Goal: Task Accomplishment & Management: Manage account settings

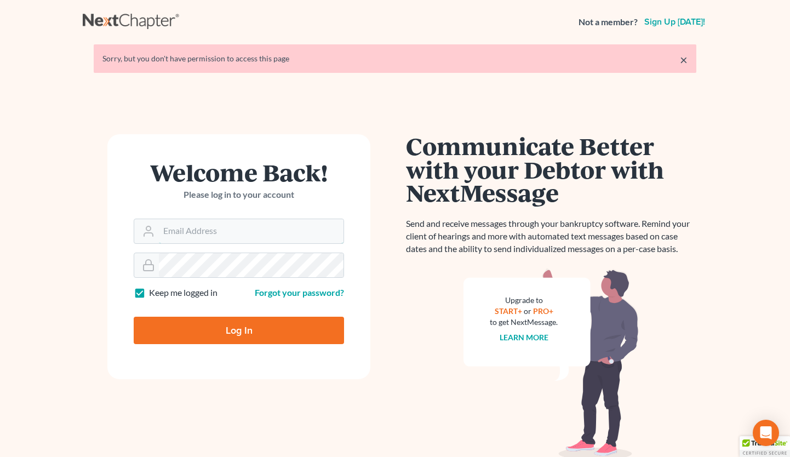
type input "[EMAIL_ADDRESS][DOMAIN_NAME]"
click at [253, 333] on input "Log In" at bounding box center [239, 330] width 210 height 27
type input "Thinking..."
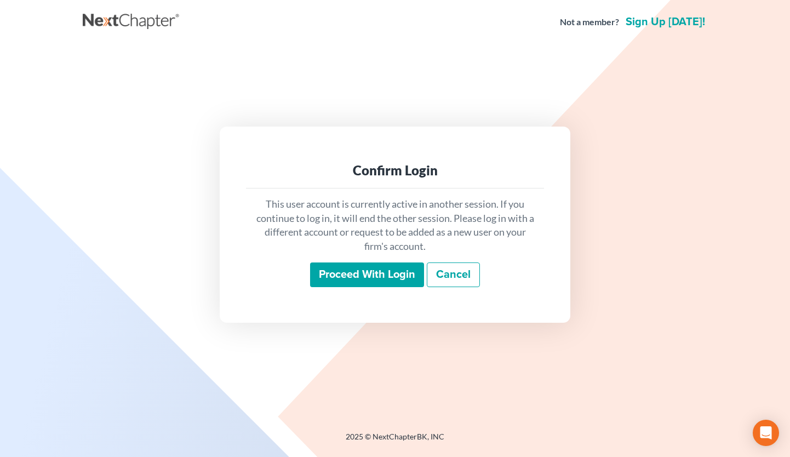
click at [350, 290] on div "This user account is currently active in another session. If you continue to lo…" at bounding box center [395, 243] width 298 height 108
click at [355, 274] on input "Proceed with login" at bounding box center [367, 275] width 114 height 25
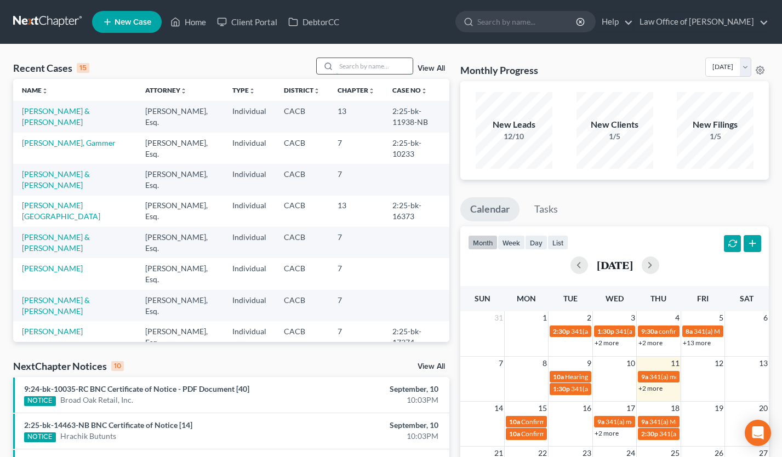
click at [369, 66] on input "search" at bounding box center [374, 66] width 77 height 16
type input "faldyan"
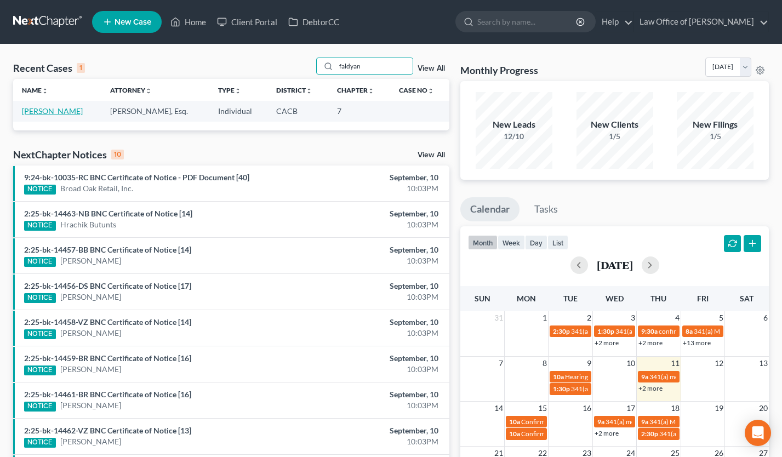
click at [46, 114] on link "Faldyan, Angela" at bounding box center [52, 110] width 61 height 9
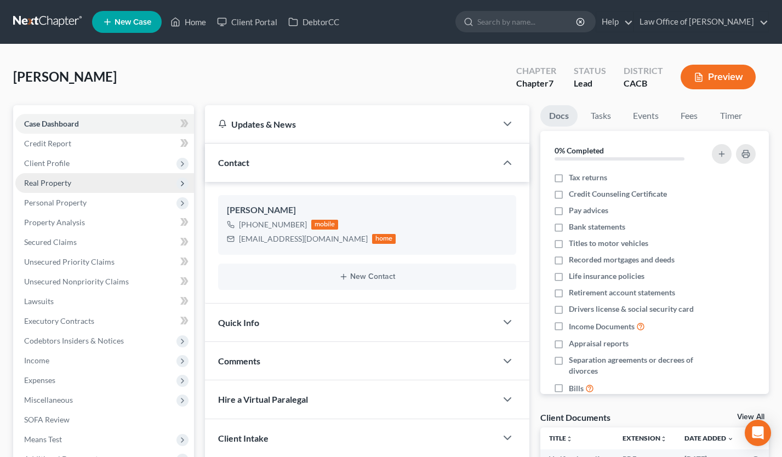
click at [76, 181] on span "Real Property" at bounding box center [104, 183] width 179 height 20
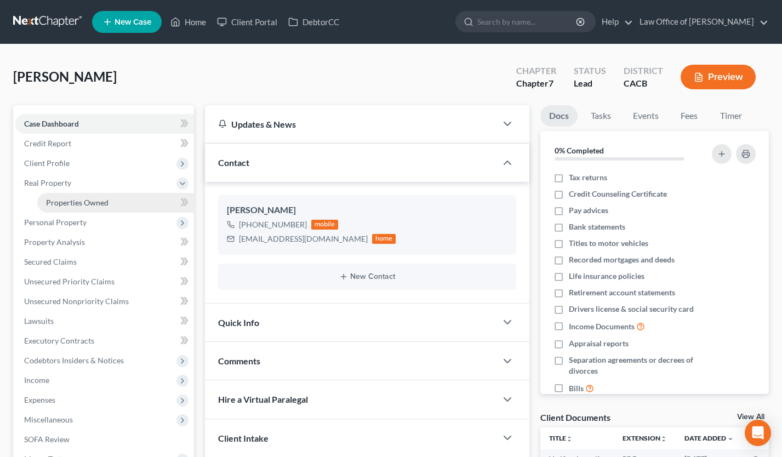
click at [80, 198] on span "Properties Owned" at bounding box center [77, 202] width 62 height 9
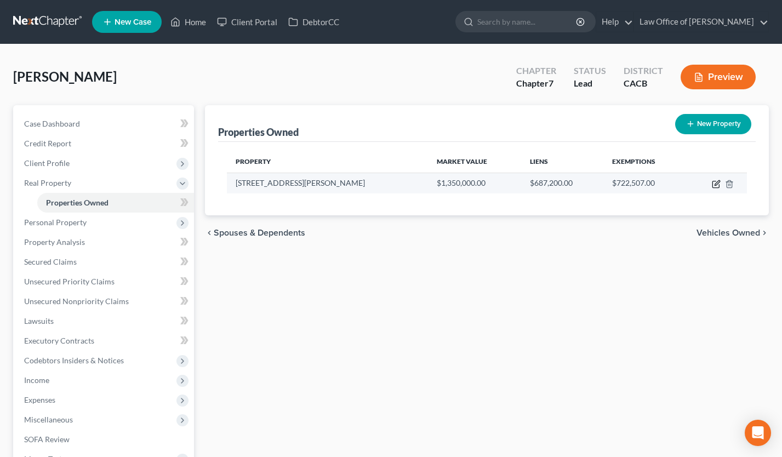
click at [716, 183] on icon "button" at bounding box center [717, 182] width 5 height 5
select select "4"
select select "1"
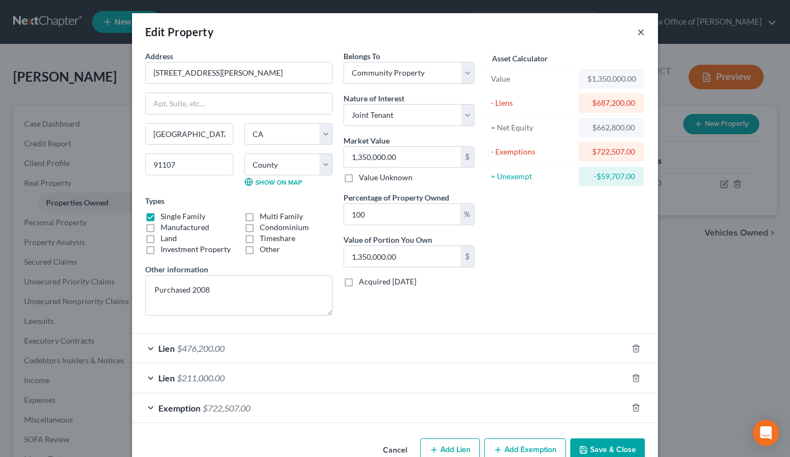
click at [637, 31] on button "×" at bounding box center [641, 31] width 8 height 13
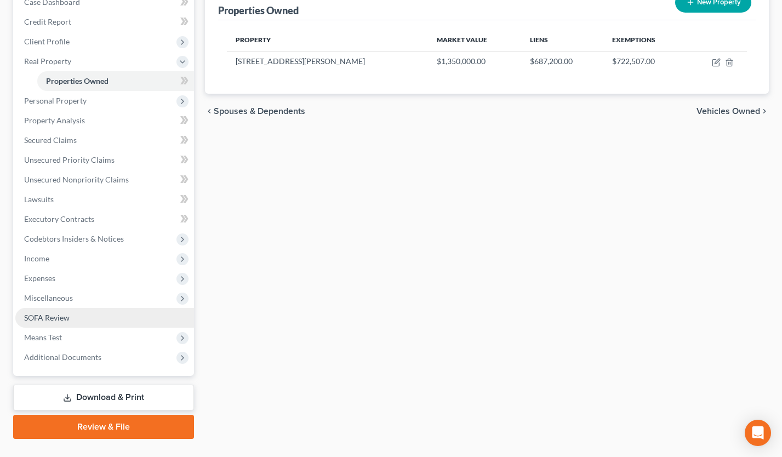
scroll to position [144, 0]
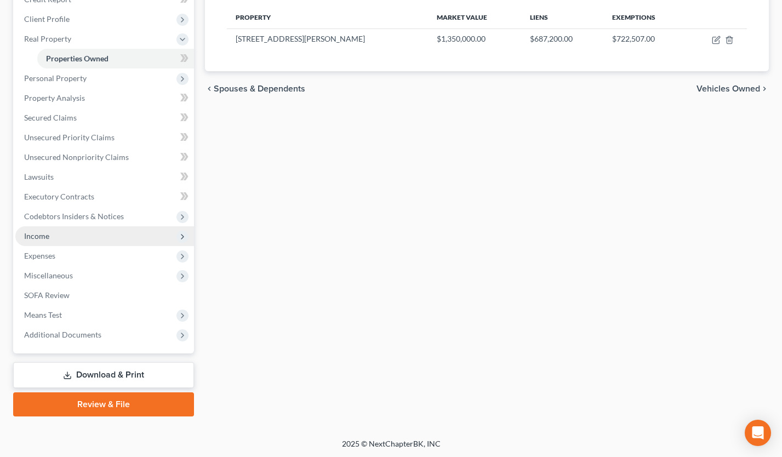
click at [51, 226] on span "Income" at bounding box center [104, 236] width 179 height 20
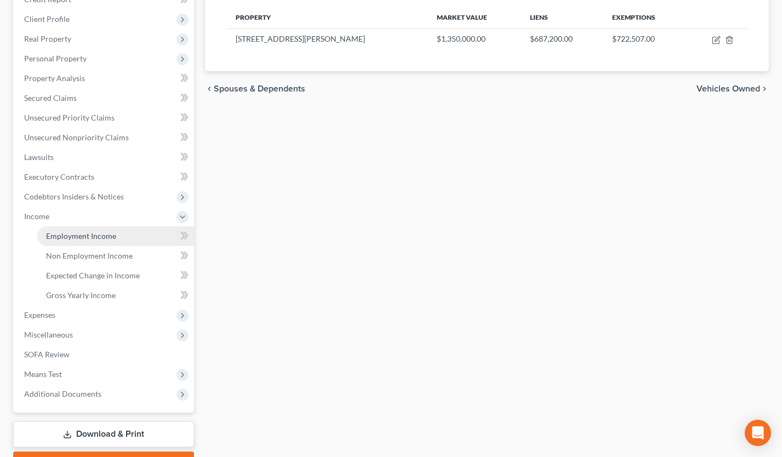
click at [70, 240] on span "Employment Income" at bounding box center [81, 235] width 70 height 9
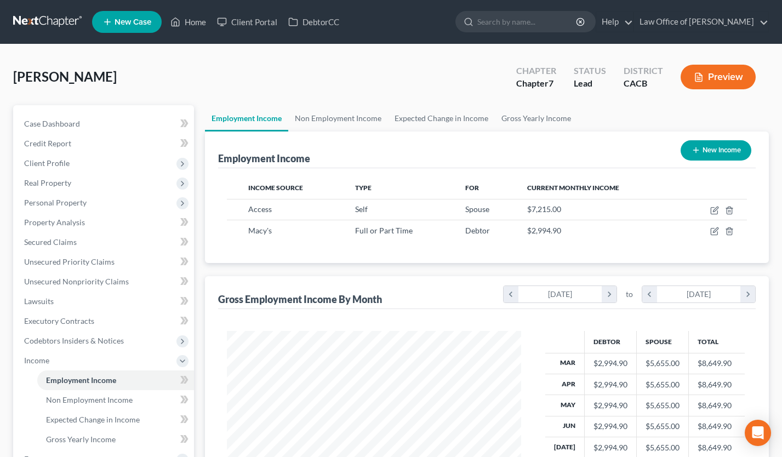
scroll to position [196, 316]
click at [337, 116] on link "Non Employment Income" at bounding box center [338, 118] width 100 height 26
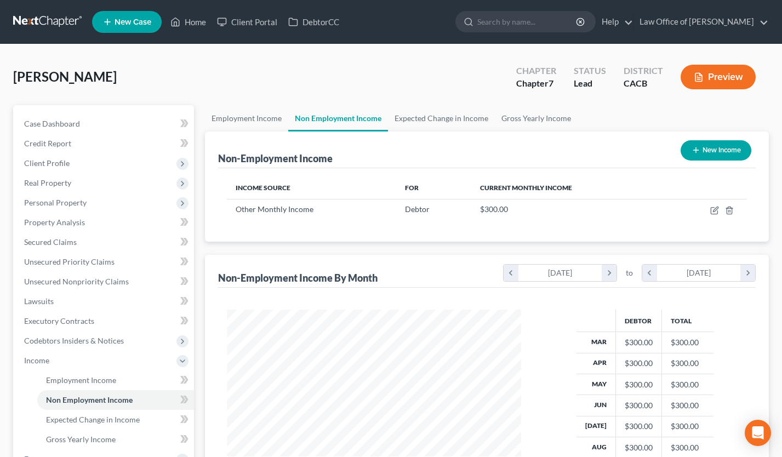
scroll to position [196, 316]
click at [261, 122] on link "Employment Income" at bounding box center [246, 118] width 83 height 26
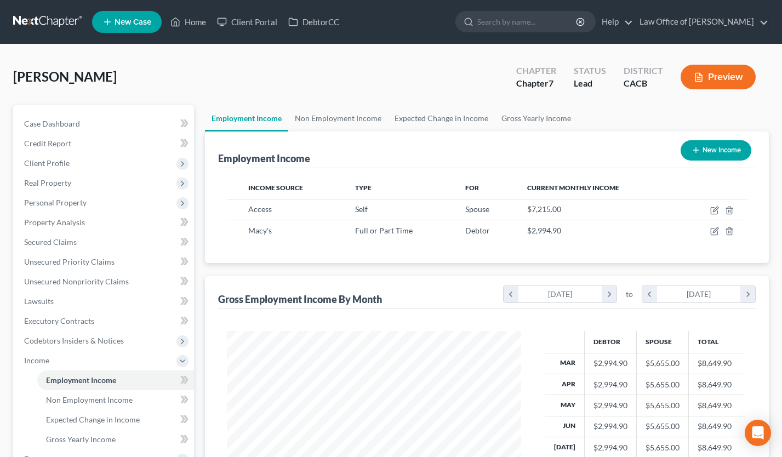
scroll to position [196, 316]
click at [54, 180] on span "Real Property" at bounding box center [47, 182] width 47 height 9
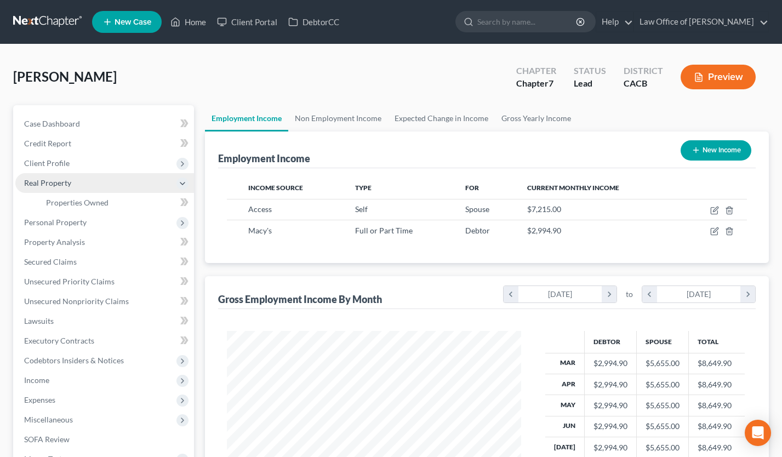
click at [64, 191] on span "Real Property" at bounding box center [104, 183] width 179 height 20
click at [70, 187] on span "Real Property" at bounding box center [104, 183] width 179 height 20
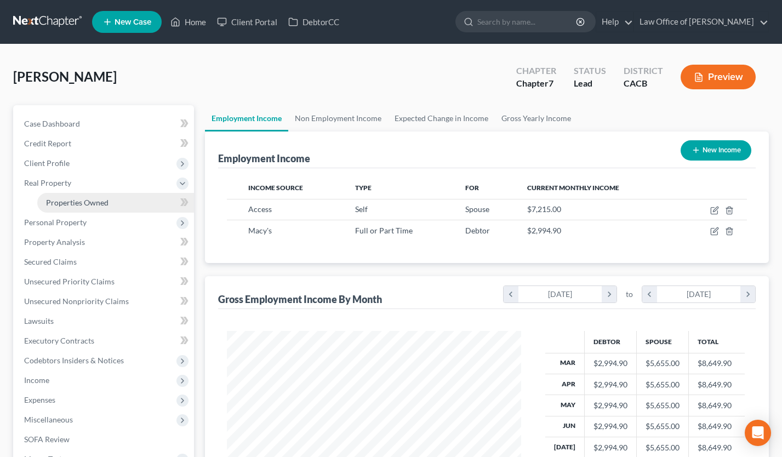
click at [79, 206] on span "Properties Owned" at bounding box center [77, 202] width 62 height 9
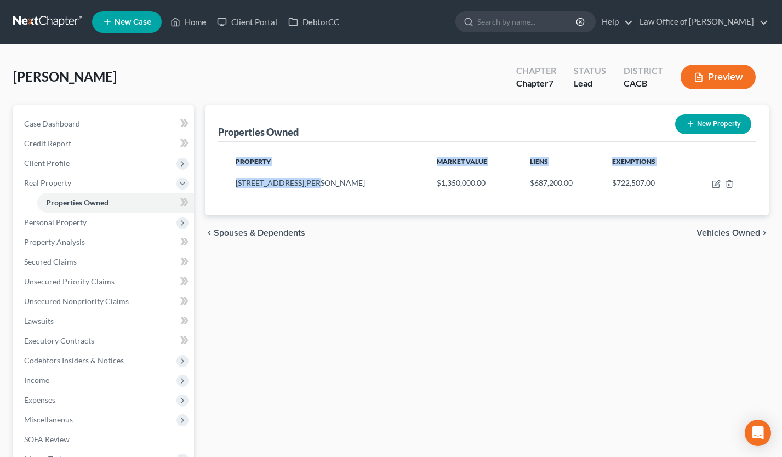
drag, startPoint x: 319, startPoint y: 182, endPoint x: 209, endPoint y: 189, distance: 110.4
click at [209, 189] on div "Properties Owned New Property Property Market Value Liens Exemptions 2389 E. Vi…" at bounding box center [487, 160] width 564 height 110
click at [314, 183] on td "2389 E. Villa Street" at bounding box center [327, 183] width 201 height 21
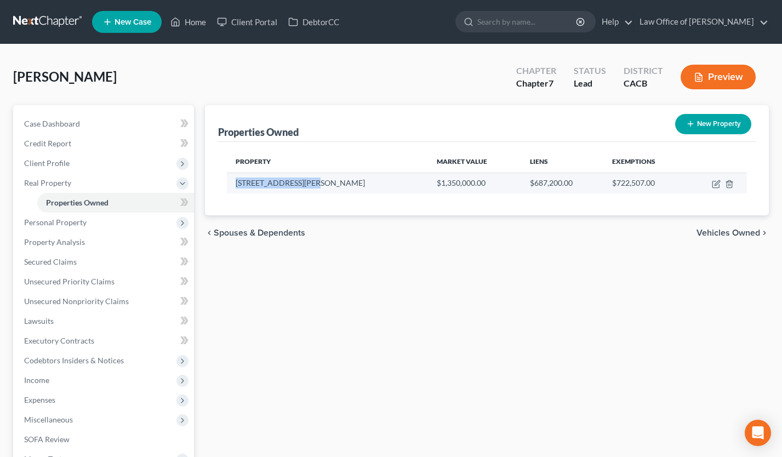
drag, startPoint x: 310, startPoint y: 185, endPoint x: 233, endPoint y: 186, distance: 77.3
click at [233, 186] on td "2389 E. Villa Street" at bounding box center [327, 183] width 201 height 21
copy td "2389 E. Villa Street"
click at [713, 184] on icon "button" at bounding box center [716, 184] width 9 height 9
select select "4"
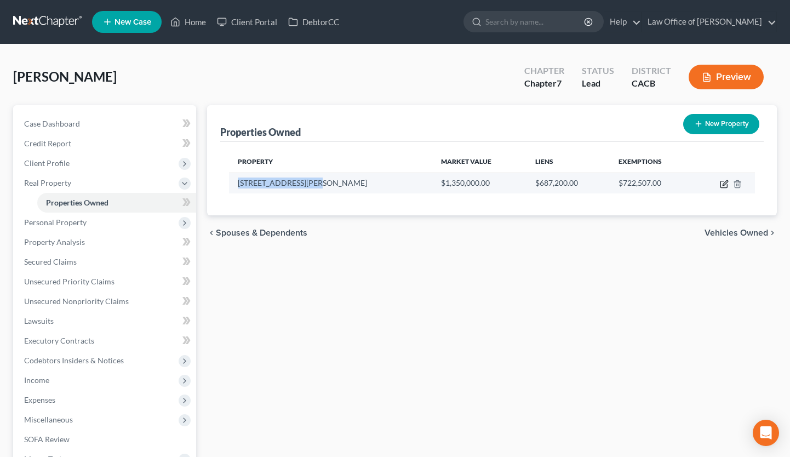
select select "18"
select select "4"
select select "1"
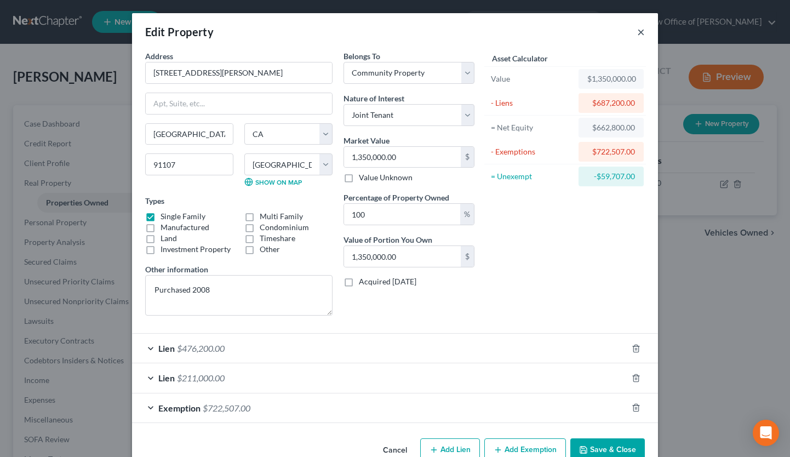
click at [637, 31] on button "×" at bounding box center [641, 31] width 8 height 13
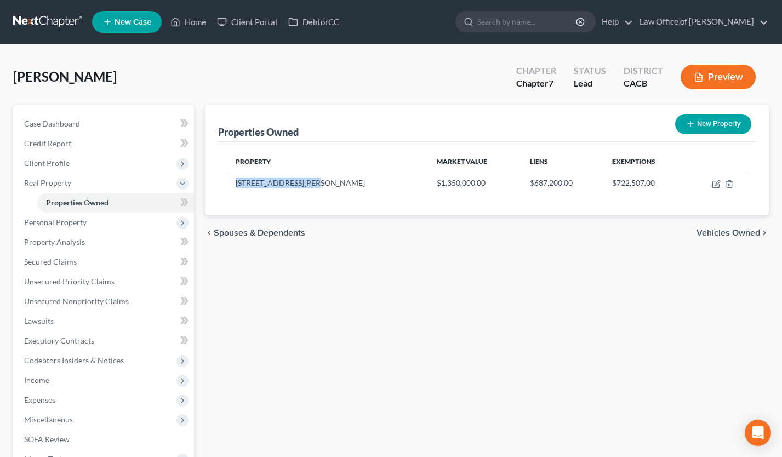
click at [34, 27] on link at bounding box center [48, 22] width 70 height 20
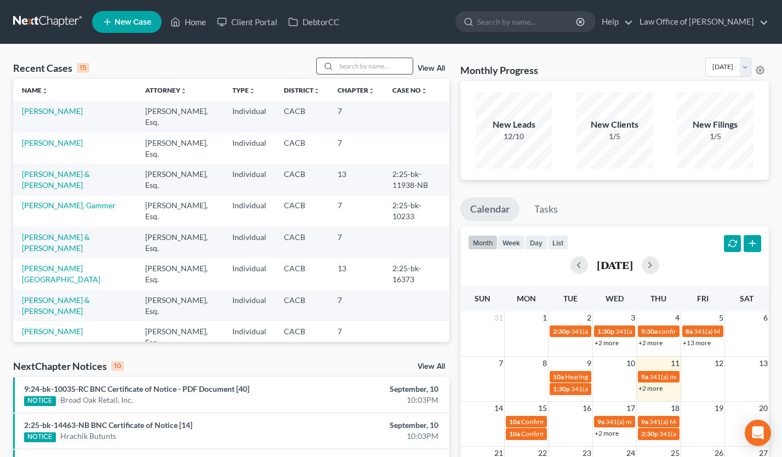
click at [362, 66] on input "search" at bounding box center [374, 66] width 77 height 16
type input "vanessa"
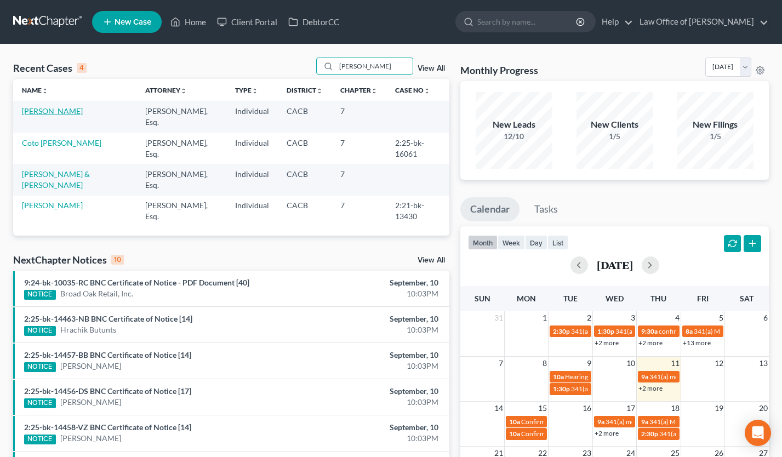
click at [43, 108] on link "[PERSON_NAME]" at bounding box center [52, 110] width 61 height 9
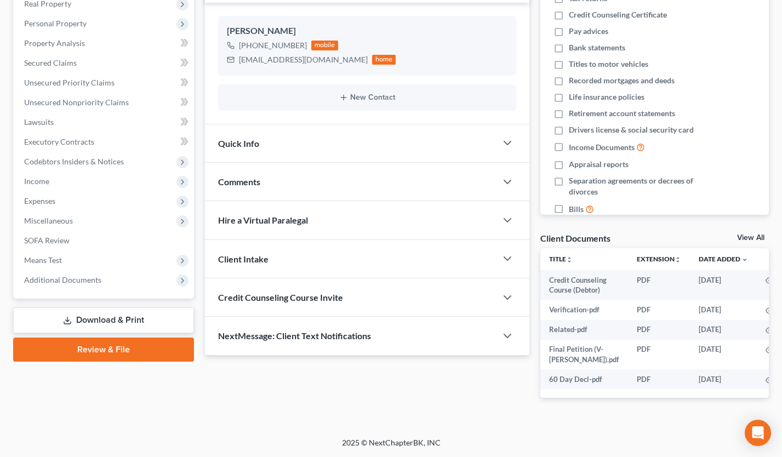
scroll to position [189, 0]
click at [104, 280] on div "Case Dashboard Payments Invoices Payments Payments Credit Report Client Profile…" at bounding box center [103, 112] width 181 height 373
click at [103, 273] on span "Additional Documents" at bounding box center [104, 280] width 179 height 20
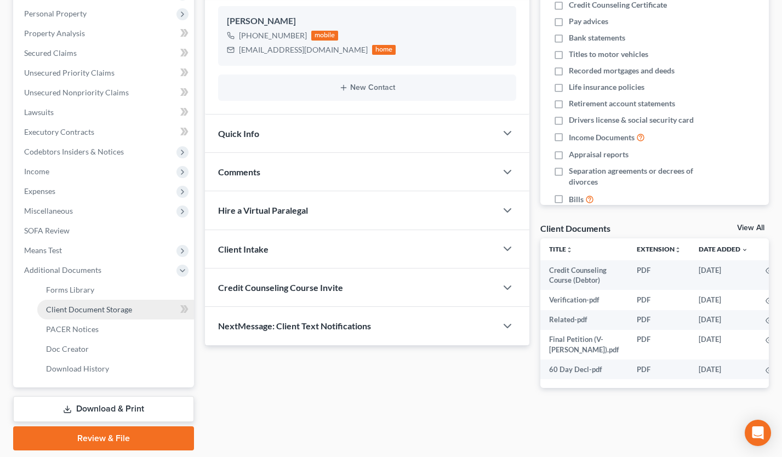
click at [111, 309] on span "Client Document Storage" at bounding box center [89, 309] width 86 height 9
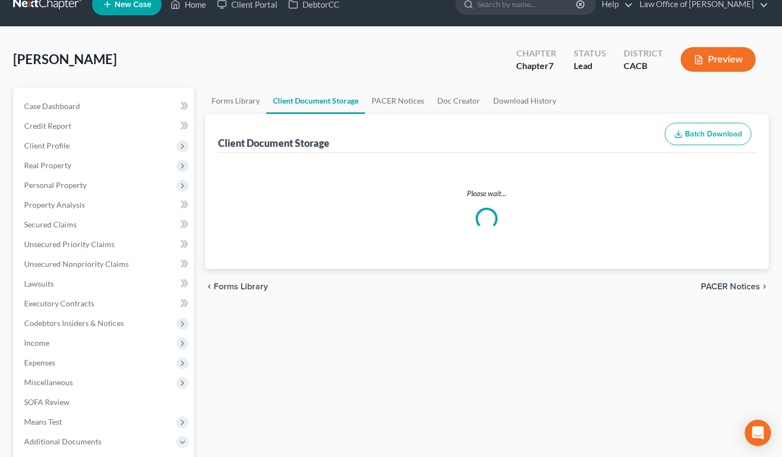
select select "30"
select select "65"
select select "72"
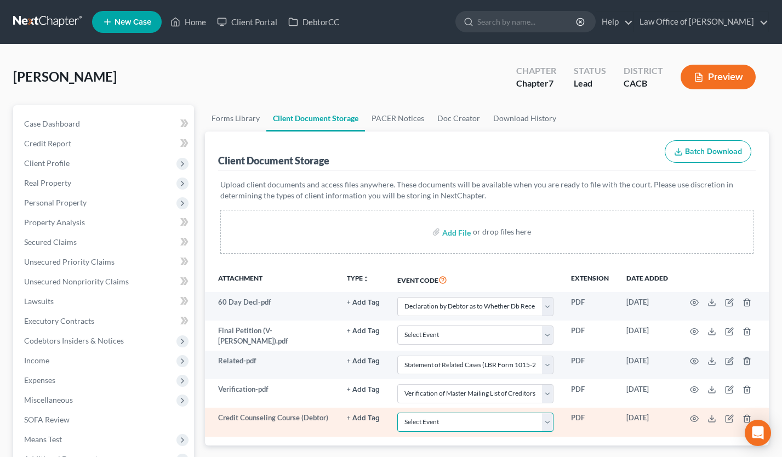
click at [470, 425] on select "Select Event Amended Chapter 11 Plan Amended Chapter 11 Small Business Plan Ame…" at bounding box center [475, 422] width 156 height 19
select select "10"
click at [397, 413] on select "Select Event Amended Chapter 11 Plan Amended Chapter 11 Small Business Plan Ame…" at bounding box center [475, 422] width 156 height 19
click at [697, 415] on icon "button" at bounding box center [695, 418] width 8 height 6
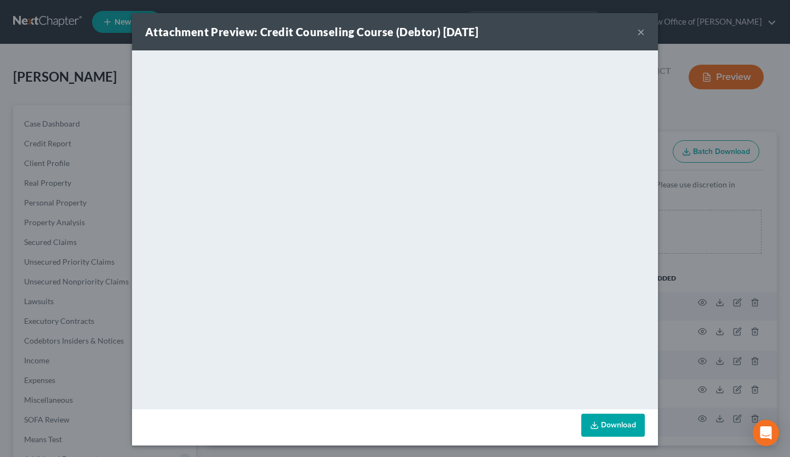
click at [637, 29] on button "×" at bounding box center [641, 31] width 8 height 13
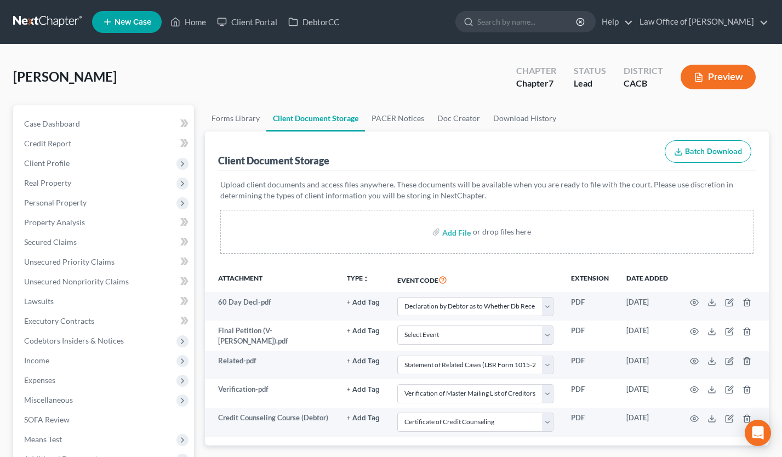
click at [49, 22] on link at bounding box center [48, 22] width 70 height 20
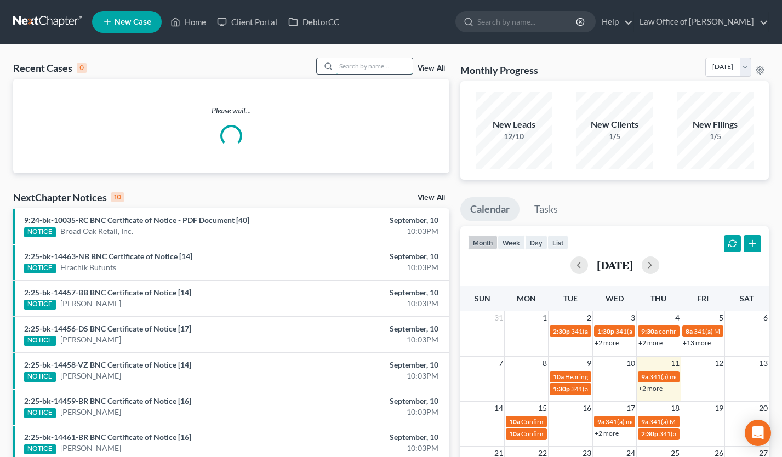
click at [362, 63] on input "search" at bounding box center [374, 66] width 77 height 16
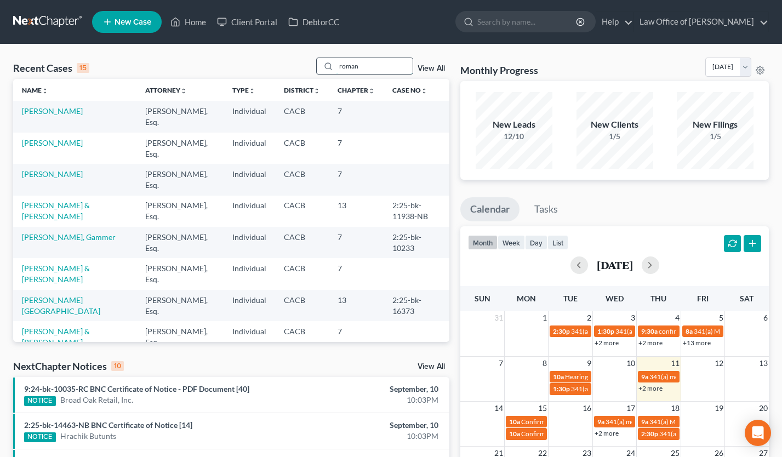
type input "roman"
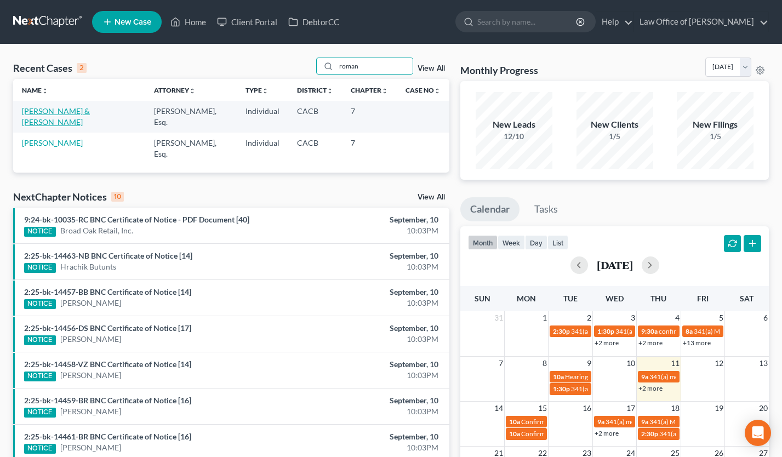
click at [77, 112] on link "[PERSON_NAME] & [PERSON_NAME]" at bounding box center [56, 116] width 68 height 20
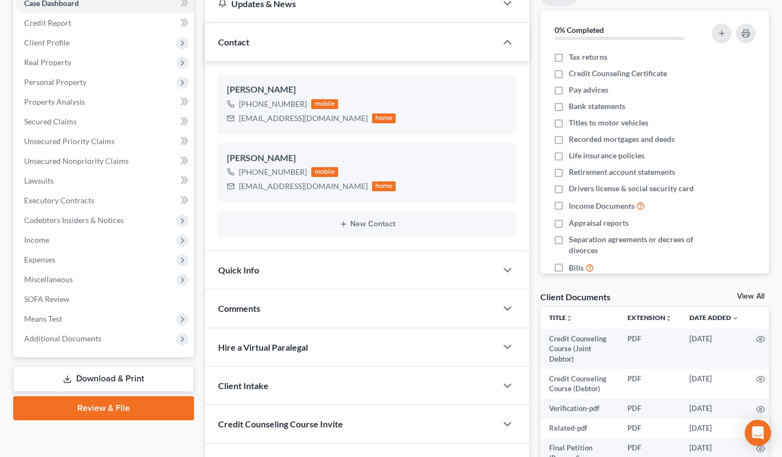
scroll to position [152, 0]
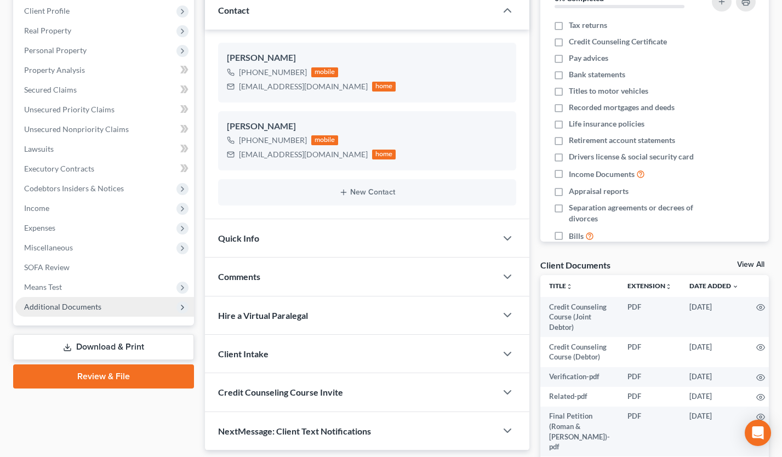
click at [111, 301] on span "Additional Documents" at bounding box center [104, 307] width 179 height 20
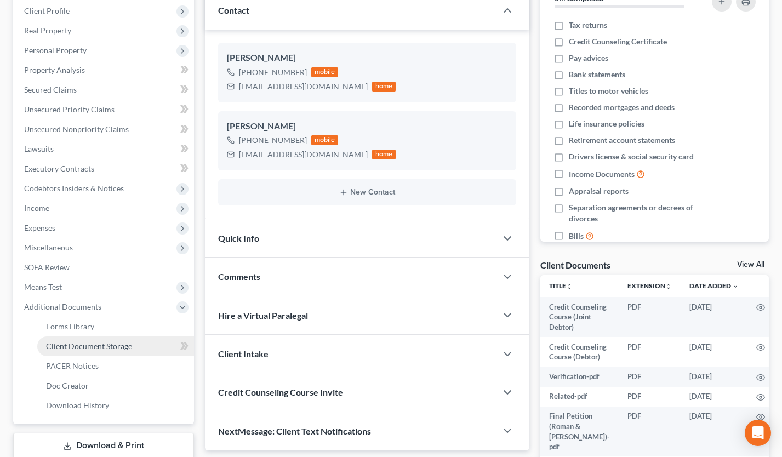
click at [117, 338] on link "Client Document Storage" at bounding box center [115, 347] width 157 height 20
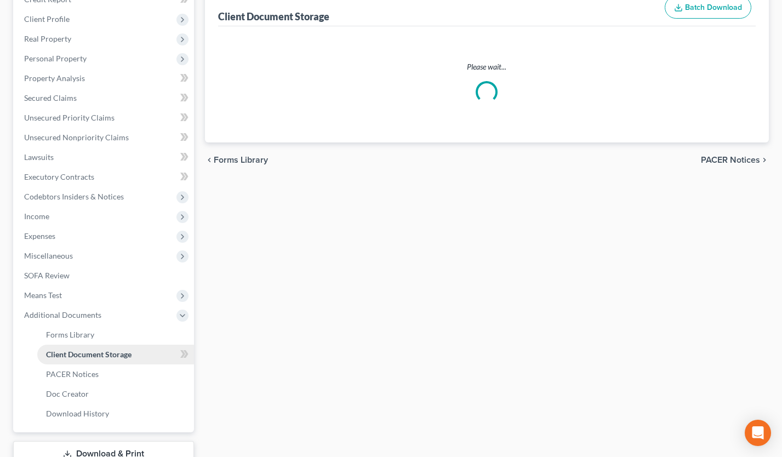
scroll to position [12, 0]
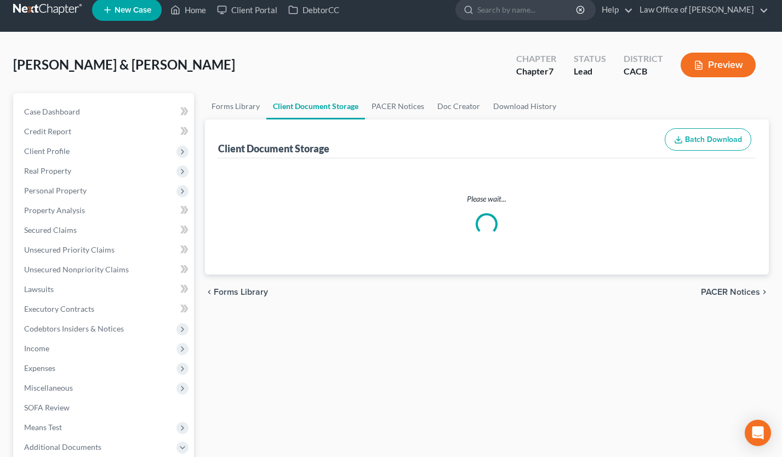
select select "30"
select select "65"
select select "72"
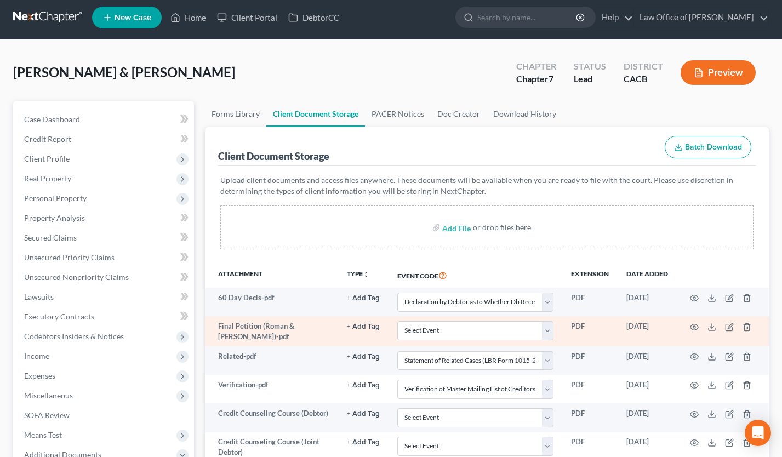
scroll to position [26, 0]
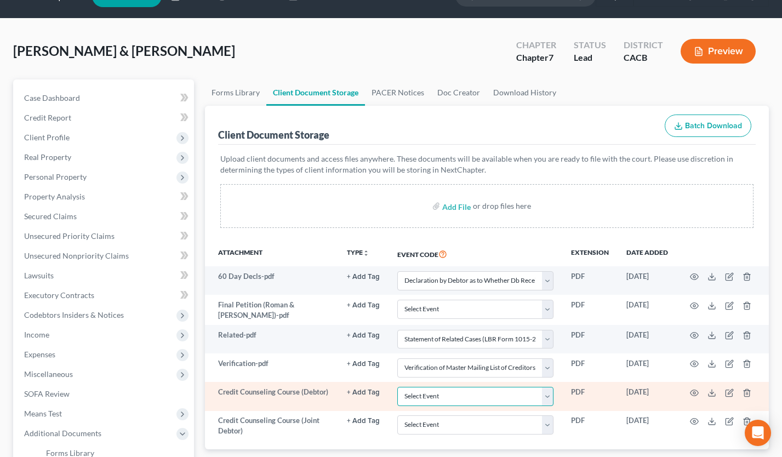
click at [415, 398] on select "Select Event Amended Chapter 11 Plan Amended Chapter 11 Small Business Plan Ame…" at bounding box center [475, 396] width 156 height 19
select select "10"
click at [397, 387] on select "Select Event Amended Chapter 11 Plan Amended Chapter 11 Small Business Plan Ame…" at bounding box center [475, 396] width 156 height 19
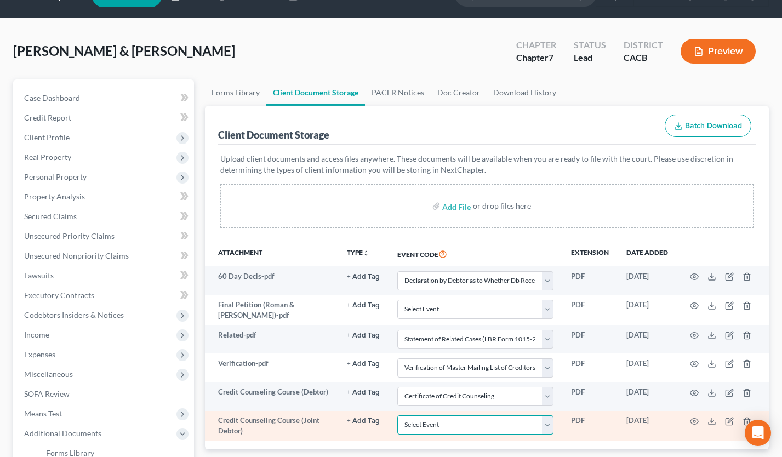
click at [434, 430] on select "Select Event Amended Chapter 11 Plan Amended Chapter 11 Small Business Plan Ame…" at bounding box center [475, 424] width 156 height 19
select select "10"
click at [397, 415] on select "Select Event Amended Chapter 11 Plan Amended Chapter 11 Small Business Plan Ame…" at bounding box center [475, 424] width 156 height 19
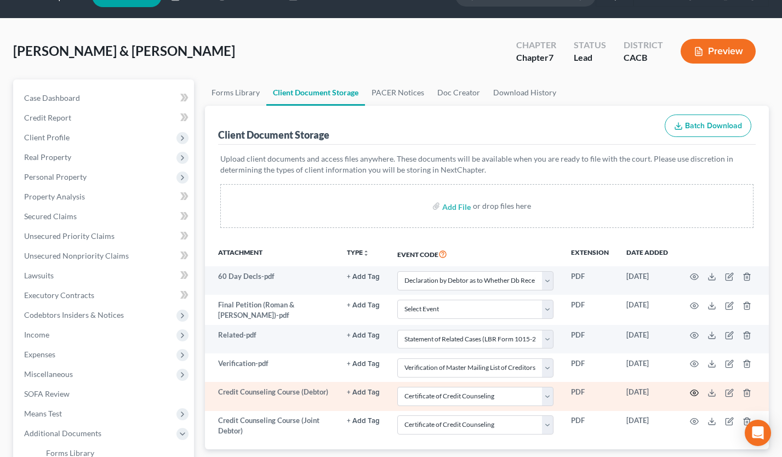
click at [694, 392] on icon "button" at bounding box center [694, 393] width 9 height 9
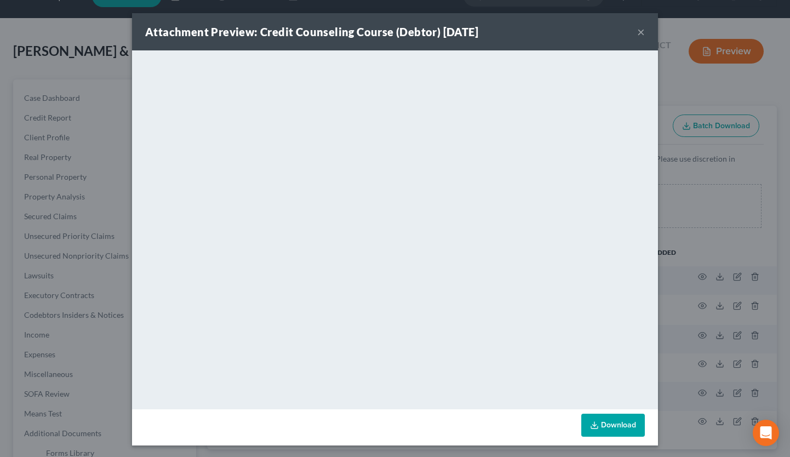
click at [641, 31] on div "Attachment Preview: Credit Counseling Course (Debtor) 09/11/2025 ×" at bounding box center [395, 31] width 526 height 37
click at [639, 31] on button "×" at bounding box center [641, 31] width 8 height 13
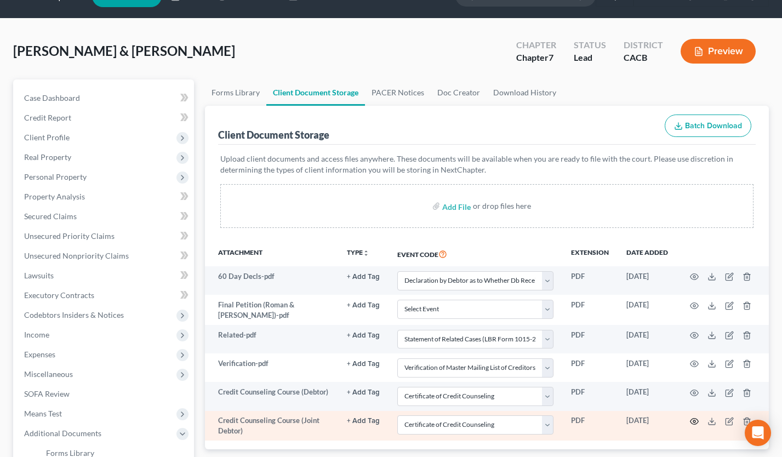
click at [696, 419] on icon "button" at bounding box center [694, 421] width 9 height 9
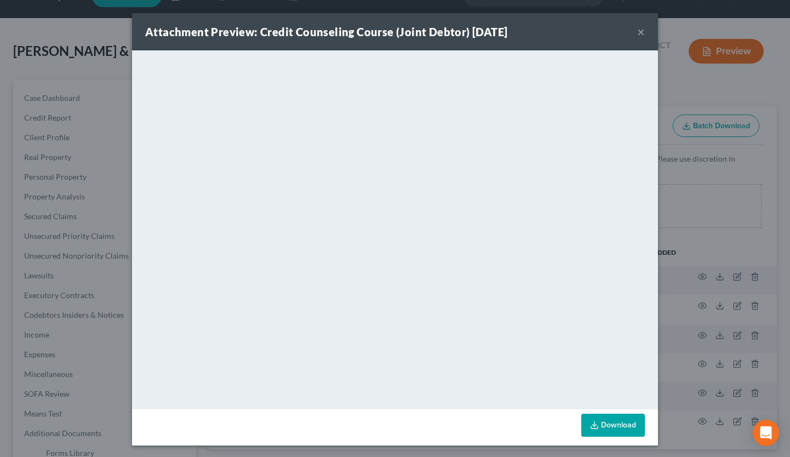
click at [639, 33] on button "×" at bounding box center [641, 31] width 8 height 13
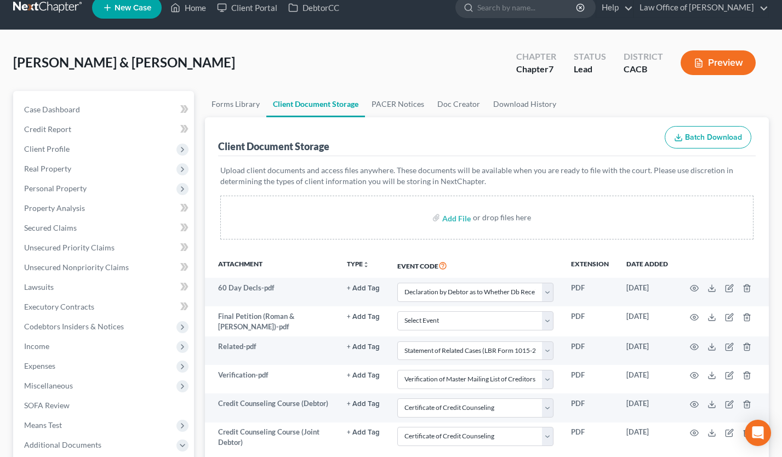
scroll to position [0, 0]
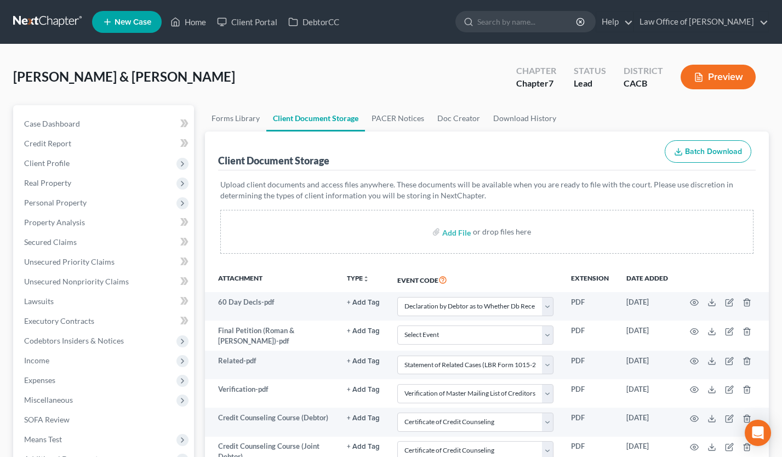
click at [45, 14] on link at bounding box center [48, 22] width 70 height 20
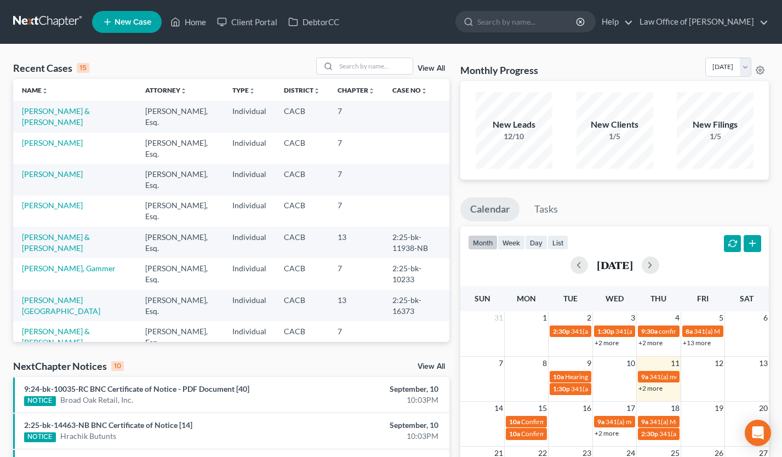
click at [50, 25] on link at bounding box center [48, 22] width 70 height 20
click at [365, 60] on input "search" at bounding box center [374, 66] width 77 height 16
type input "[PERSON_NAME]"
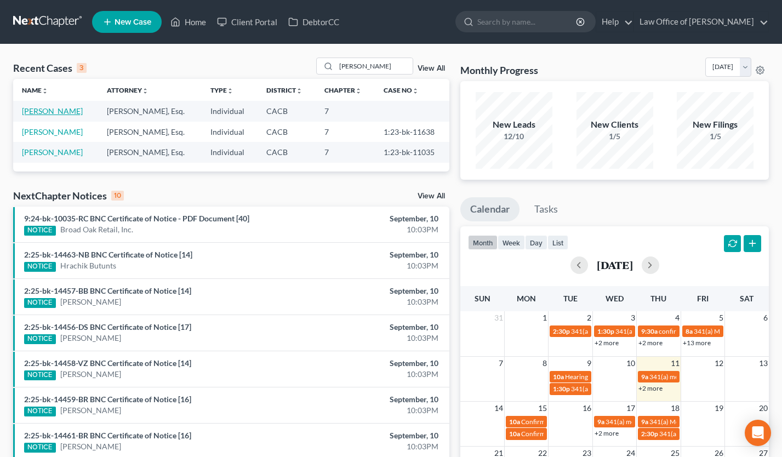
click at [59, 109] on link "[PERSON_NAME]" at bounding box center [52, 110] width 61 height 9
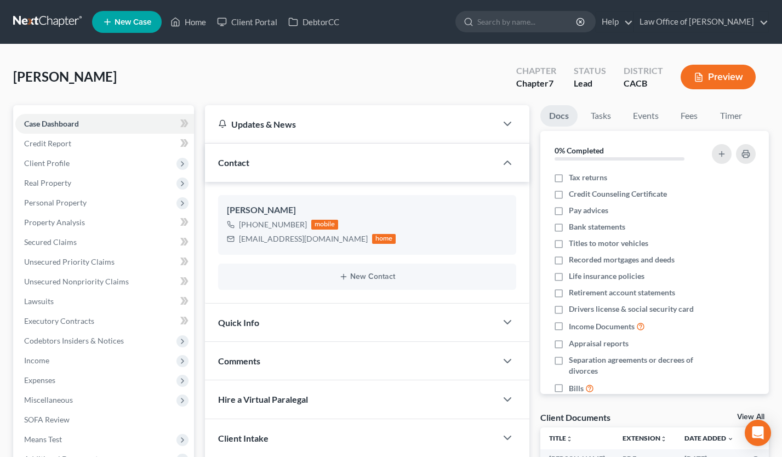
scroll to position [162, 0]
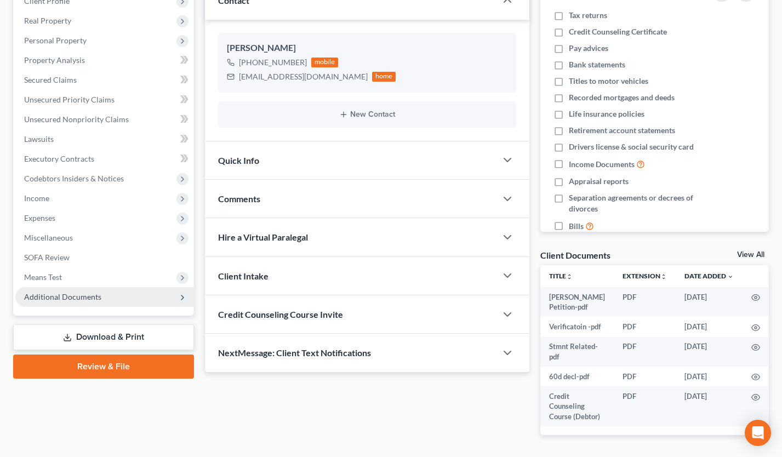
click at [101, 296] on span "Additional Documents" at bounding box center [104, 297] width 179 height 20
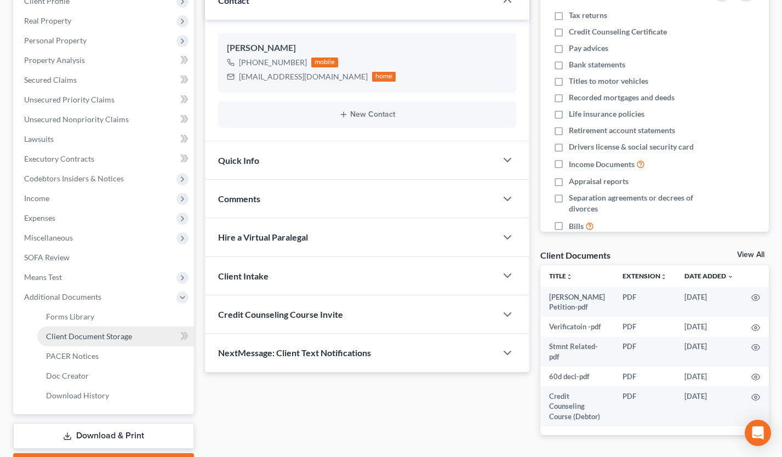
click at [121, 336] on span "Client Document Storage" at bounding box center [89, 336] width 86 height 9
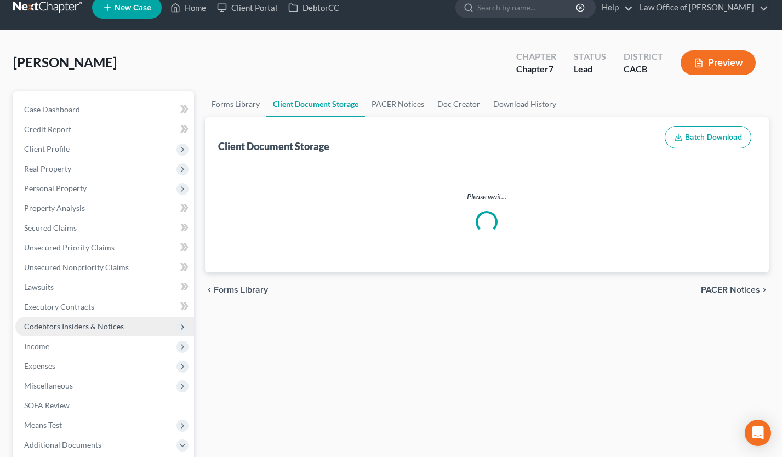
select select "10"
select select "30"
select select "65"
select select "72"
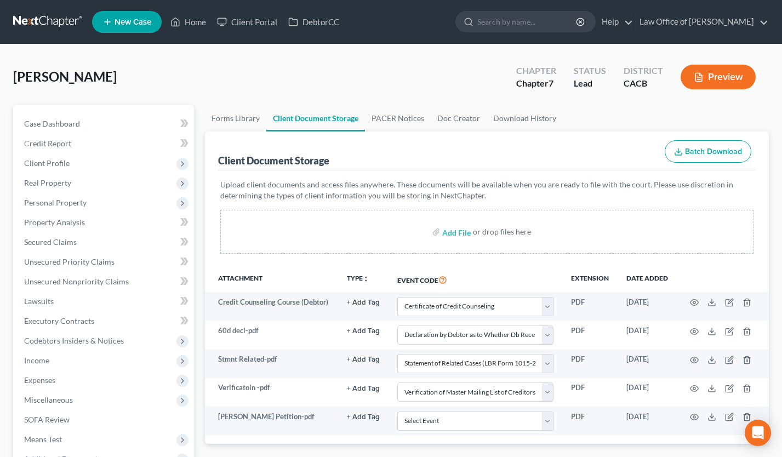
click at [50, 22] on link at bounding box center [48, 22] width 70 height 20
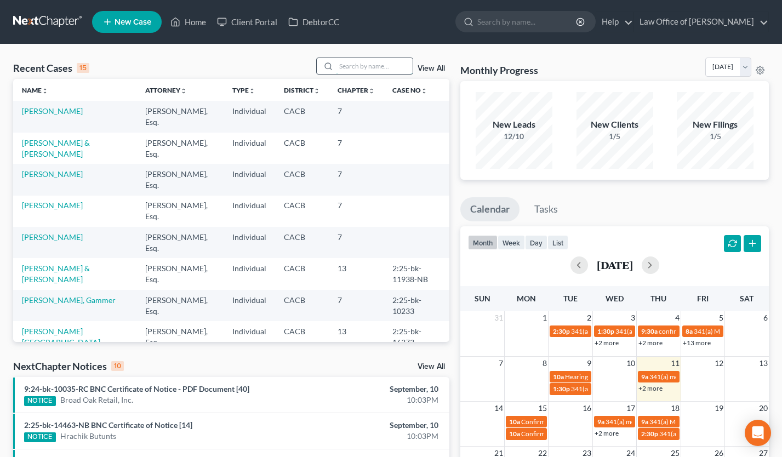
click at [354, 69] on input "search" at bounding box center [374, 66] width 77 height 16
click at [360, 69] on input "search" at bounding box center [374, 66] width 77 height 16
type input "edgar"
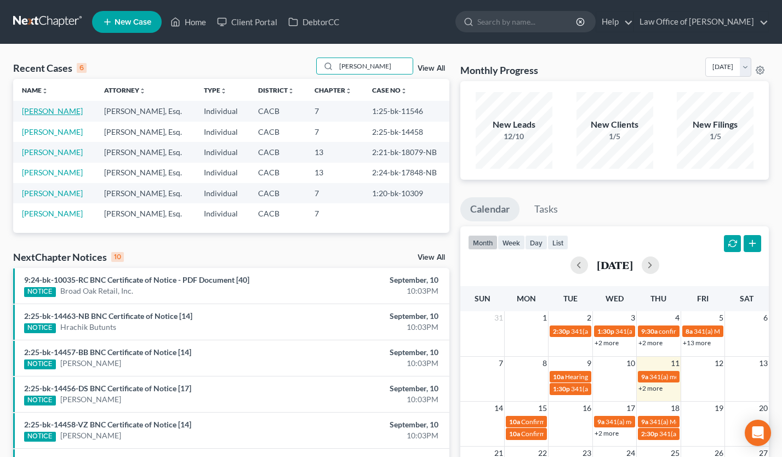
click at [60, 110] on link "[PERSON_NAME]" at bounding box center [52, 110] width 61 height 9
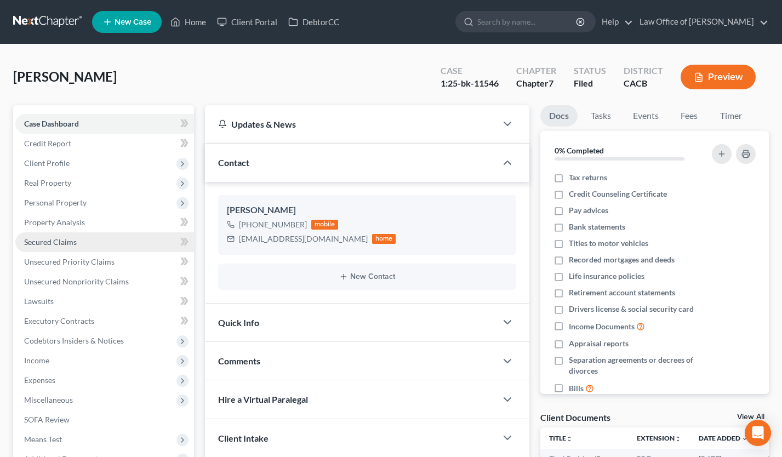
click at [101, 239] on link "Secured Claims" at bounding box center [104, 242] width 179 height 20
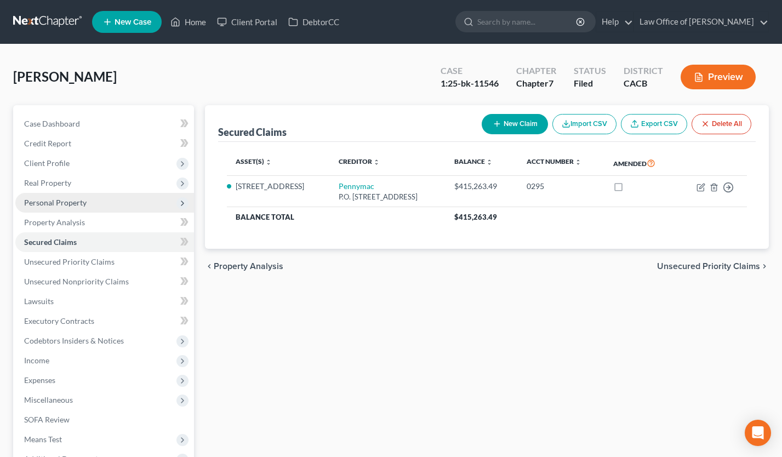
click at [65, 203] on span "Personal Property" at bounding box center [55, 202] width 62 height 9
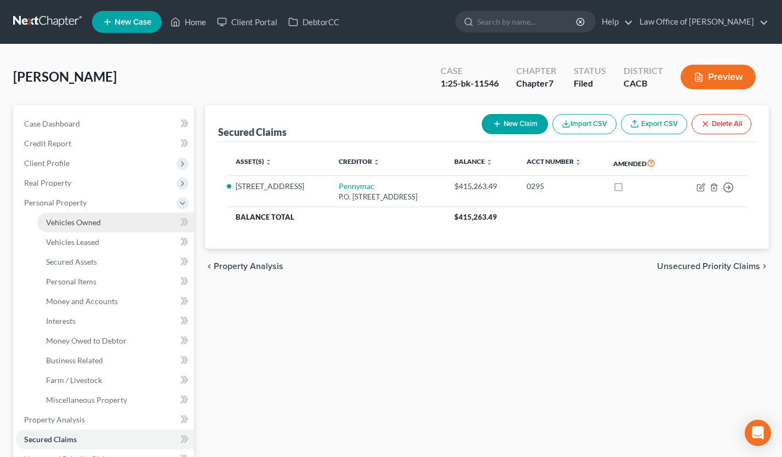
click at [77, 215] on link "Vehicles Owned" at bounding box center [115, 223] width 157 height 20
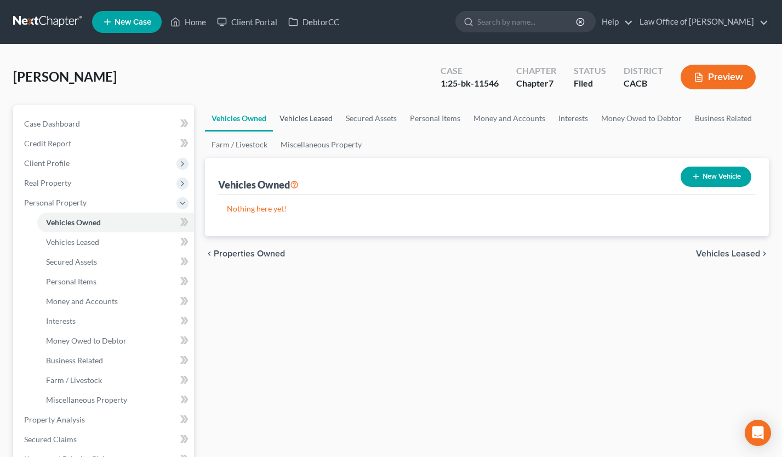
click at [311, 115] on link "Vehicles Leased" at bounding box center [306, 118] width 66 height 26
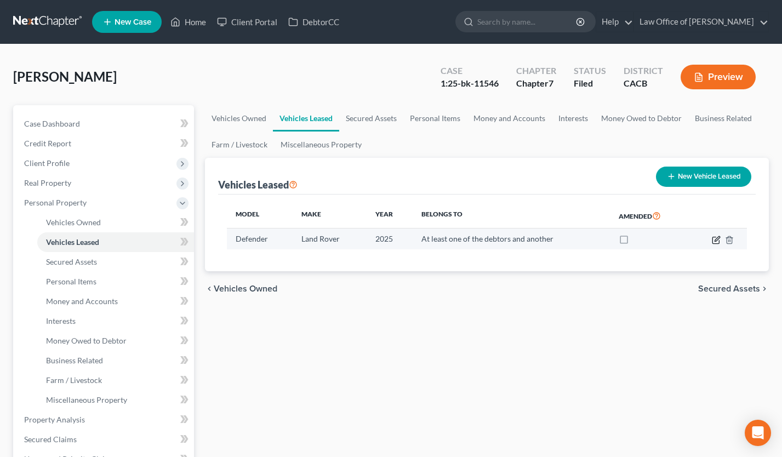
click at [714, 241] on icon "button" at bounding box center [716, 240] width 9 height 9
select select "0"
select select "1"
select select "3"
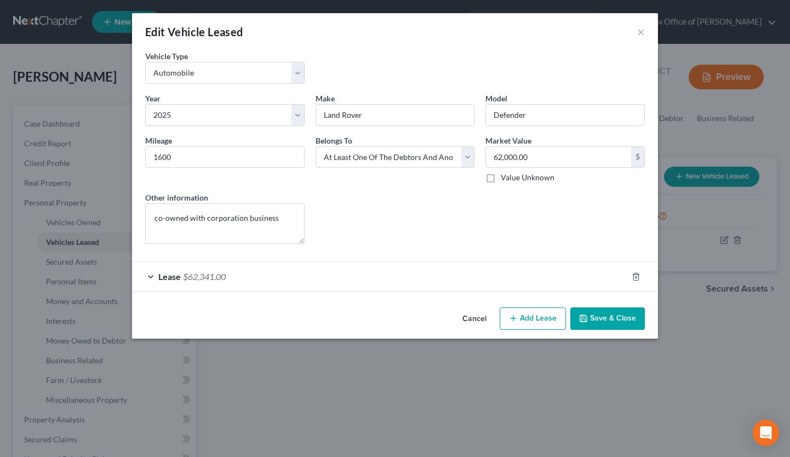
click at [464, 316] on button "Cancel" at bounding box center [475, 320] width 42 height 22
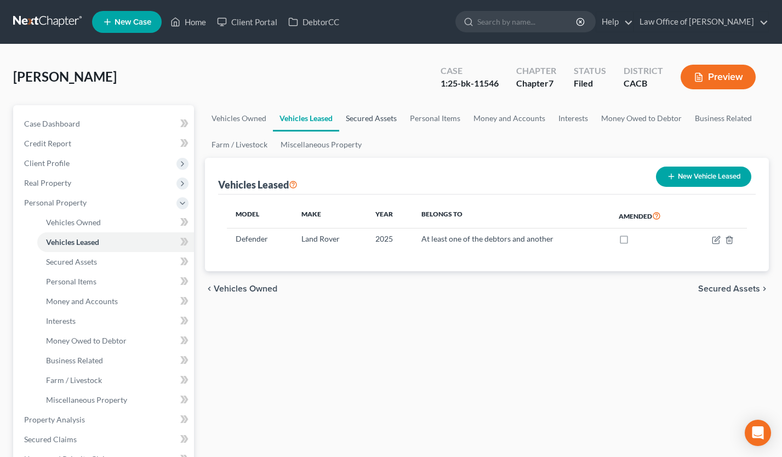
click at [382, 115] on link "Secured Assets" at bounding box center [371, 118] width 64 height 26
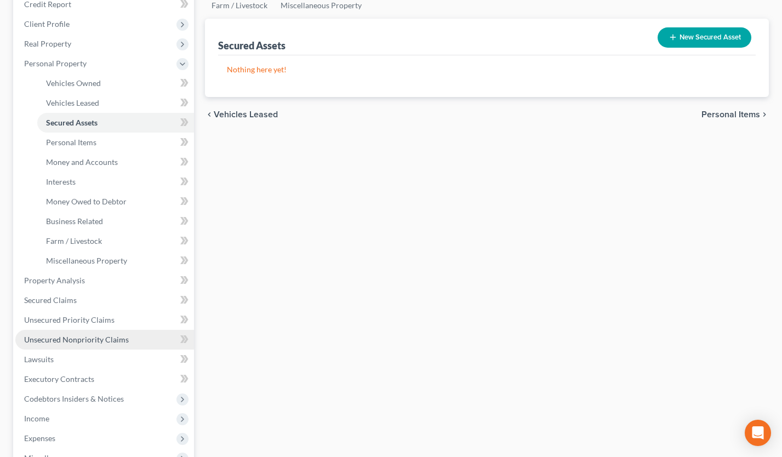
click at [118, 342] on span "Unsecured Nonpriority Claims" at bounding box center [76, 339] width 105 height 9
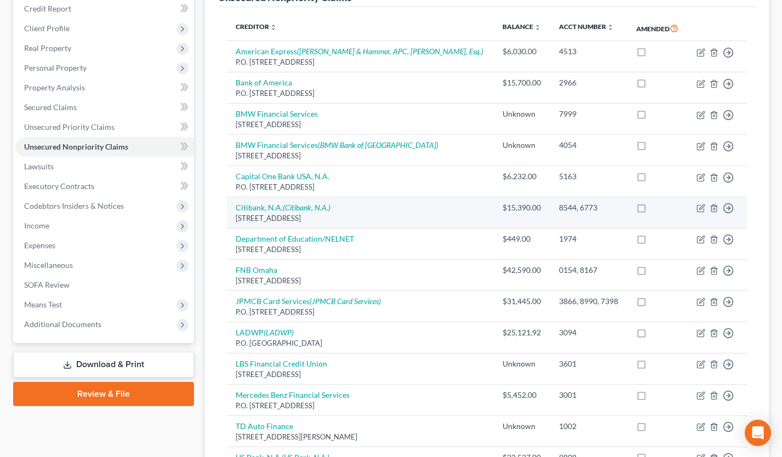
scroll to position [274, 0]
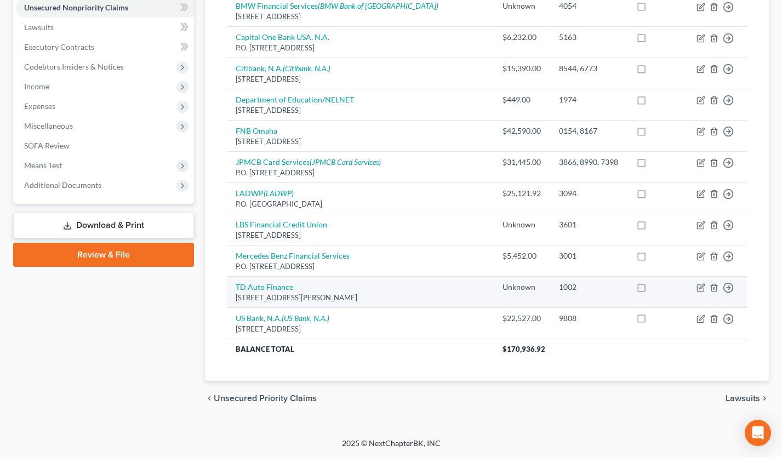
click at [269, 293] on div "2777 Franklin Rd., Farmington, MI 48334" at bounding box center [360, 298] width 249 height 10
click at [270, 287] on link "TD Auto Finance" at bounding box center [265, 286] width 58 height 9
select select "23"
select select "14"
select select "0"
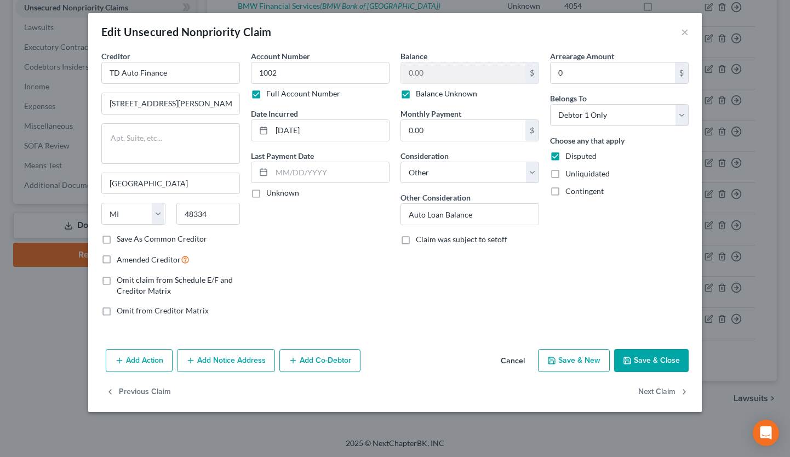
click at [515, 358] on button "Cancel" at bounding box center [513, 361] width 42 height 22
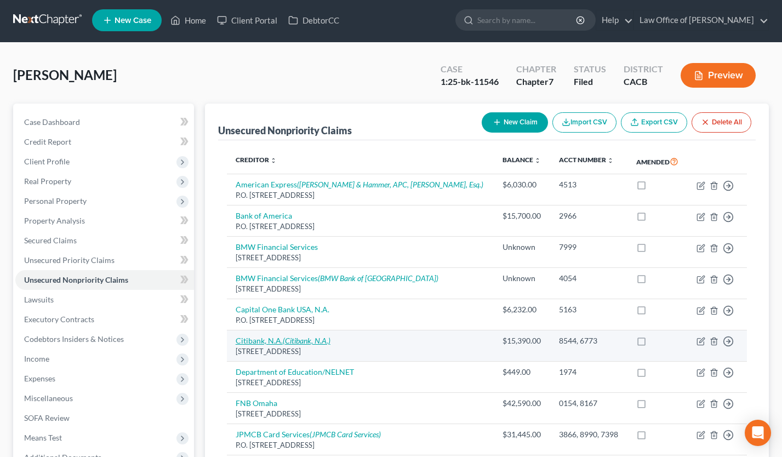
scroll to position [0, 0]
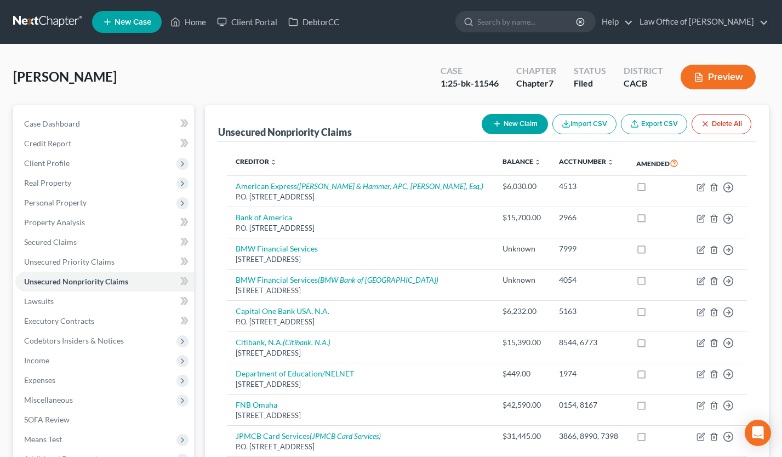
click at [46, 16] on link at bounding box center [48, 22] width 70 height 20
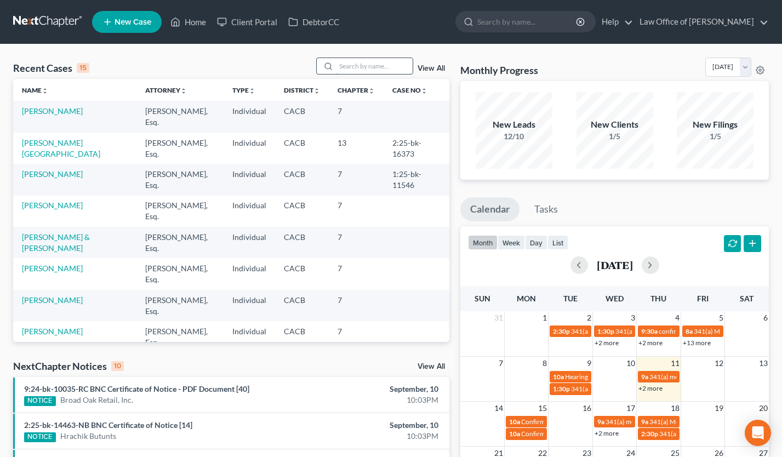
click at [379, 72] on input "search" at bounding box center [374, 66] width 77 height 16
type input "faldyan"
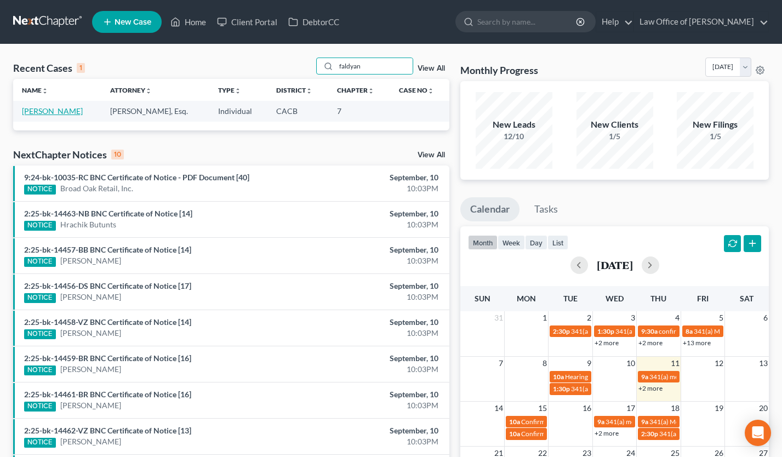
click at [65, 113] on link "[PERSON_NAME]" at bounding box center [52, 110] width 61 height 9
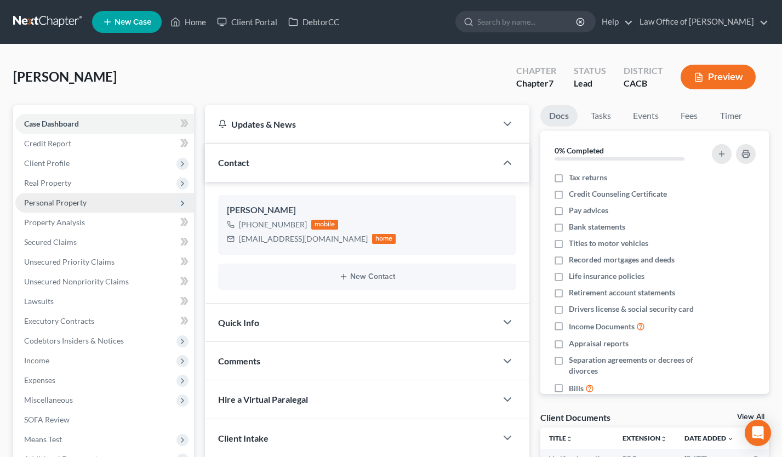
click at [70, 202] on span "Personal Property" at bounding box center [55, 202] width 62 height 9
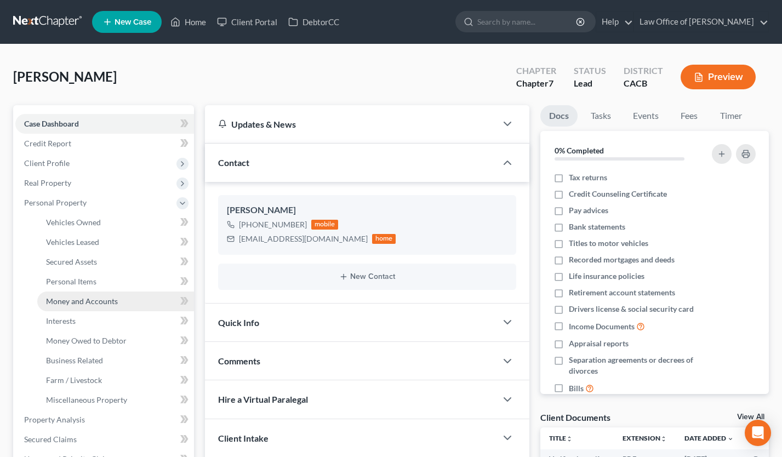
click at [97, 294] on link "Money and Accounts" at bounding box center [115, 302] width 157 height 20
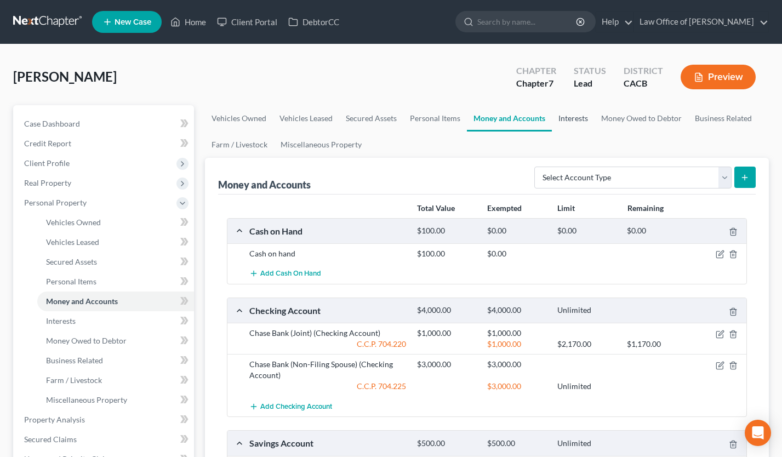
click at [584, 112] on link "Interests" at bounding box center [573, 118] width 43 height 26
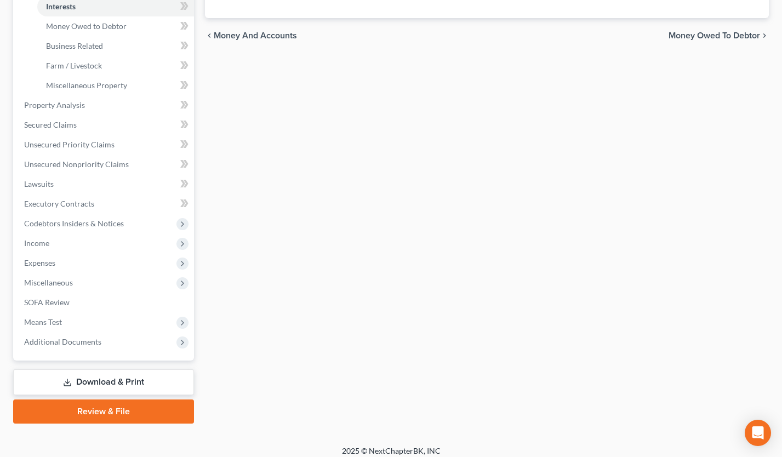
scroll to position [322, 0]
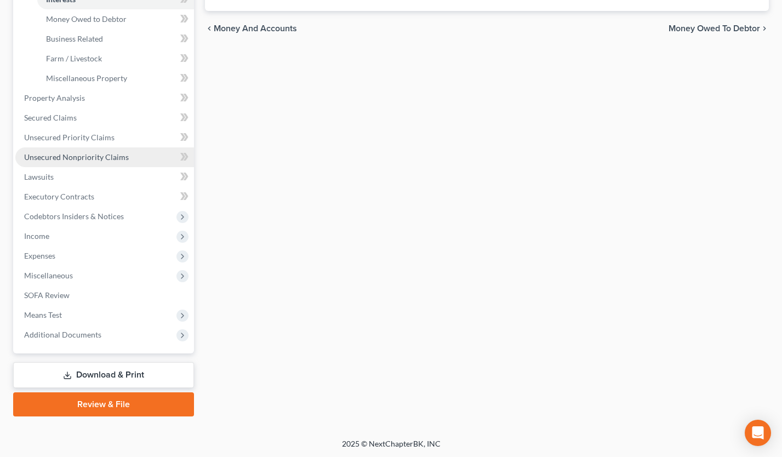
click at [99, 157] on span "Unsecured Nonpriority Claims" at bounding box center [76, 156] width 105 height 9
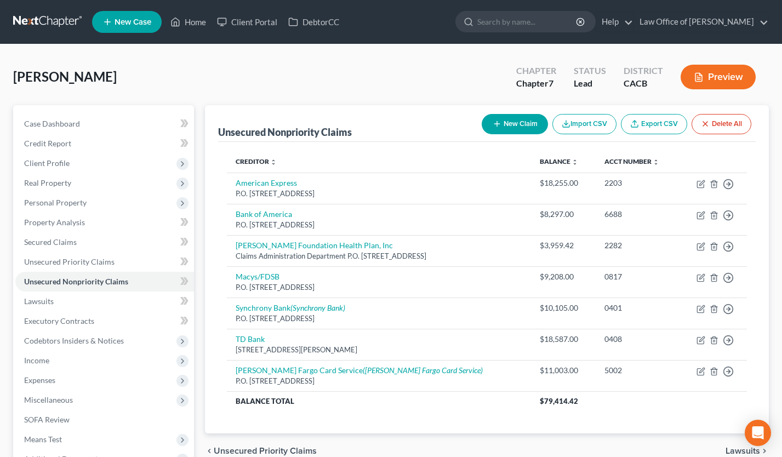
scroll to position [30, 0]
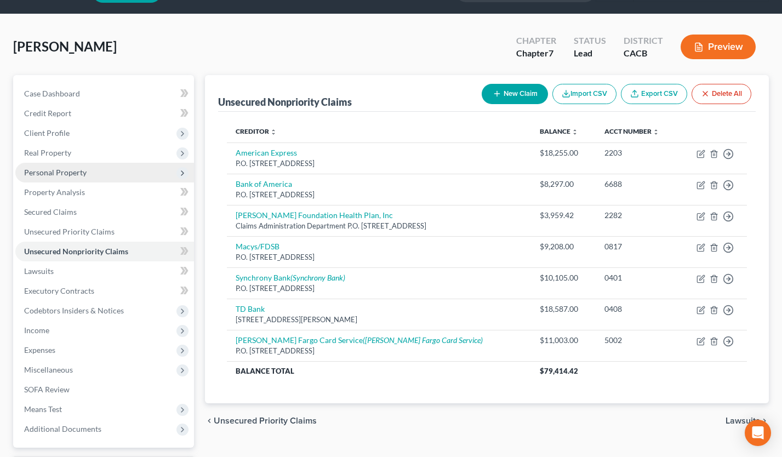
click at [76, 174] on span "Personal Property" at bounding box center [55, 172] width 62 height 9
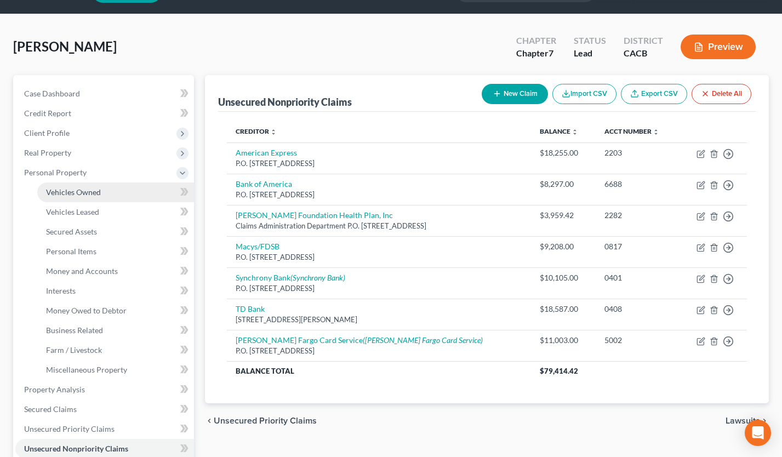
click at [82, 190] on span "Vehicles Owned" at bounding box center [73, 191] width 55 height 9
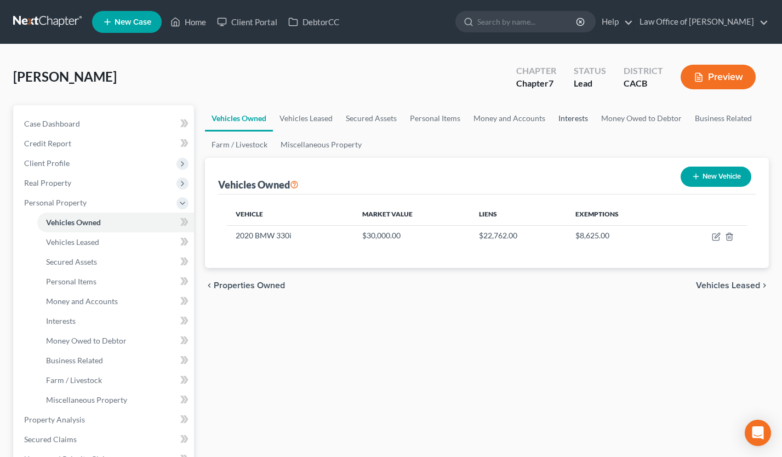
click at [571, 111] on link "Interests" at bounding box center [573, 118] width 43 height 26
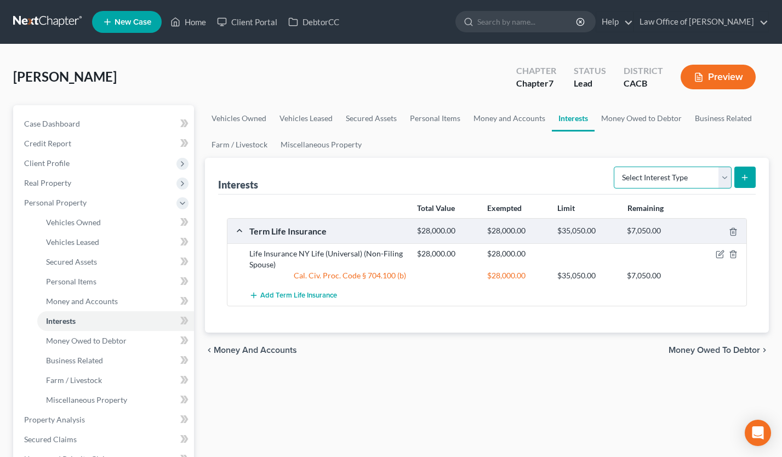
click at [696, 167] on select "Select Interest Type 401K Annuity Bond Education IRA Government Bond Government…" at bounding box center [673, 178] width 118 height 22
select select "401k"
click at [615, 167] on select "Select Interest Type 401K Annuity Bond Education IRA Government Bond Government…" at bounding box center [673, 178] width 118 height 22
click at [749, 183] on button "submit" at bounding box center [744, 177] width 21 height 21
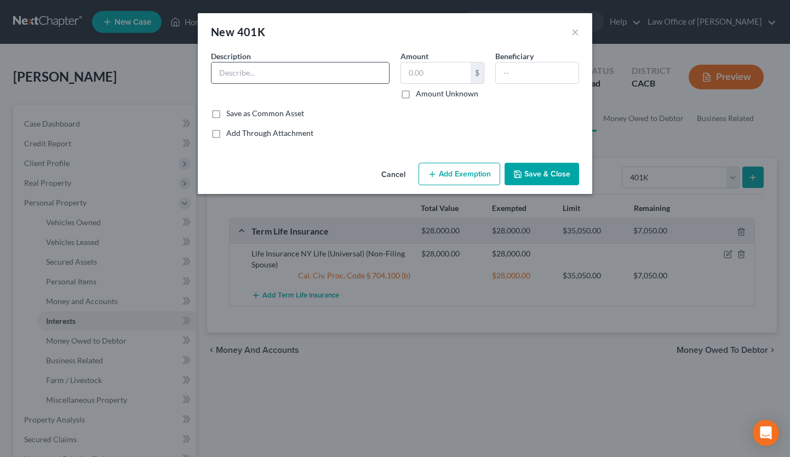
click at [286, 72] on input "text" at bounding box center [301, 72] width 178 height 21
click at [255, 75] on input "text" at bounding box center [301, 72] width 178 height 21
type input "401(k) through employer"
click at [413, 76] on input "text" at bounding box center [436, 72] width 70 height 21
type input "38,707.09"
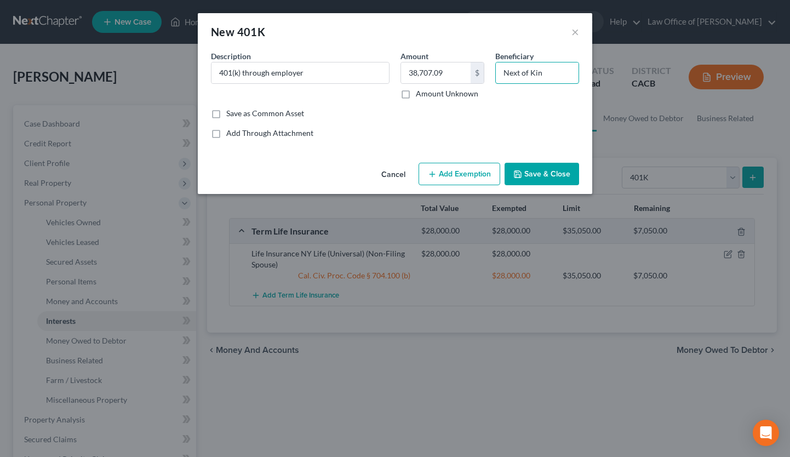
type input "Next of Kin"
click at [459, 169] on button "Add Exemption" at bounding box center [460, 174] width 82 height 23
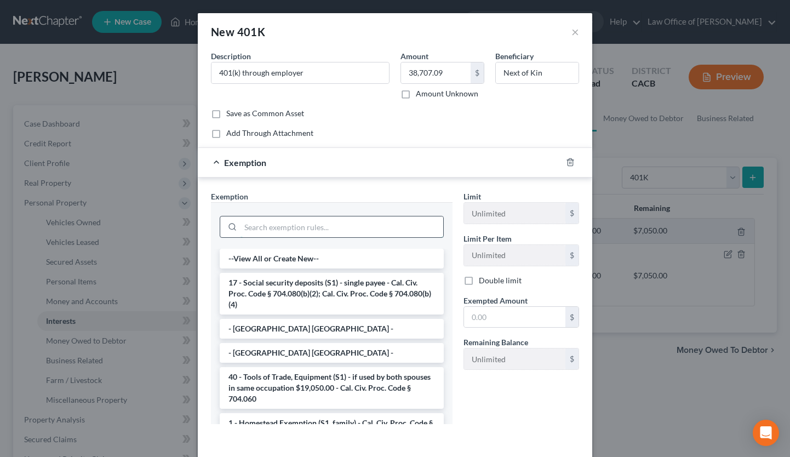
click at [337, 229] on input "search" at bounding box center [342, 226] width 203 height 21
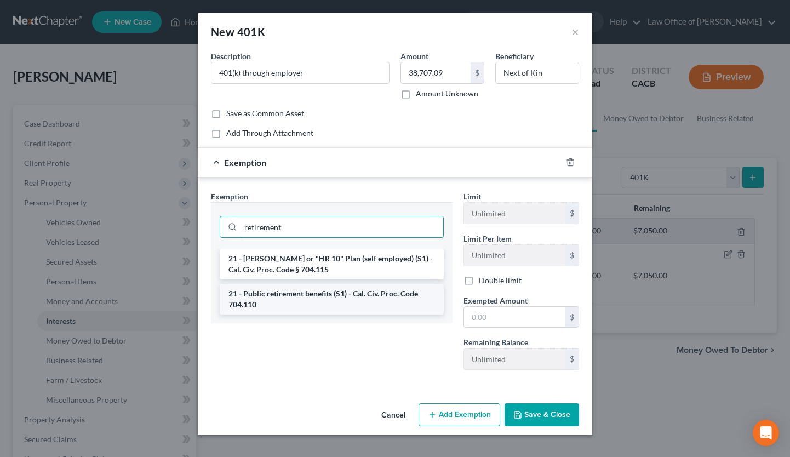
type input "retirement"
click at [352, 303] on li "21 - Public retirement benefits (S1) - Cal. Civ. Proc. Code 704.110" at bounding box center [332, 299] width 224 height 31
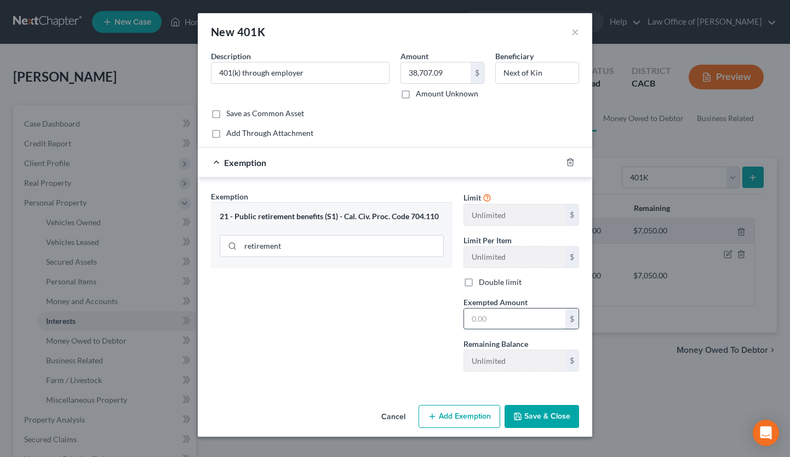
click at [488, 323] on input "text" at bounding box center [514, 319] width 101 height 21
type input "37,707.09"
click at [538, 418] on button "Save & Close" at bounding box center [542, 416] width 75 height 23
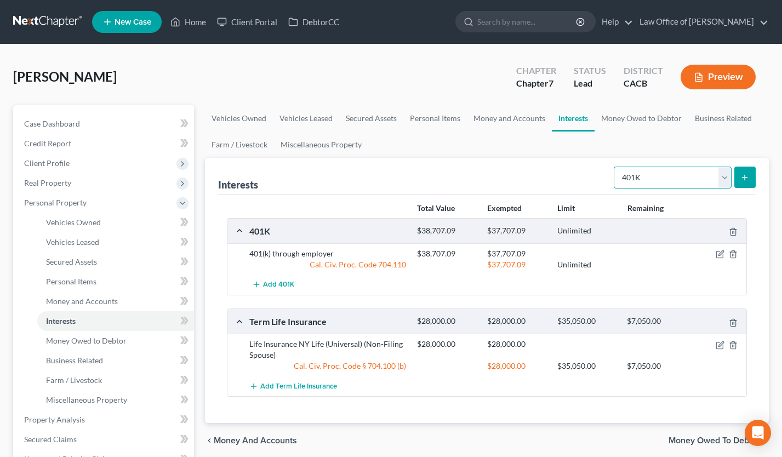
click at [706, 182] on select "Select Interest Type 401K Annuity Bond Education IRA Government Bond Government…" at bounding box center [673, 178] width 118 height 22
select select "pension_plan"
click at [615, 167] on select "Select Interest Type 401K Annuity Bond Education IRA Government Bond Government…" at bounding box center [673, 178] width 118 height 22
click at [748, 176] on icon "submit" at bounding box center [744, 177] width 9 height 9
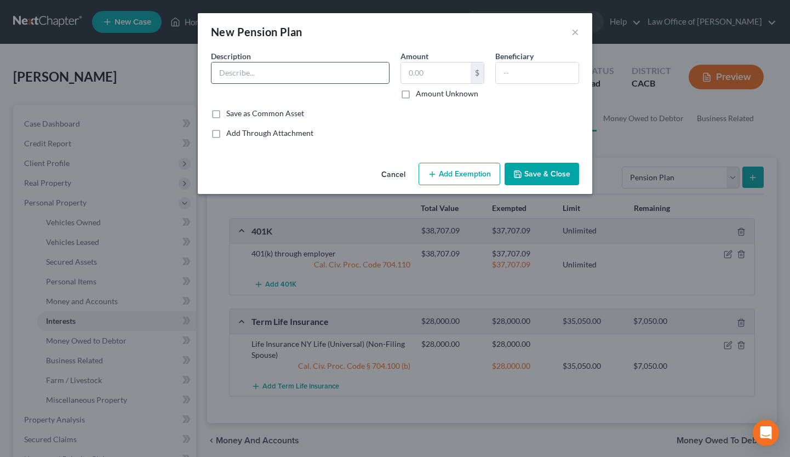
click at [323, 76] on input "text" at bounding box center [301, 72] width 178 height 21
type input "Pension Plan through employer"
type input "19,112.62"
type input "Next of Kin"
click at [520, 177] on polyline "button" at bounding box center [518, 175] width 4 height 3
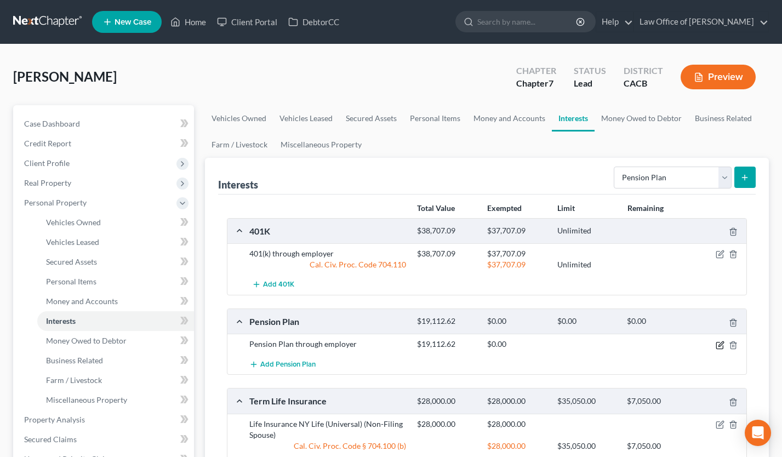
click at [719, 344] on icon "button" at bounding box center [720, 345] width 9 height 9
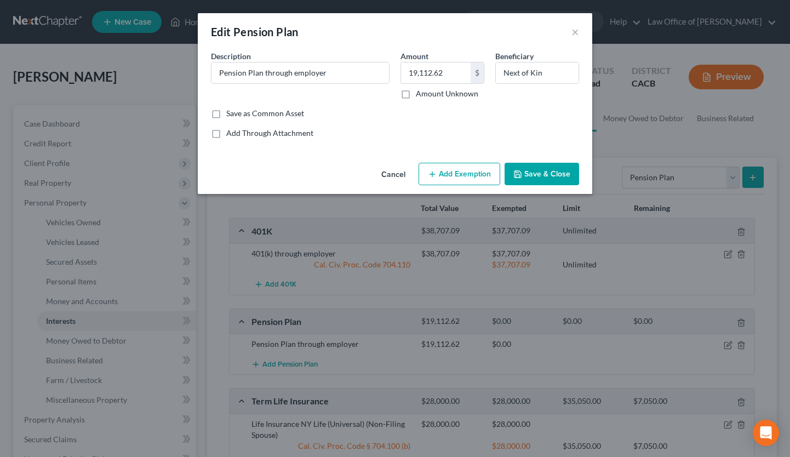
click at [466, 183] on button "Add Exemption" at bounding box center [460, 174] width 82 height 23
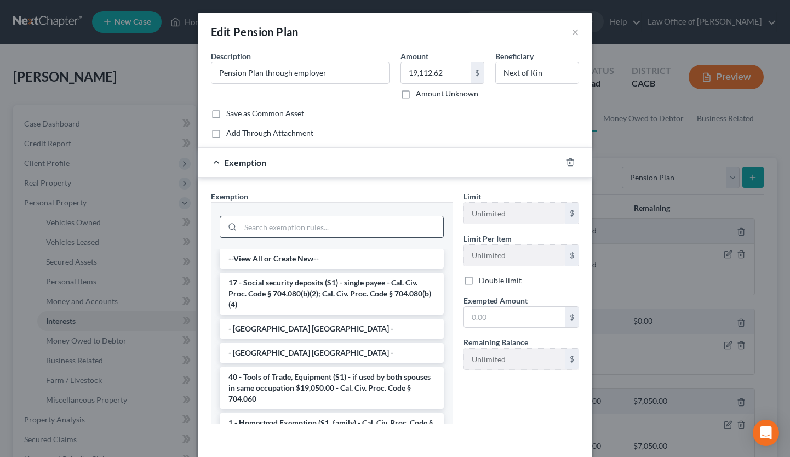
click at [346, 220] on input "search" at bounding box center [342, 226] width 203 height 21
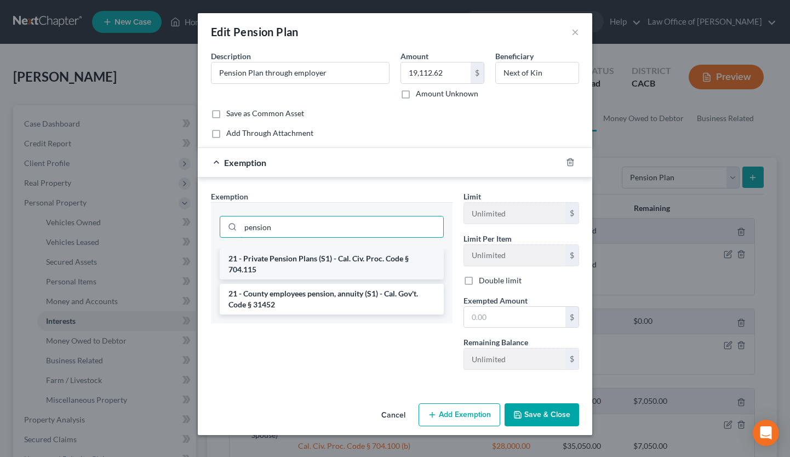
type input "pension"
click at [366, 257] on li "21 - Private Pension Plans (S1) - Cal. Civ. Proc. Code § 704.115" at bounding box center [332, 264] width 224 height 31
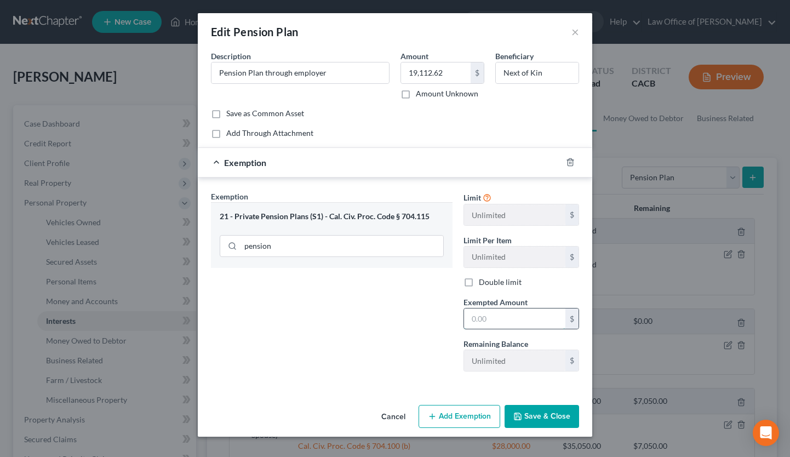
click at [493, 321] on input "text" at bounding box center [514, 319] width 101 height 21
type input "19,112.62"
click at [551, 428] on button "Save & Close" at bounding box center [542, 416] width 75 height 23
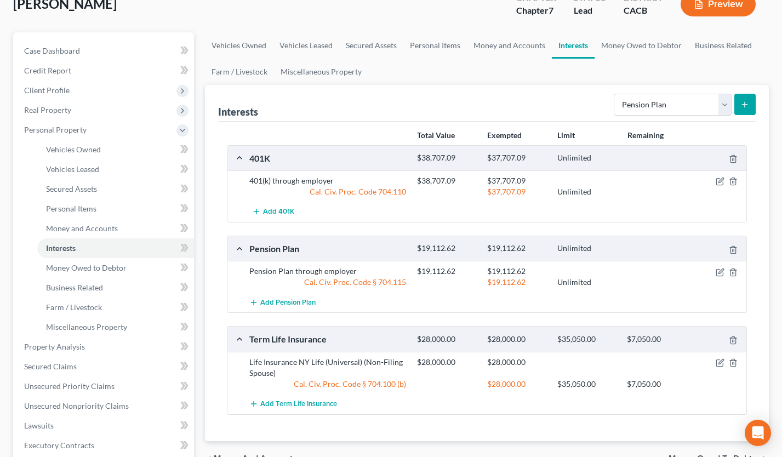
scroll to position [122, 0]
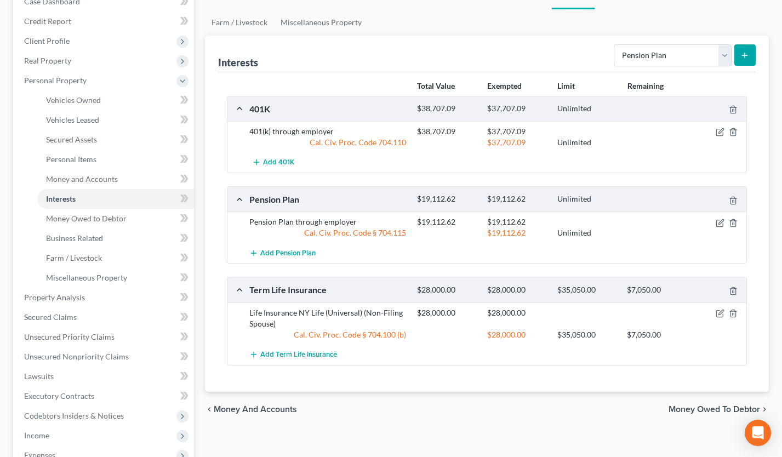
click at [354, 203] on div "Pension Plan" at bounding box center [328, 199] width 168 height 12
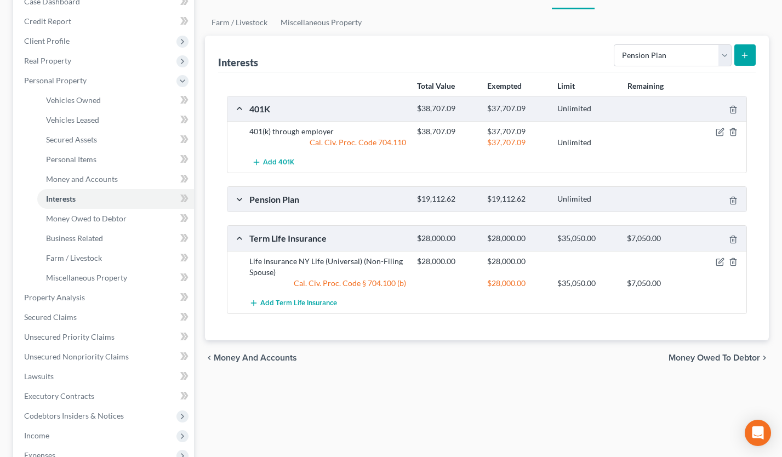
click at [327, 208] on div "Pension Plan $19,112.62 $19,112.62 Unlimited" at bounding box center [484, 199] width 515 height 25
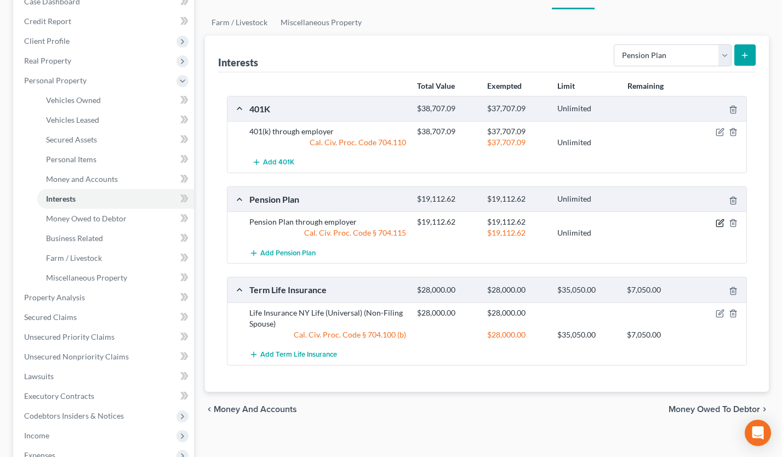
click at [717, 221] on icon "button" at bounding box center [720, 223] width 9 height 9
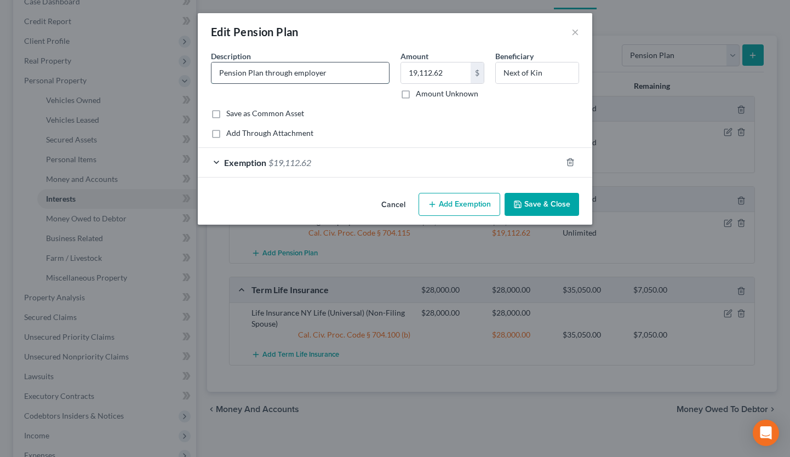
click at [331, 76] on input "Pension Plan through employer" at bounding box center [301, 72] width 178 height 21
drag, startPoint x: 367, startPoint y: 71, endPoint x: 324, endPoint y: 71, distance: 42.2
click at [324, 71] on input "Pension Plan through employer (Macy's)" at bounding box center [301, 72] width 178 height 21
type input "Pension Plan through employer (Macy's)"
click at [532, 201] on button "Save & Close" at bounding box center [542, 204] width 75 height 23
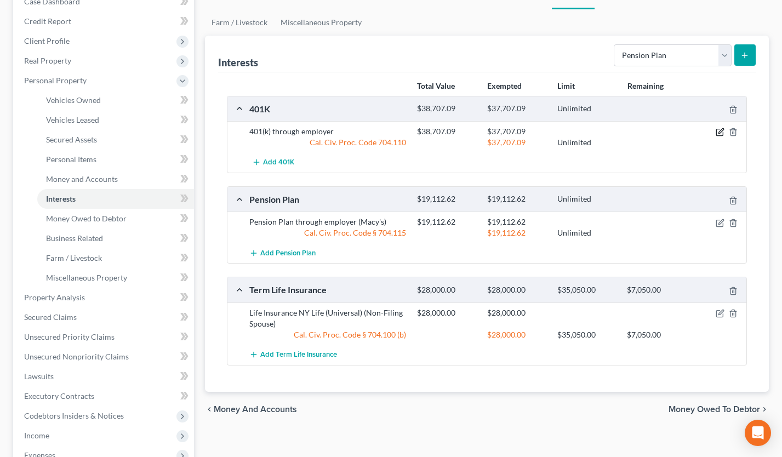
click at [720, 130] on icon "button" at bounding box center [720, 132] width 9 height 9
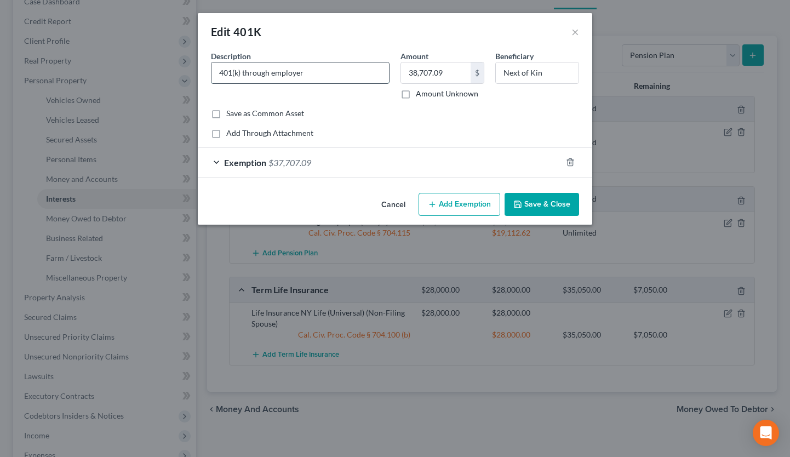
click at [368, 73] on input "401(k) through employer" at bounding box center [301, 72] width 178 height 21
paste input "([PERSON_NAME])"
type input "401(k) through employer (Macy's)"
click at [540, 213] on button "Save & Close" at bounding box center [542, 204] width 75 height 23
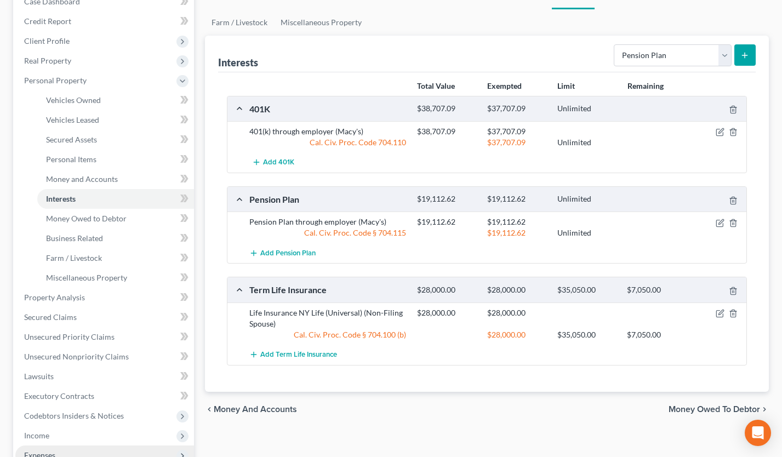
scroll to position [275, 0]
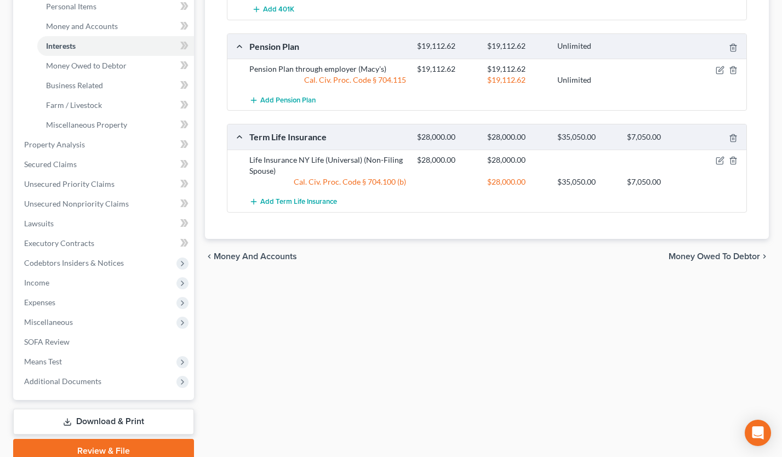
click at [133, 416] on link "Download & Print" at bounding box center [103, 422] width 181 height 26
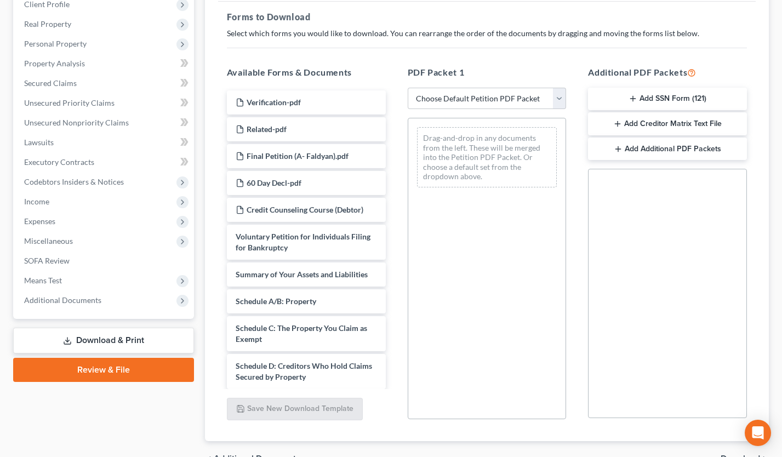
scroll to position [160, 0]
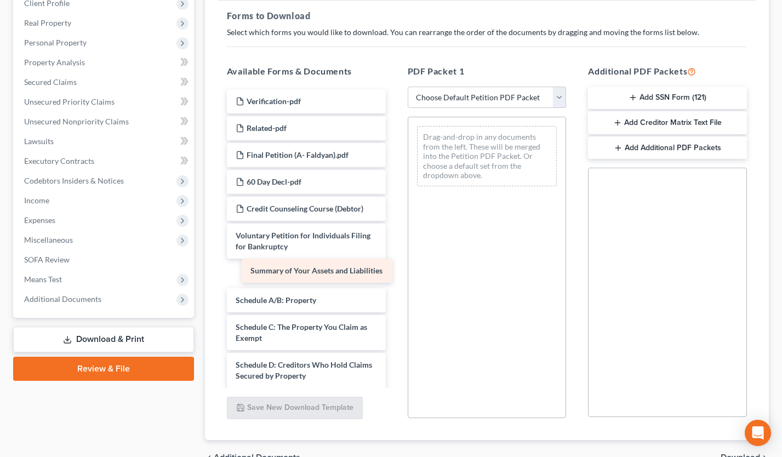
drag, startPoint x: 326, startPoint y: 275, endPoint x: 486, endPoint y: 234, distance: 165.1
click at [395, 234] on div "Summary of Your Assets and Liabilities Verification-pdf Related-pdf Final Petit…" at bounding box center [306, 457] width 176 height 736
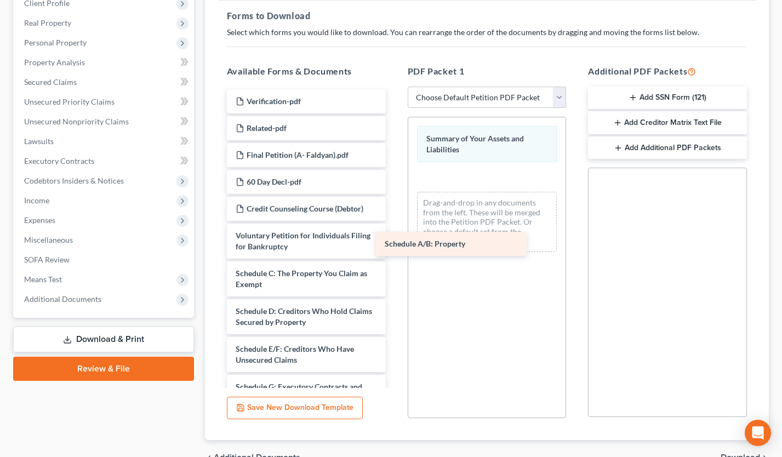
drag, startPoint x: 322, startPoint y: 270, endPoint x: 471, endPoint y: 241, distance: 151.9
click at [395, 241] on div "Schedule A/B: Property Verification-pdf Related-pdf Final Petition (A- Faldyan)…" at bounding box center [306, 430] width 176 height 682
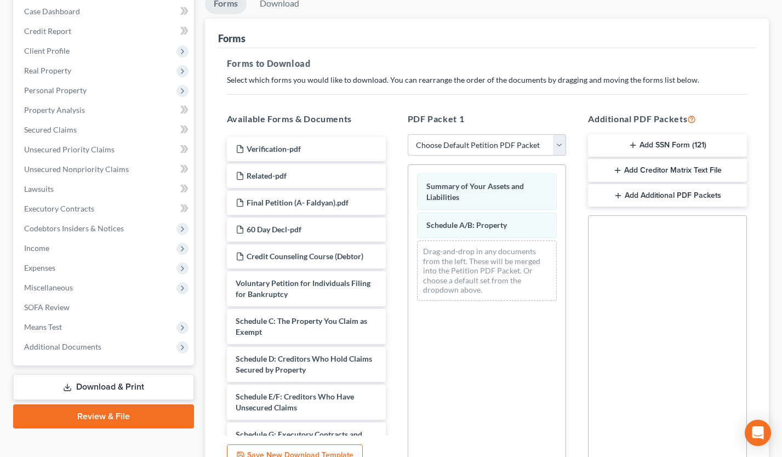
scroll to position [50, 0]
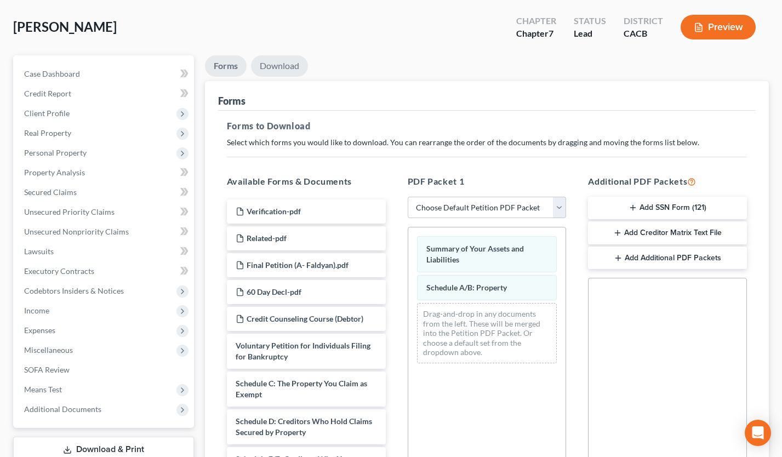
click at [283, 63] on link "Download" at bounding box center [279, 65] width 57 height 21
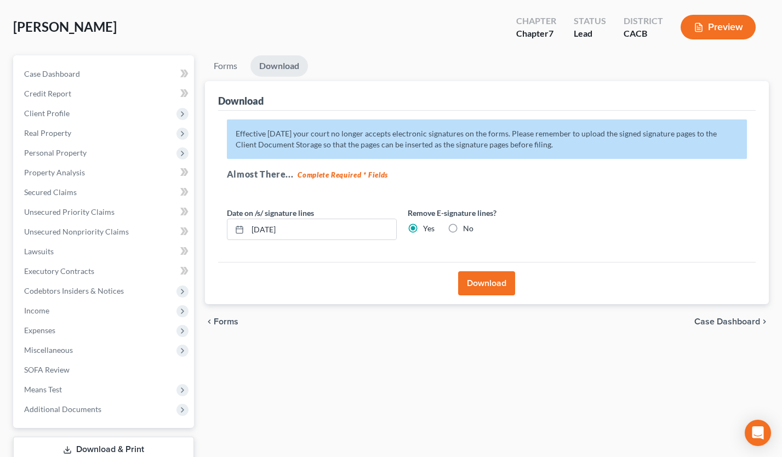
click at [475, 289] on button "Download" at bounding box center [486, 283] width 57 height 24
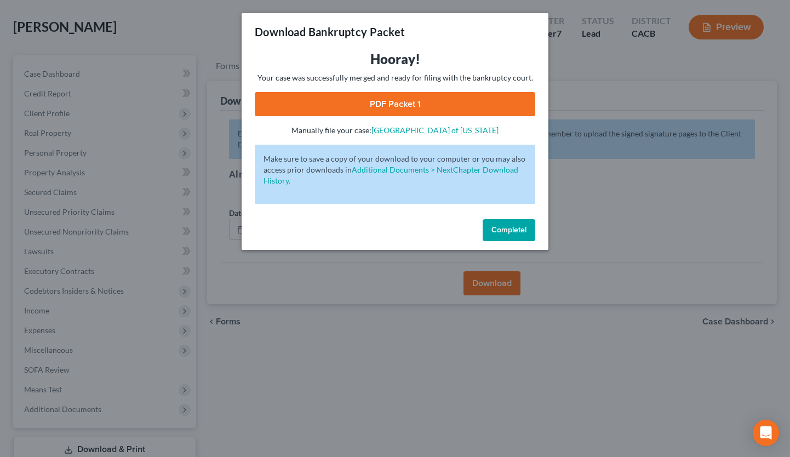
click at [356, 107] on link "PDF Packet 1" at bounding box center [395, 104] width 281 height 24
click at [505, 231] on span "Complete!" at bounding box center [509, 229] width 35 height 9
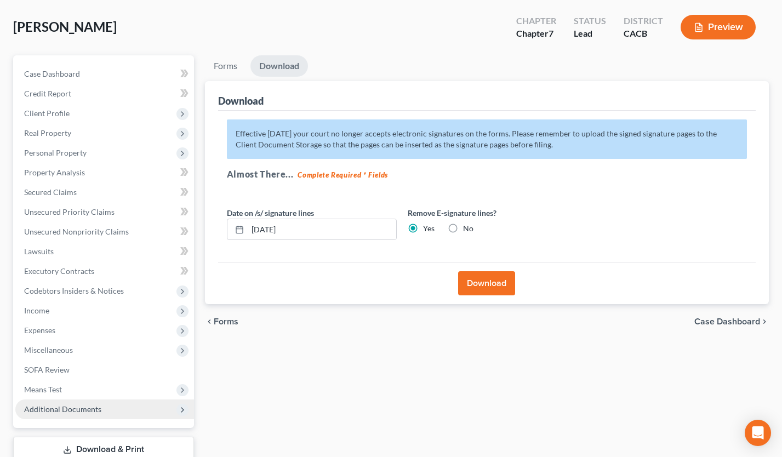
click at [95, 412] on span "Additional Documents" at bounding box center [62, 408] width 77 height 9
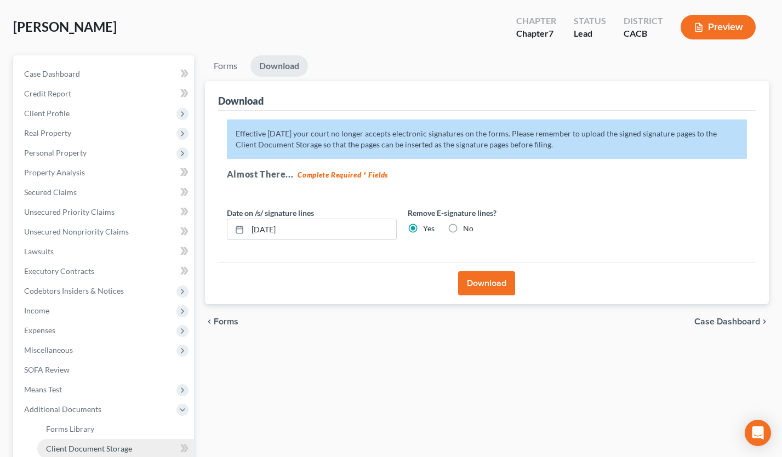
click at [115, 448] on span "Client Document Storage" at bounding box center [89, 448] width 86 height 9
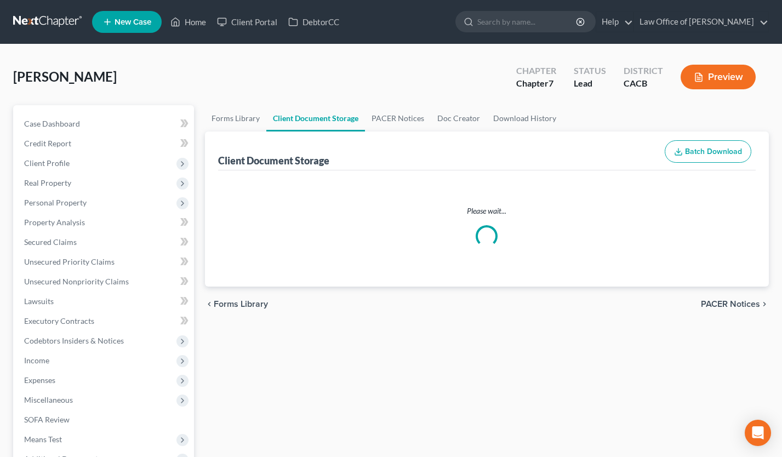
select select "10"
select select "30"
select select "65"
select select "72"
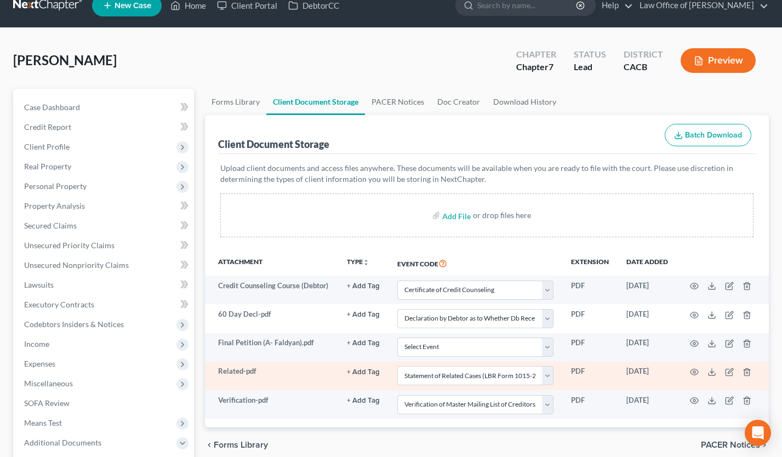
scroll to position [26, 0]
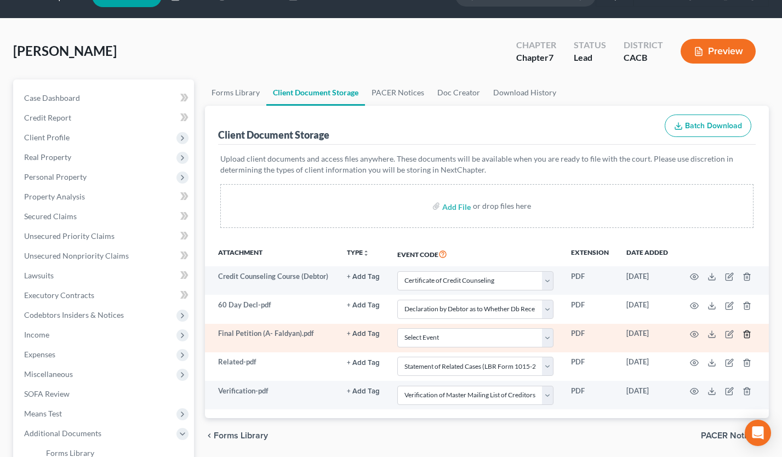
click at [744, 334] on icon "button" at bounding box center [746, 333] width 5 height 7
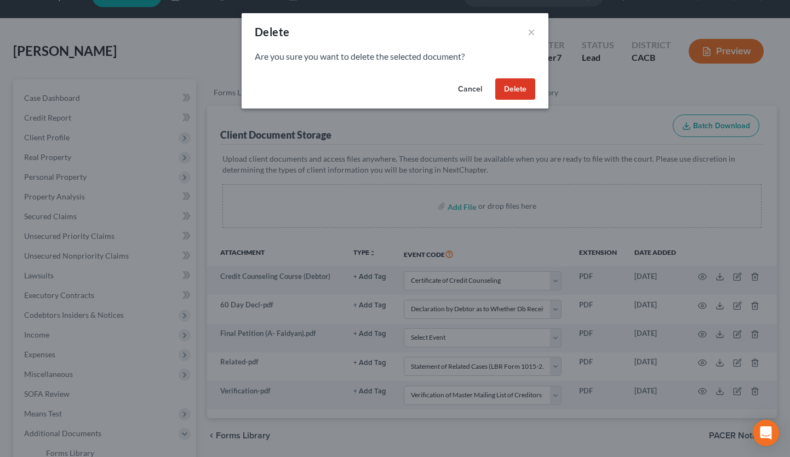
click at [506, 87] on button "Delete" at bounding box center [515, 89] width 40 height 22
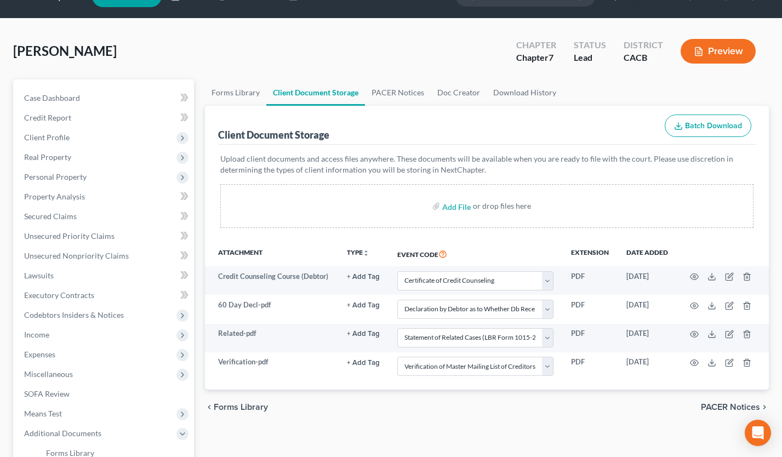
select select "10"
select select "30"
select select "65"
select select "72"
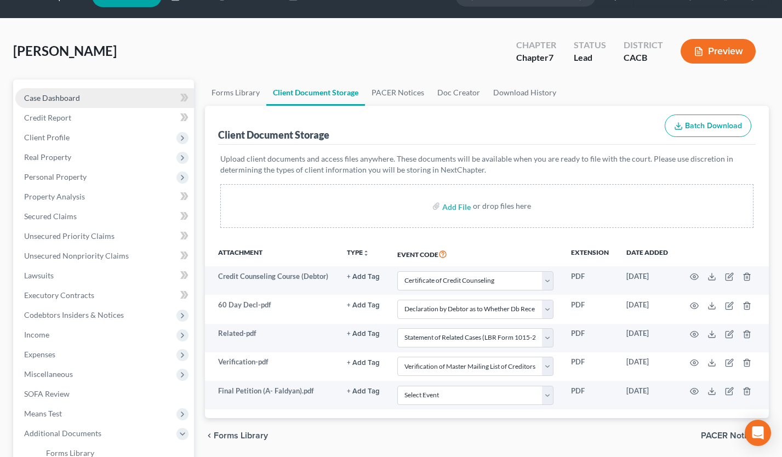
click at [90, 90] on link "Case Dashboard" at bounding box center [104, 98] width 179 height 20
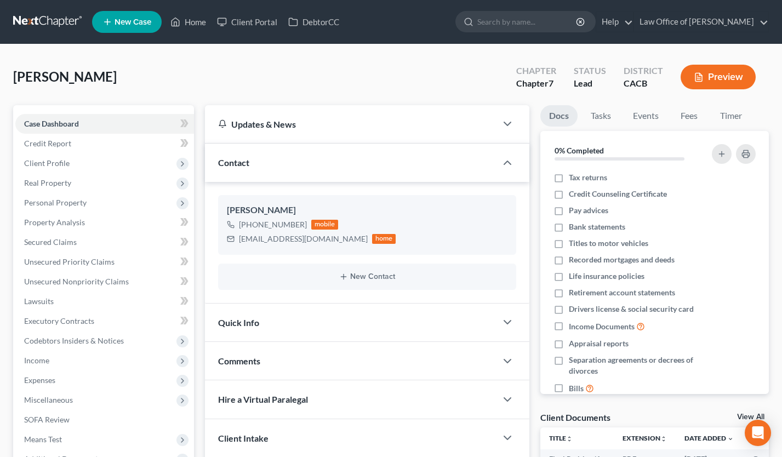
click at [47, 26] on link at bounding box center [48, 22] width 70 height 20
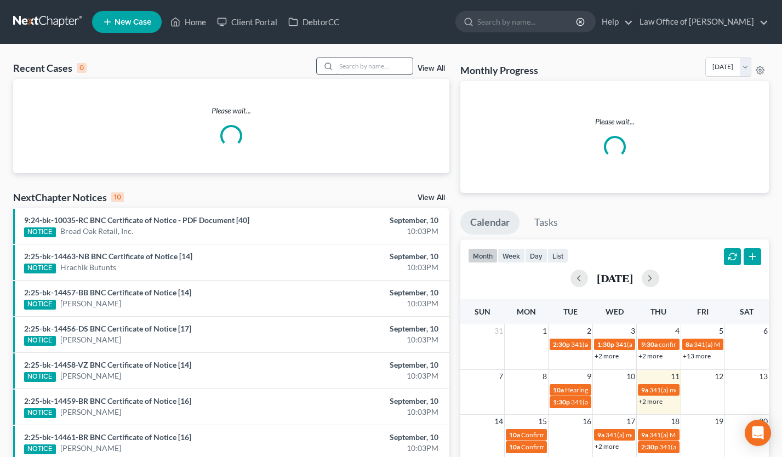
click at [364, 63] on input "search" at bounding box center [374, 66] width 77 height 16
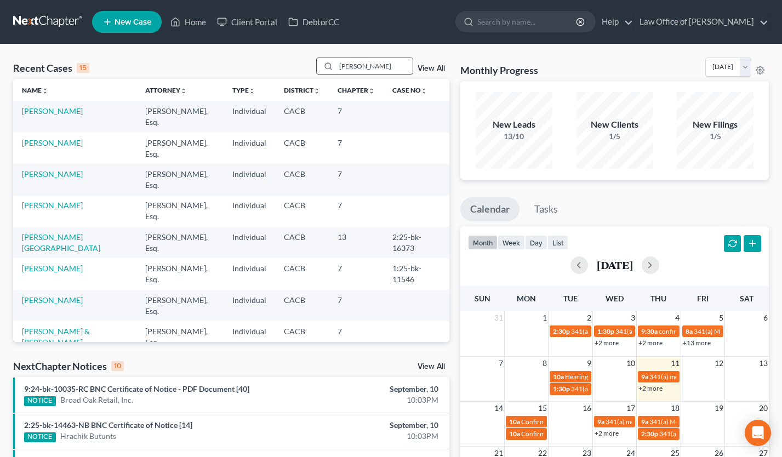
type input "[PERSON_NAME]"
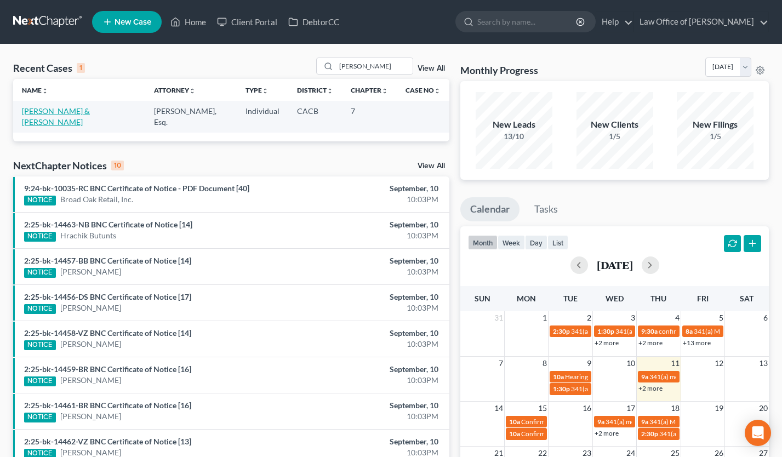
click at [79, 107] on link "[PERSON_NAME] & [PERSON_NAME]" at bounding box center [56, 116] width 68 height 20
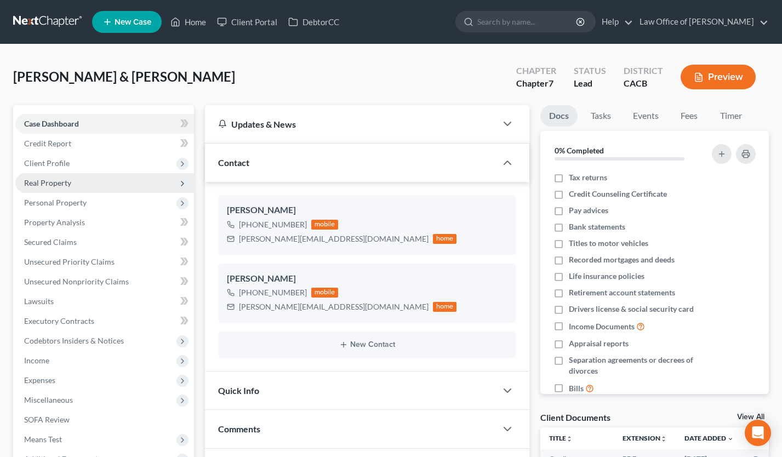
click at [73, 179] on span "Real Property" at bounding box center [104, 183] width 179 height 20
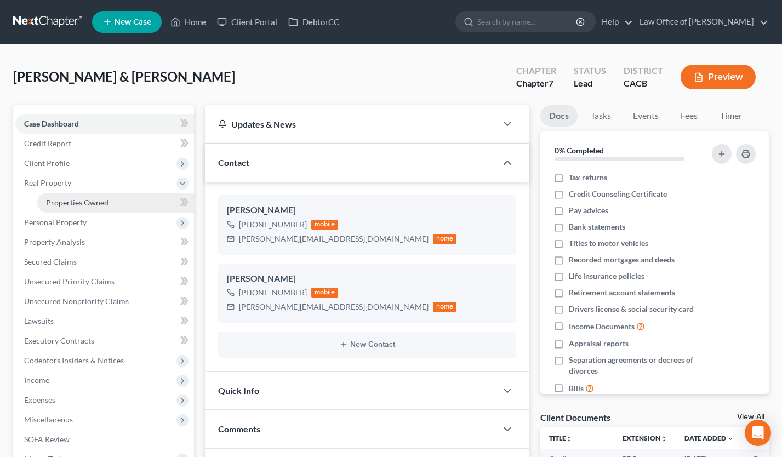
click at [78, 198] on span "Properties Owned" at bounding box center [77, 202] width 62 height 9
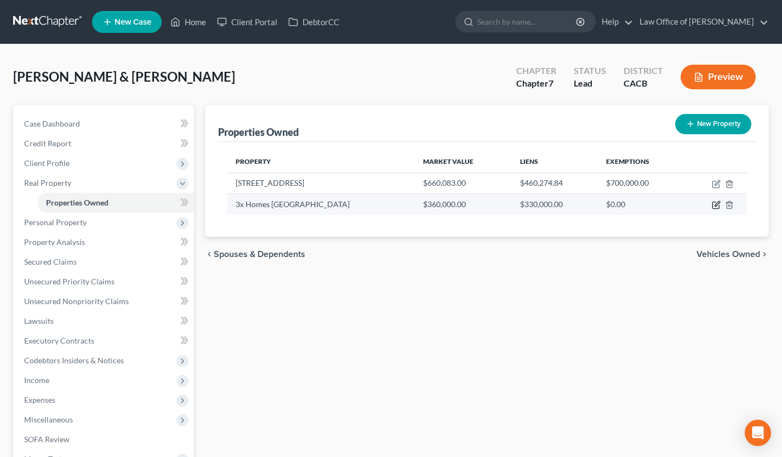
click at [717, 204] on icon "button" at bounding box center [717, 204] width 5 height 5
select select "4"
select select "1"
select select "0"
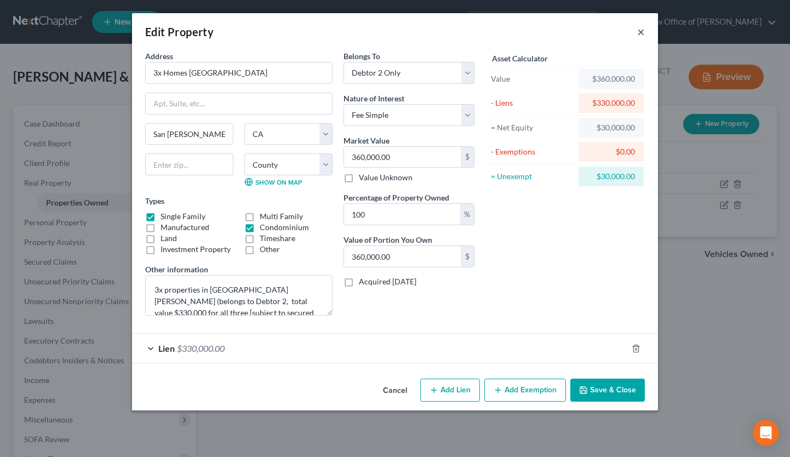
click at [642, 32] on button "×" at bounding box center [641, 31] width 8 height 13
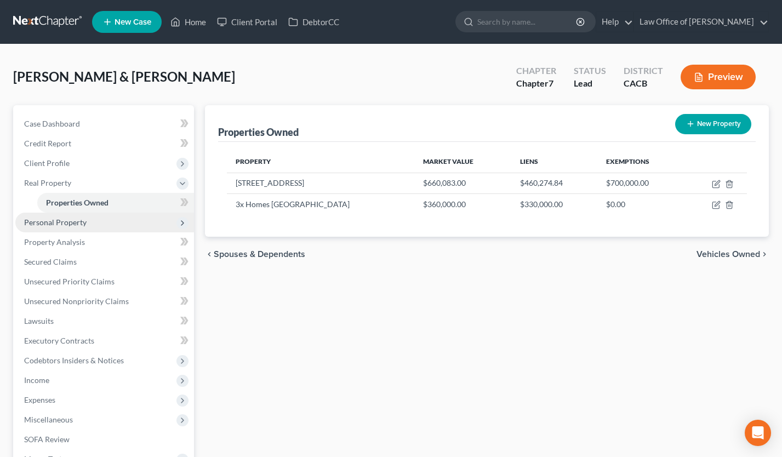
click at [114, 221] on span "Personal Property" at bounding box center [104, 223] width 179 height 20
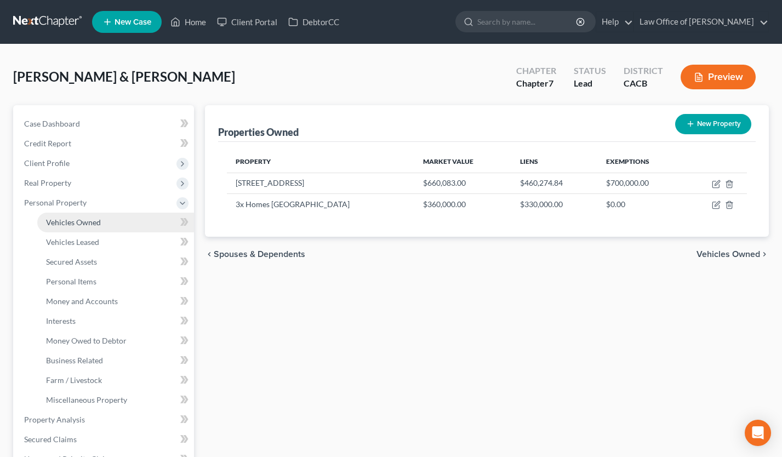
click at [113, 223] on link "Vehicles Owned" at bounding box center [115, 223] width 157 height 20
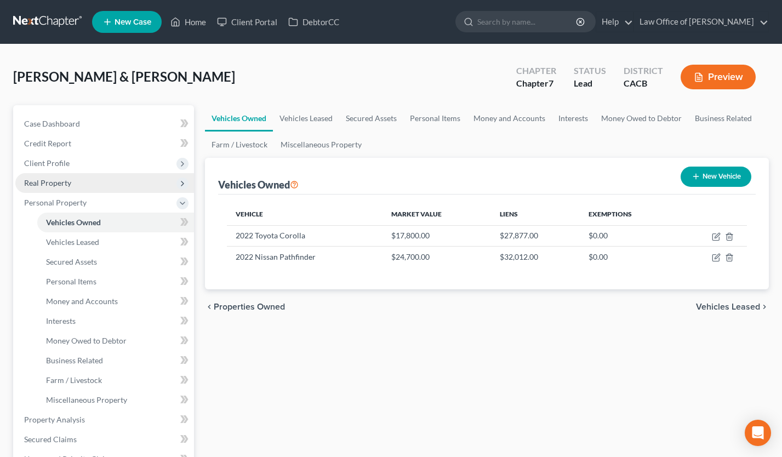
click at [80, 183] on span "Real Property" at bounding box center [104, 183] width 179 height 20
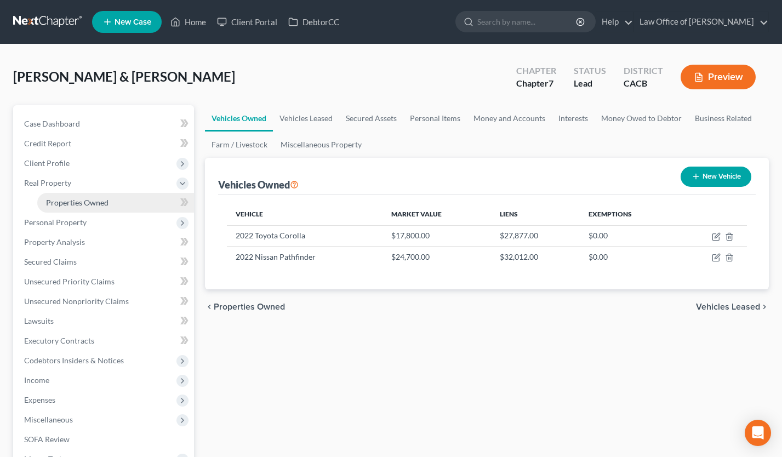
click at [87, 200] on span "Properties Owned" at bounding box center [77, 202] width 62 height 9
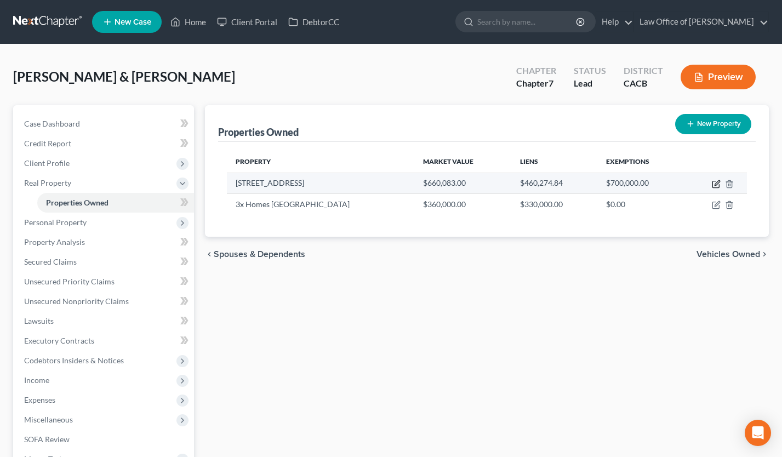
click at [717, 183] on icon "button" at bounding box center [716, 184] width 9 height 9
select select "4"
select select "18"
select select "2"
select select "1"
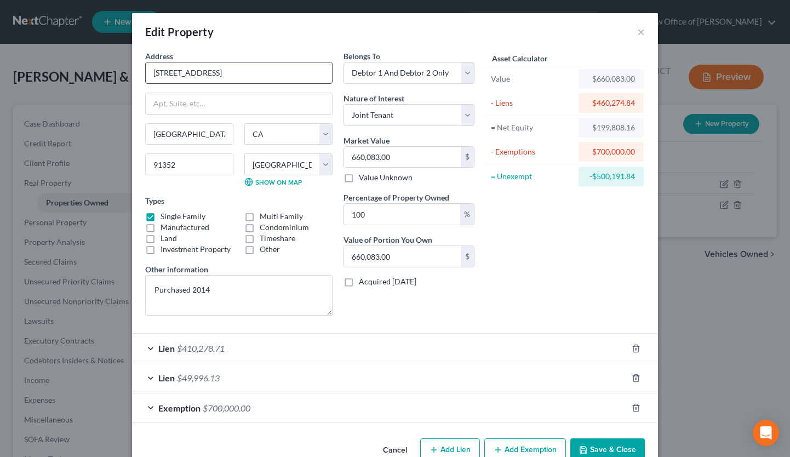
click at [262, 77] on input "[STREET_ADDRESS]" at bounding box center [239, 72] width 186 height 21
type input "8234 Clybourn Ave."
drag, startPoint x: 166, startPoint y: 166, endPoint x: 130, endPoint y: 166, distance: 35.6
click at [132, 166] on div "Address * 8234 Clybourn Ave. Sun Valley State AL AK AR AZ CA CO CT DE DC FL GA …" at bounding box center [395, 242] width 526 height 384
click at [640, 31] on button "×" at bounding box center [641, 31] width 8 height 13
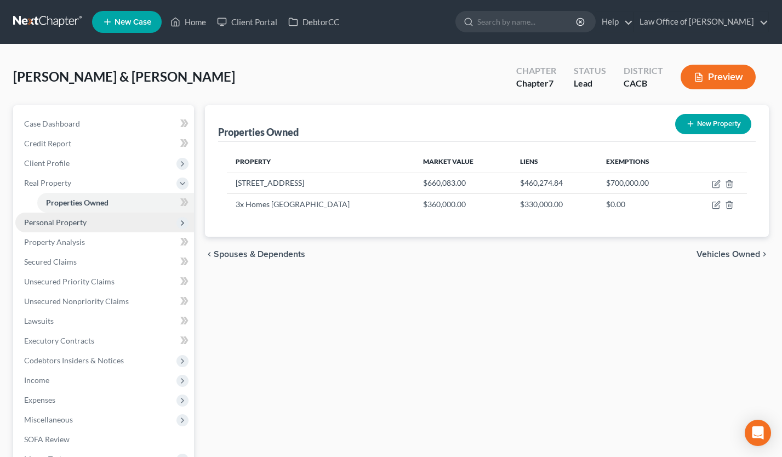
click at [71, 219] on span "Personal Property" at bounding box center [55, 222] width 62 height 9
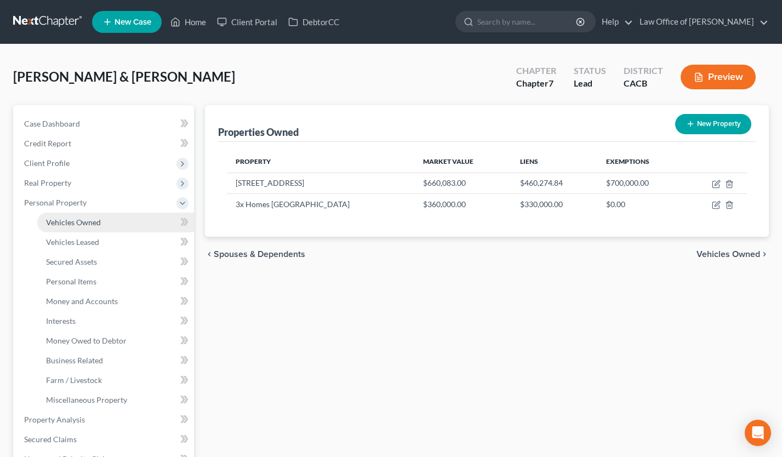
click at [95, 225] on span "Vehicles Owned" at bounding box center [73, 222] width 55 height 9
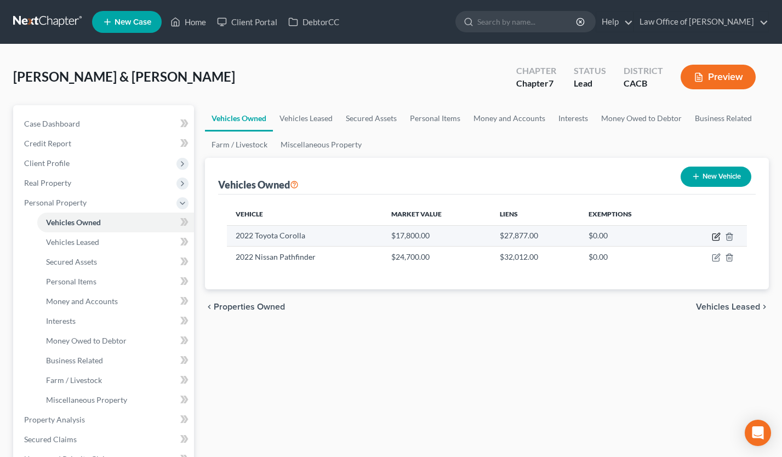
click at [713, 237] on icon "button" at bounding box center [716, 236] width 9 height 9
select select "0"
select select "4"
select select "2"
select select "1"
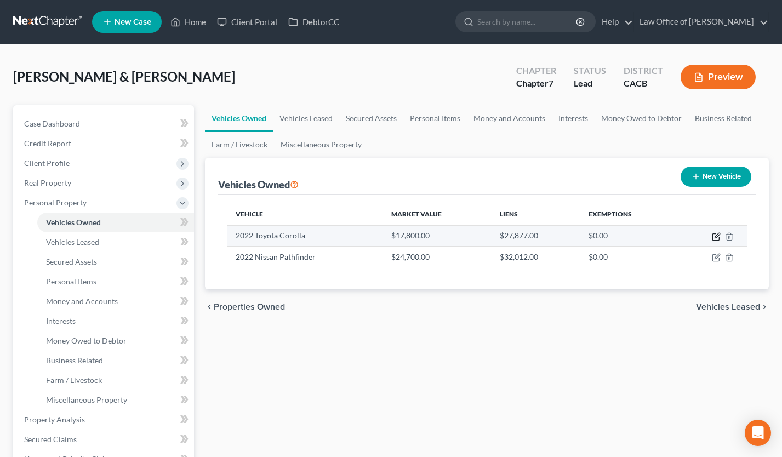
select select "14"
select select "1"
select select "0"
select select "2"
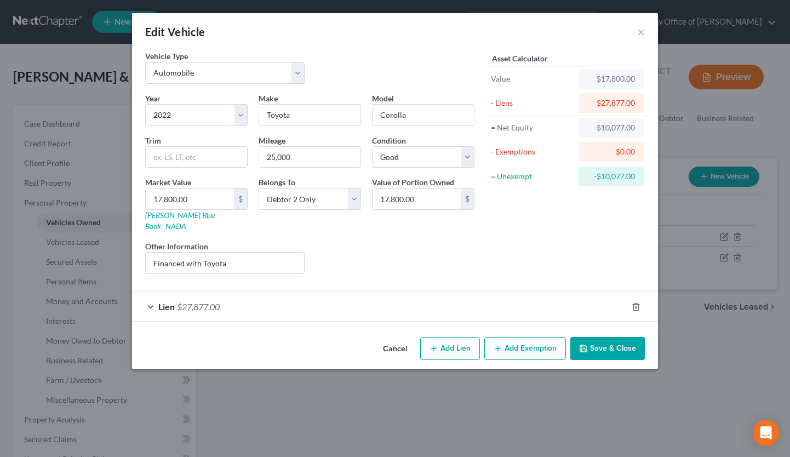
click at [364, 303] on div "Lien $27,877.00" at bounding box center [379, 306] width 495 height 29
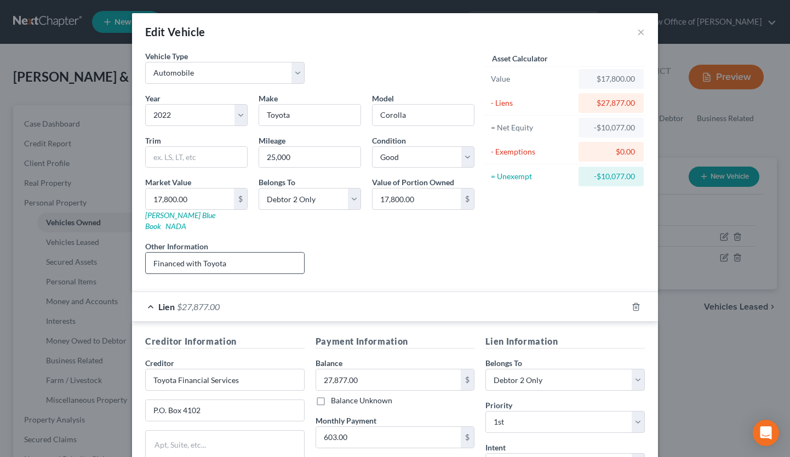
click at [249, 253] on input "Financed with Toyota" at bounding box center [225, 263] width 158 height 21
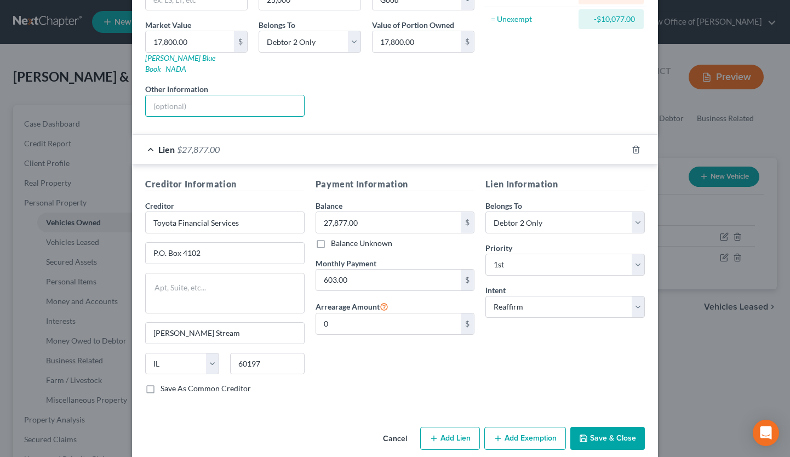
scroll to position [161, 0]
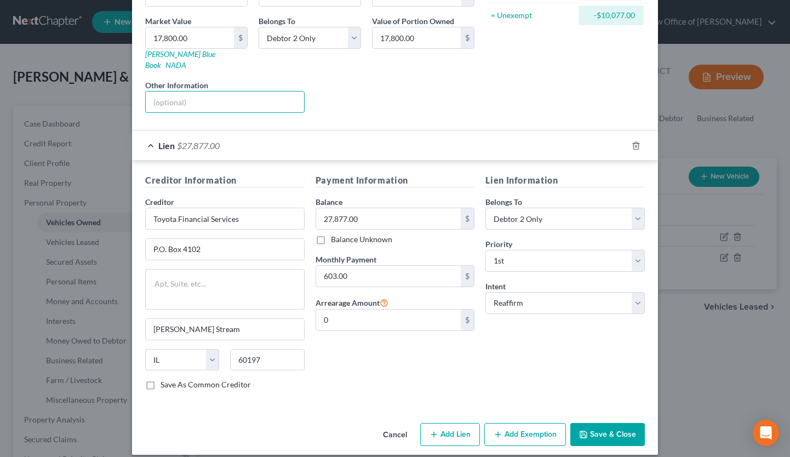
click at [601, 423] on button "Save & Close" at bounding box center [608, 434] width 75 height 23
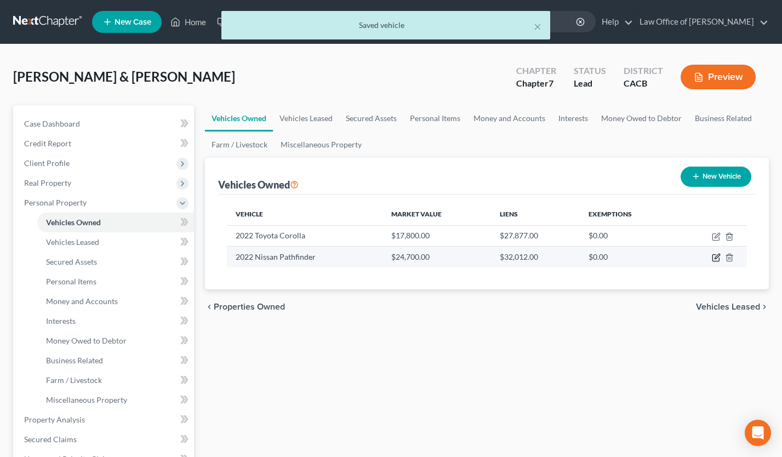
click at [716, 255] on icon "button" at bounding box center [716, 257] width 9 height 9
select select "0"
select select "4"
select select "0"
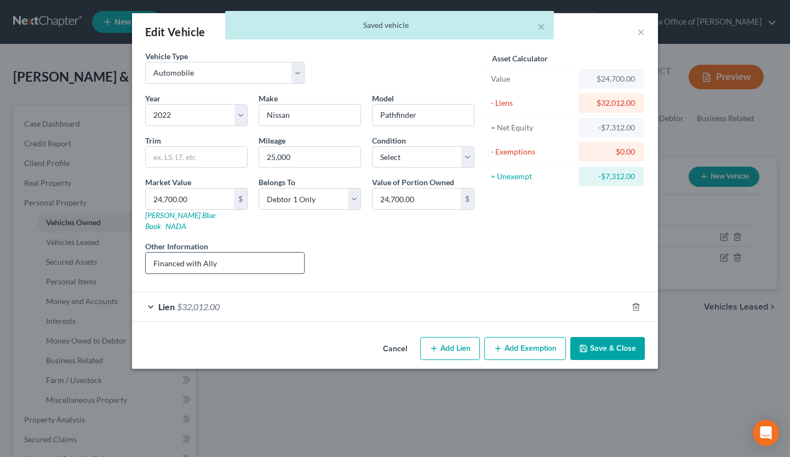
click at [267, 254] on input "Financed with Ally" at bounding box center [225, 263] width 158 height 21
click at [264, 303] on div "Lien $32,012.00" at bounding box center [379, 306] width 495 height 29
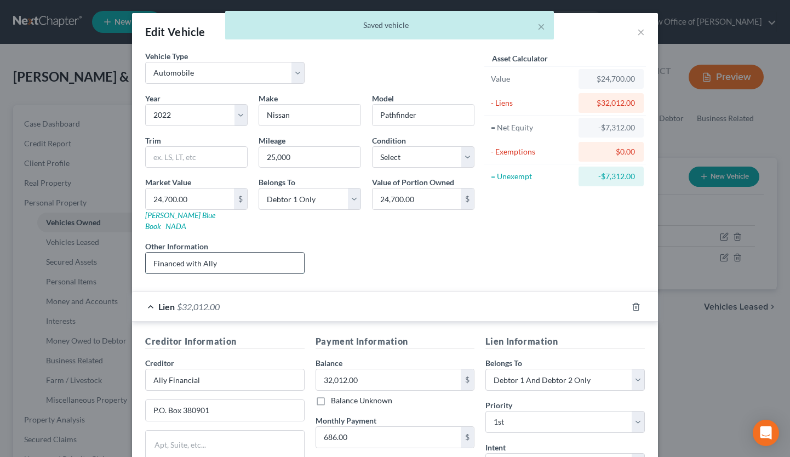
click at [258, 253] on input "Financed with Ally" at bounding box center [225, 263] width 158 height 21
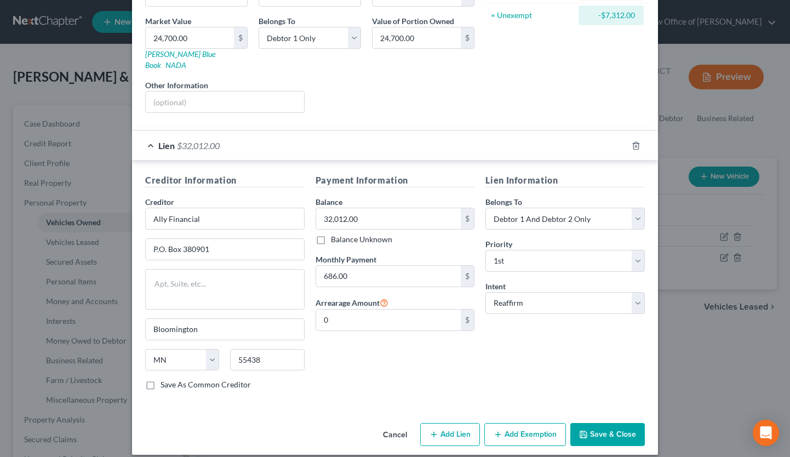
click at [617, 424] on button "Save & Close" at bounding box center [608, 434] width 75 height 23
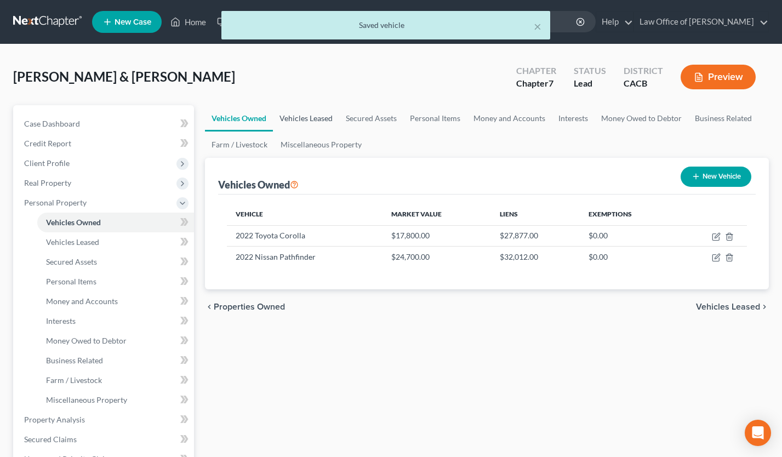
click at [300, 117] on link "Vehicles Leased" at bounding box center [306, 118] width 66 height 26
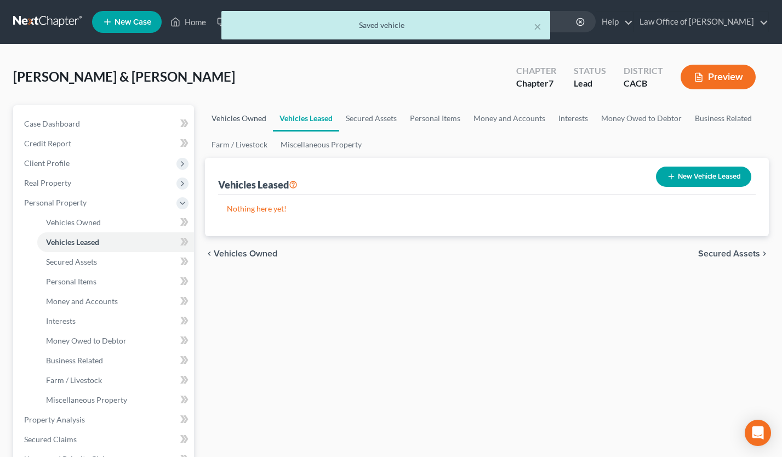
click at [244, 116] on link "Vehicles Owned" at bounding box center [239, 118] width 68 height 26
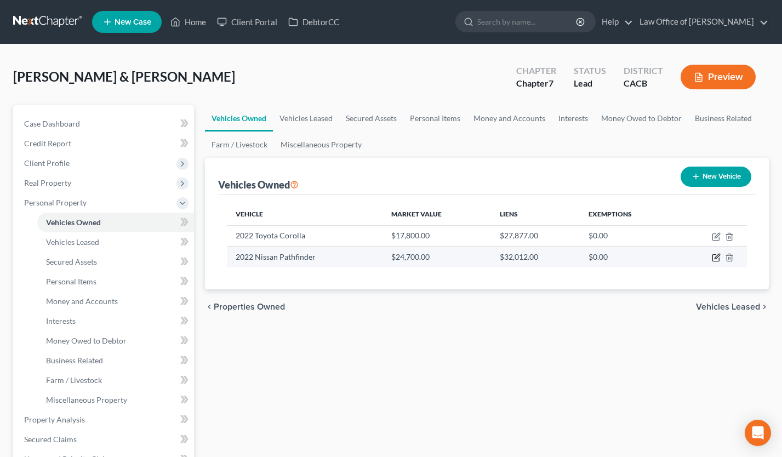
click at [715, 258] on icon "button" at bounding box center [717, 256] width 5 height 5
select select "0"
select select "4"
select select "0"
select select "24"
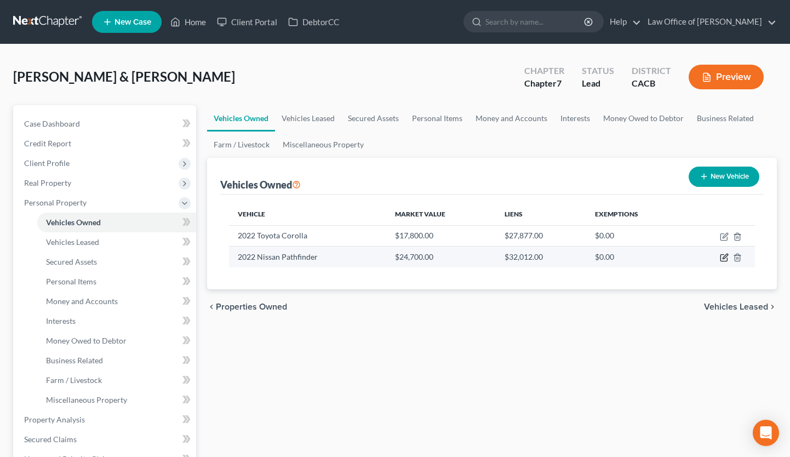
select select "2"
select select "0"
select select "2"
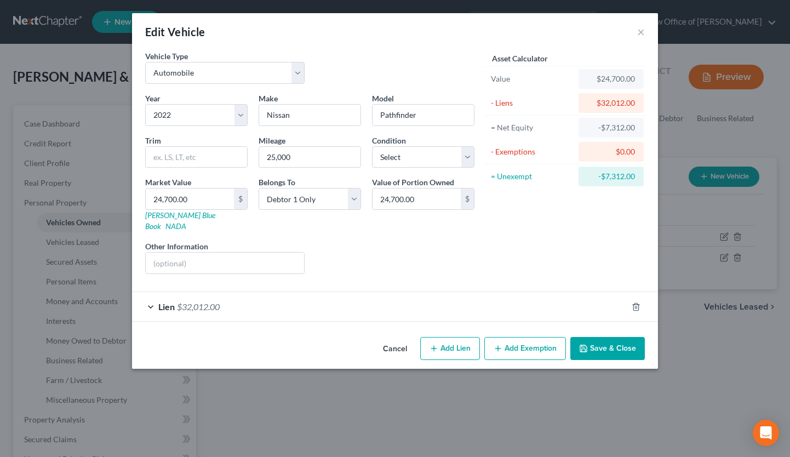
click at [326, 292] on div "Lien $32,012.00" at bounding box center [379, 306] width 495 height 29
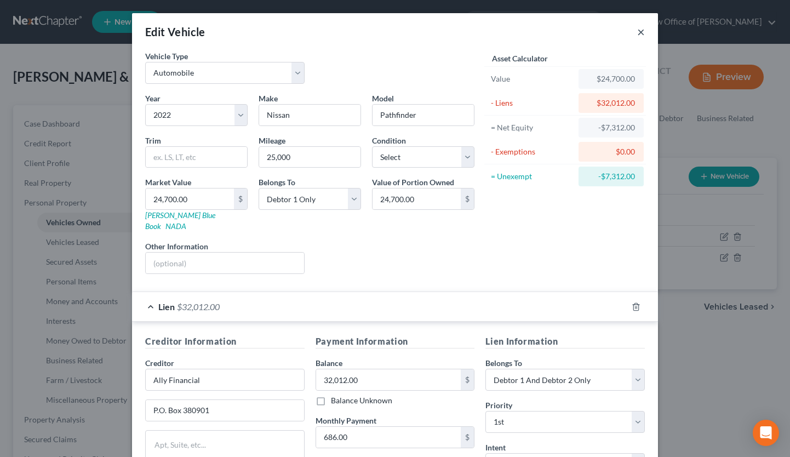
click at [639, 32] on button "×" at bounding box center [641, 31] width 8 height 13
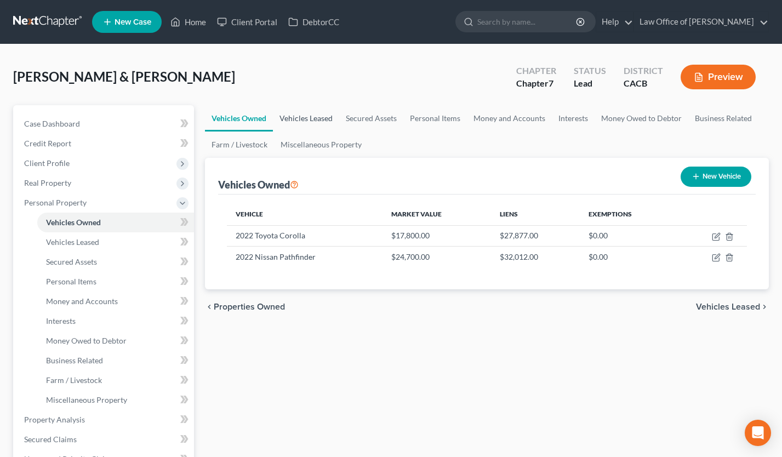
click at [310, 113] on link "Vehicles Leased" at bounding box center [306, 118] width 66 height 26
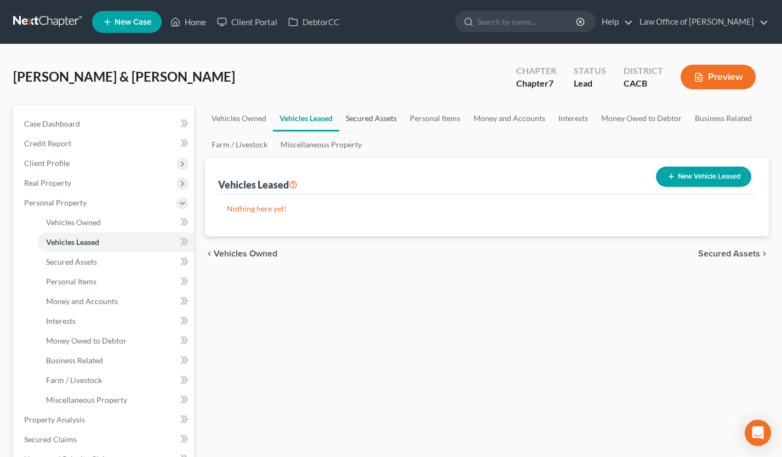
click at [372, 113] on link "Secured Assets" at bounding box center [371, 118] width 64 height 26
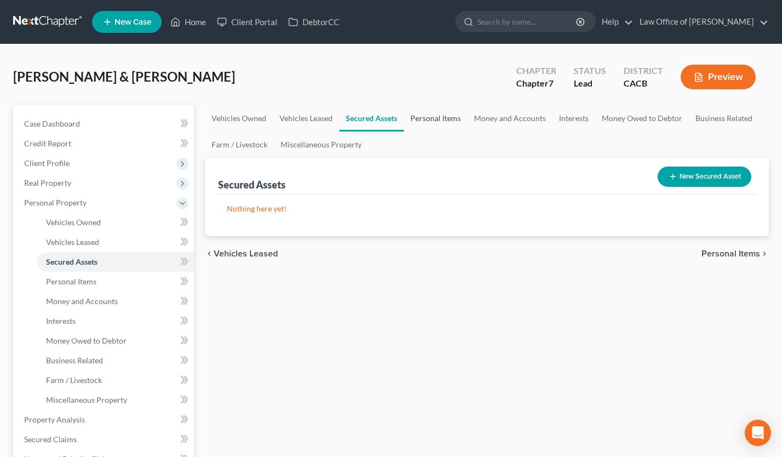
click at [424, 113] on link "Personal Items" at bounding box center [436, 118] width 64 height 26
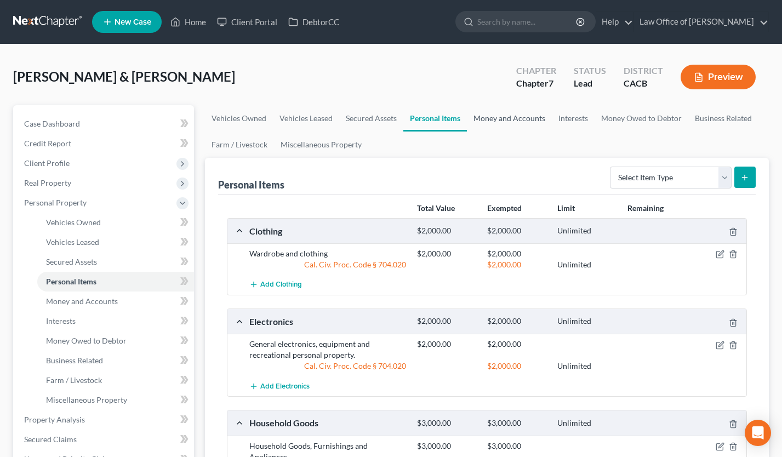
click at [500, 118] on link "Money and Accounts" at bounding box center [509, 118] width 85 height 26
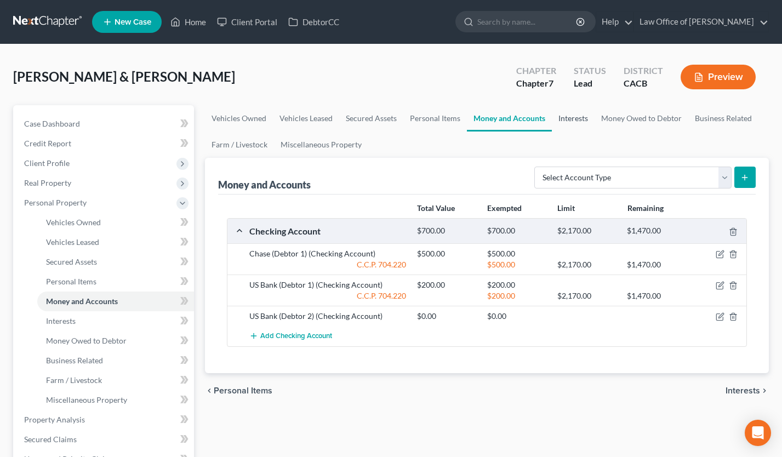
click at [574, 120] on link "Interests" at bounding box center [573, 118] width 43 height 26
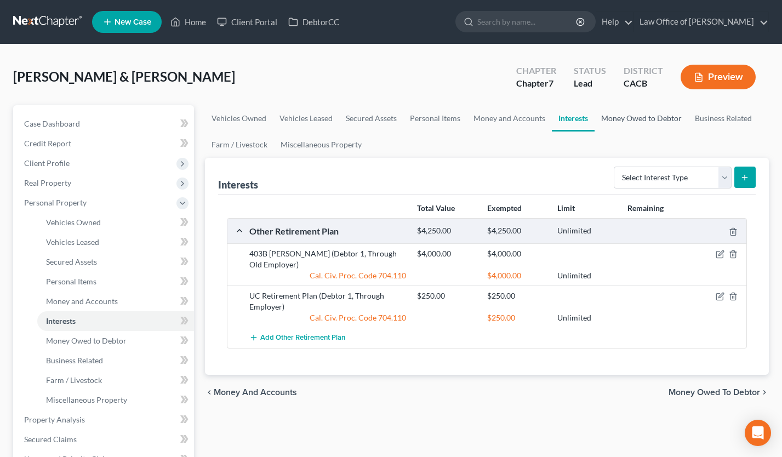
click at [612, 118] on link "Money Owed to Debtor" at bounding box center [642, 118] width 94 height 26
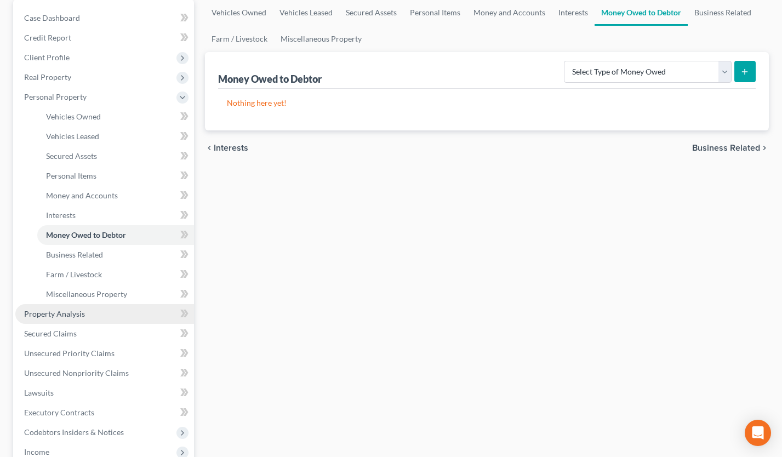
click at [77, 314] on span "Property Analysis" at bounding box center [54, 313] width 61 height 9
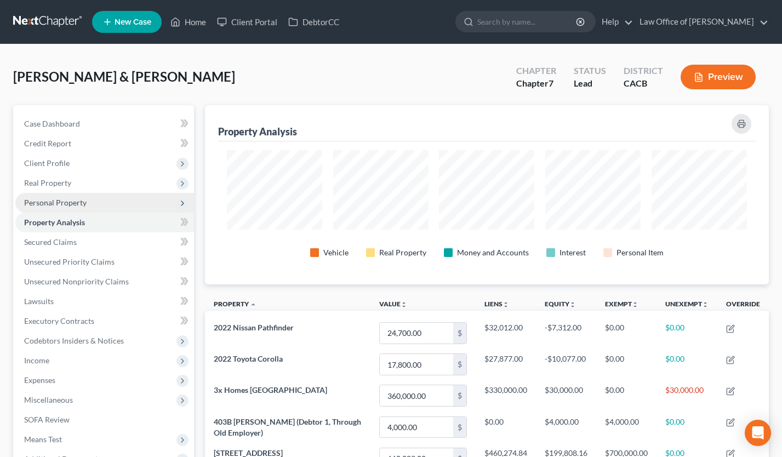
click at [81, 201] on span "Personal Property" at bounding box center [55, 202] width 62 height 9
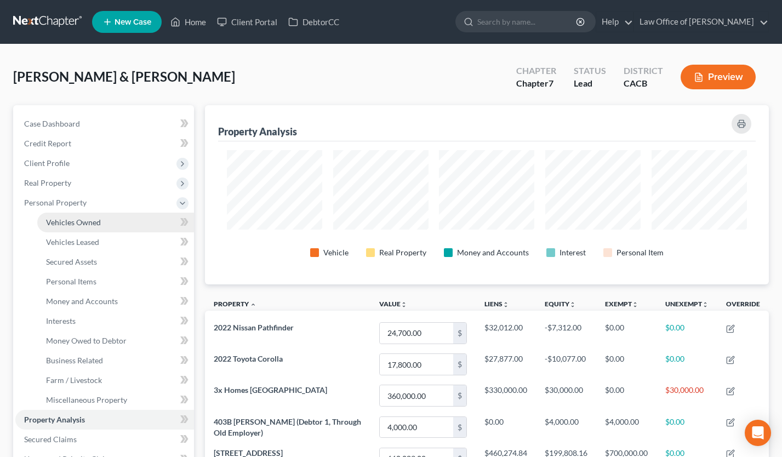
click at [85, 218] on span "Vehicles Owned" at bounding box center [73, 222] width 55 height 9
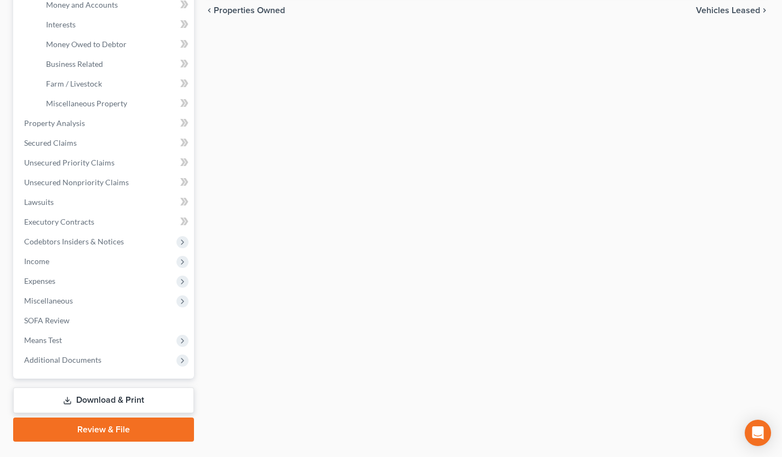
scroll to position [296, 0]
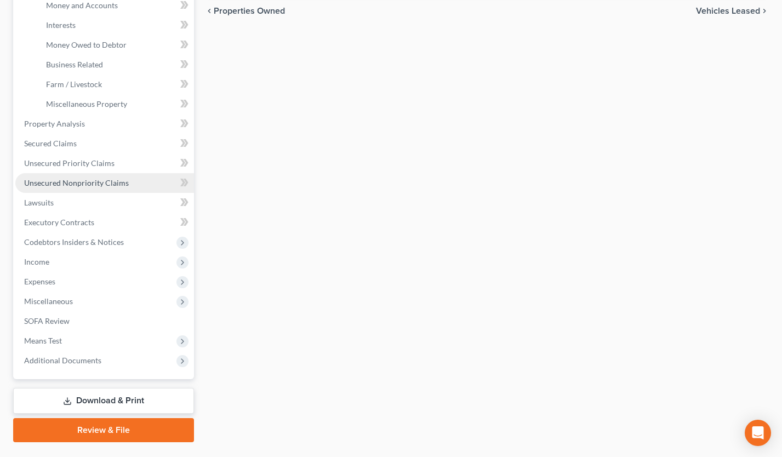
click at [96, 185] on span "Unsecured Nonpriority Claims" at bounding box center [76, 182] width 105 height 9
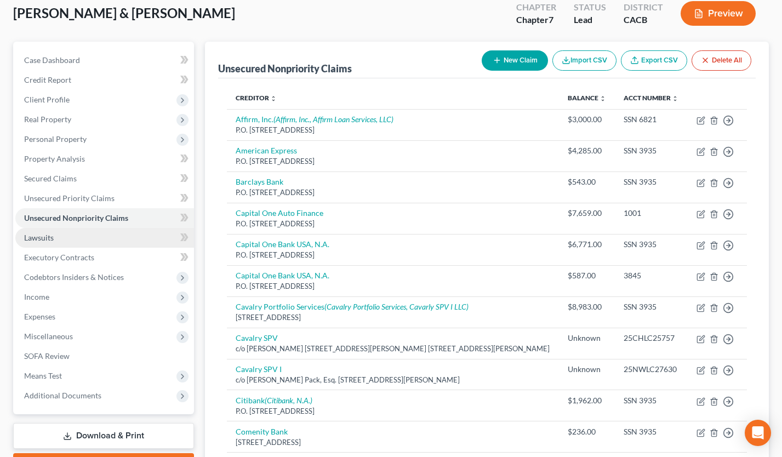
click at [75, 236] on link "Lawsuits" at bounding box center [104, 238] width 179 height 20
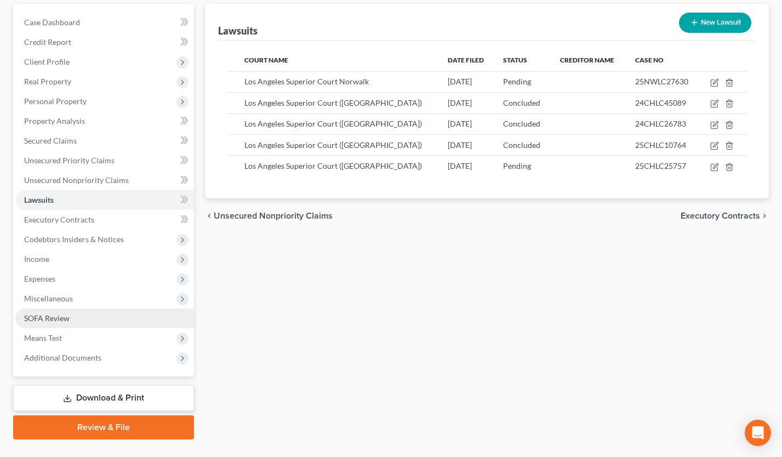
scroll to position [124, 0]
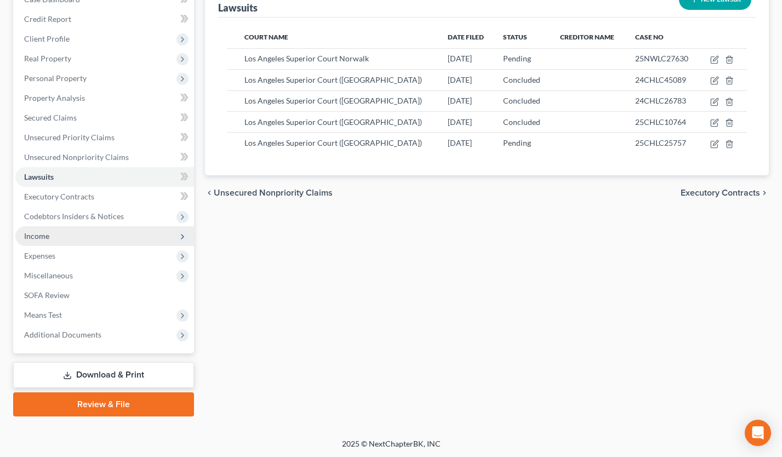
click at [78, 230] on span "Income" at bounding box center [104, 236] width 179 height 20
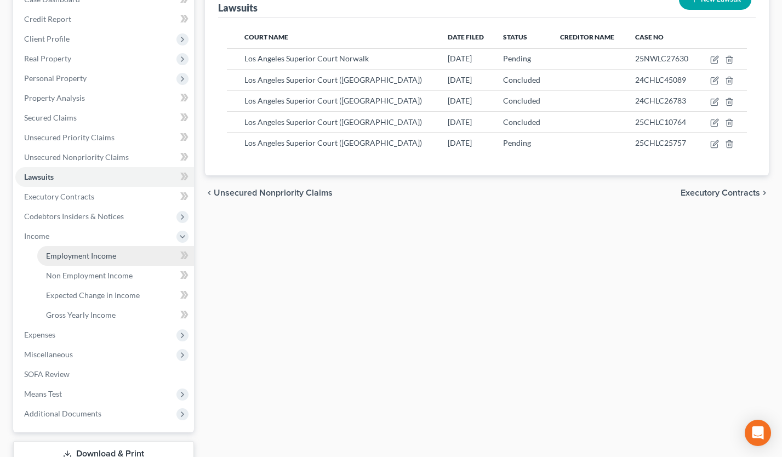
click at [82, 253] on span "Employment Income" at bounding box center [81, 255] width 70 height 9
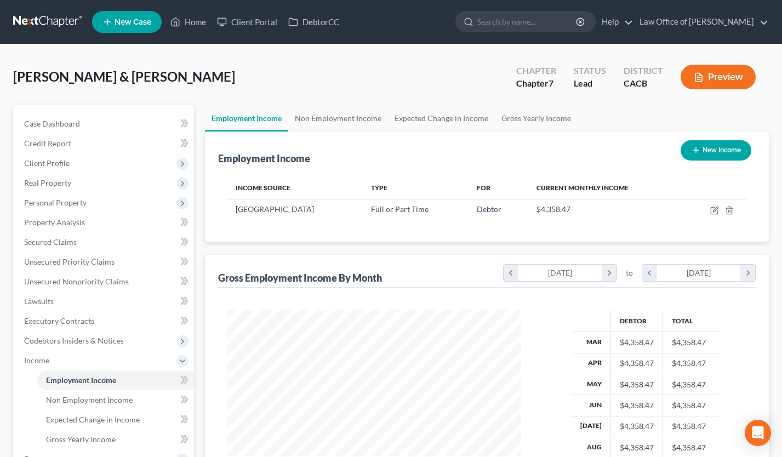
scroll to position [196, 316]
click at [314, 123] on link "Non Employment Income" at bounding box center [338, 118] width 100 height 26
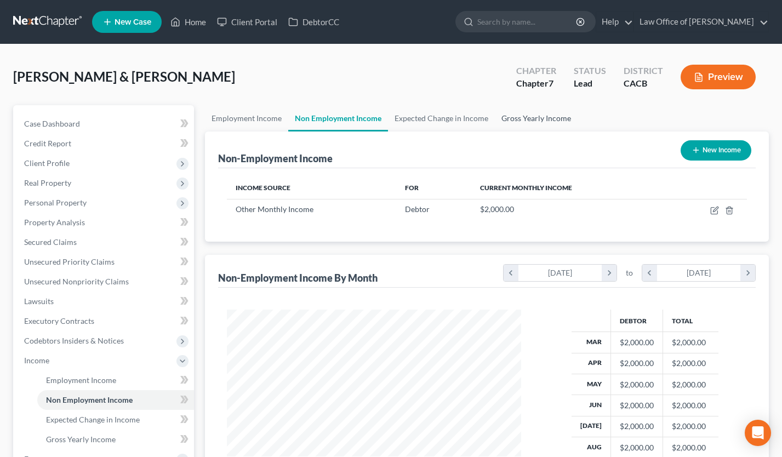
scroll to position [196, 316]
click at [546, 117] on link "Gross Yearly Income" at bounding box center [536, 118] width 83 height 26
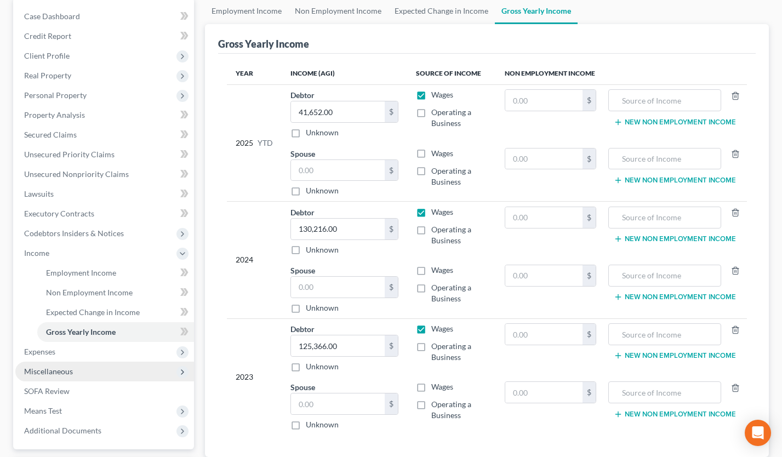
scroll to position [135, 0]
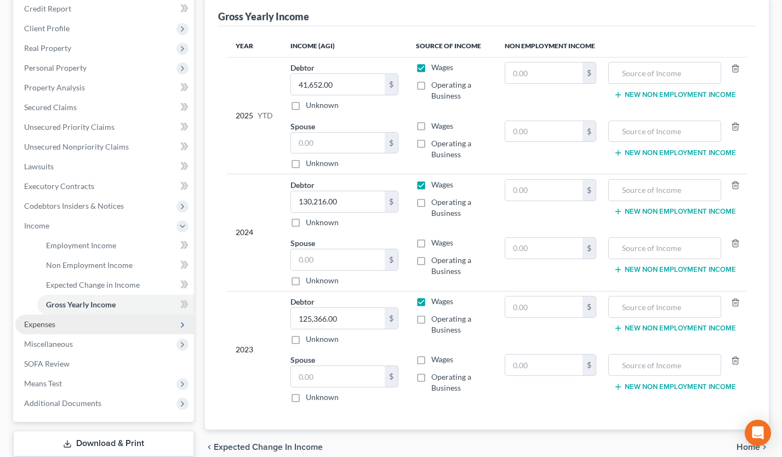
click at [75, 318] on span "Expenses" at bounding box center [104, 325] width 179 height 20
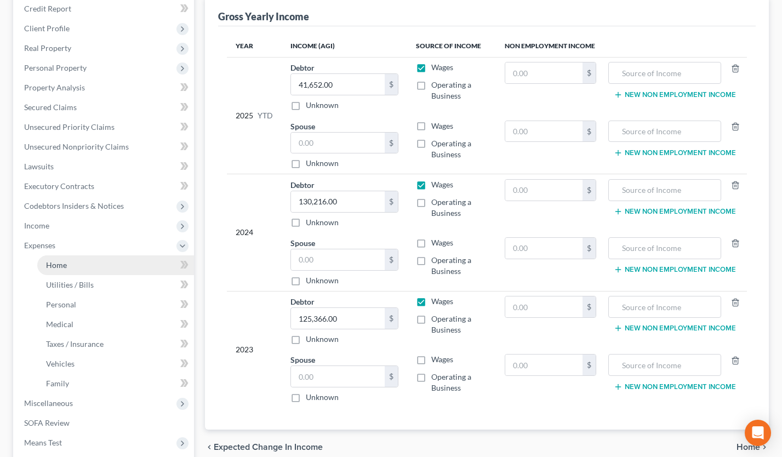
click at [87, 259] on link "Home" at bounding box center [115, 265] width 157 height 20
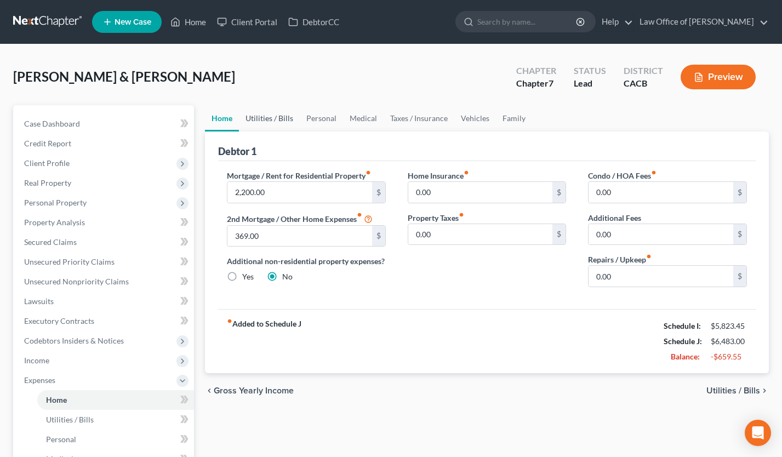
click at [281, 109] on link "Utilities / Bills" at bounding box center [269, 118] width 61 height 26
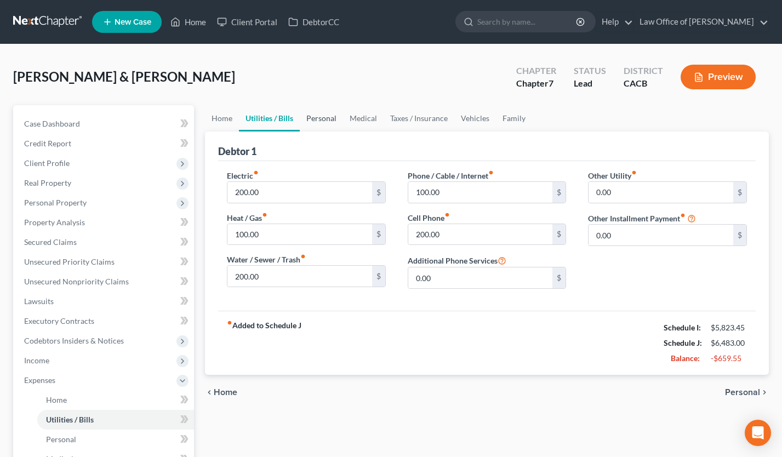
click at [324, 115] on link "Personal" at bounding box center [321, 118] width 43 height 26
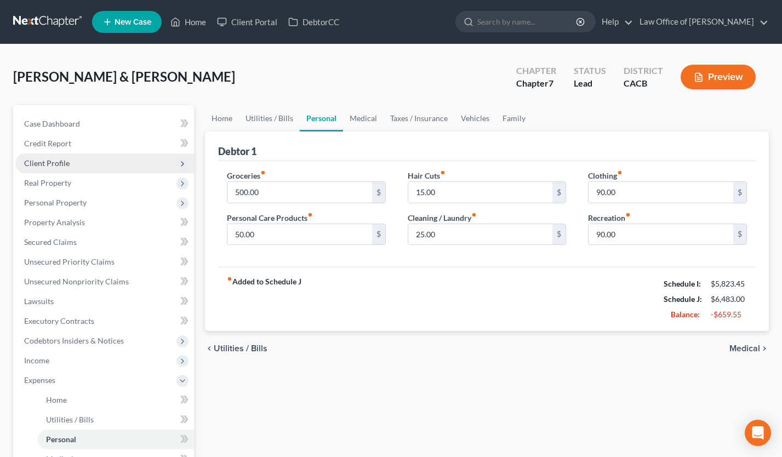
click at [81, 161] on span "Client Profile" at bounding box center [104, 163] width 179 height 20
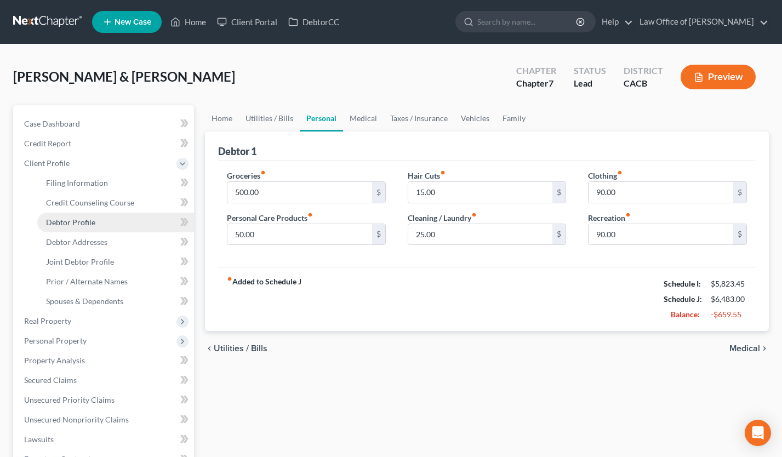
click at [102, 225] on link "Debtor Profile" at bounding box center [115, 223] width 157 height 20
select select "1"
select select "5"
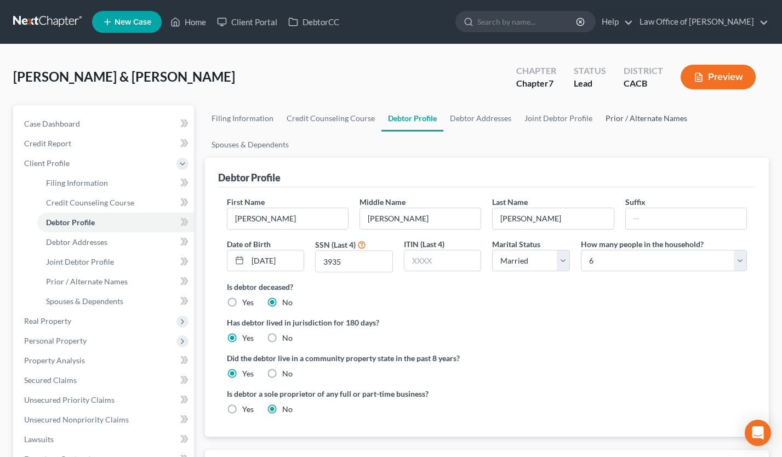
click at [659, 111] on link "Prior / Alternate Names" at bounding box center [646, 118] width 95 height 26
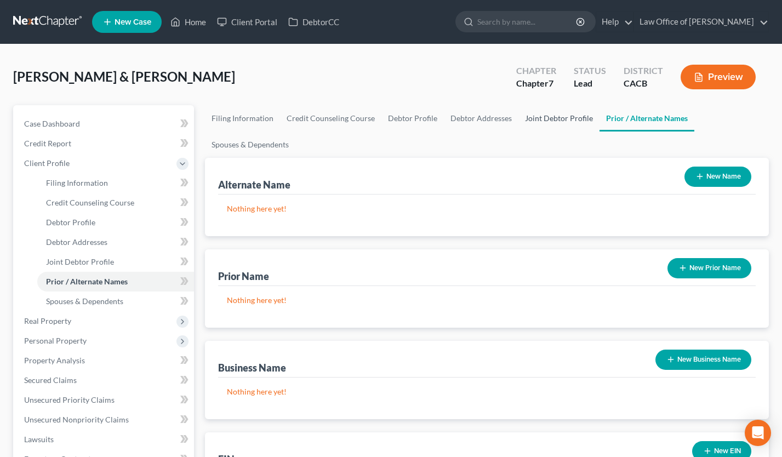
click at [555, 116] on link "Joint Debtor Profile" at bounding box center [558, 118] width 81 height 26
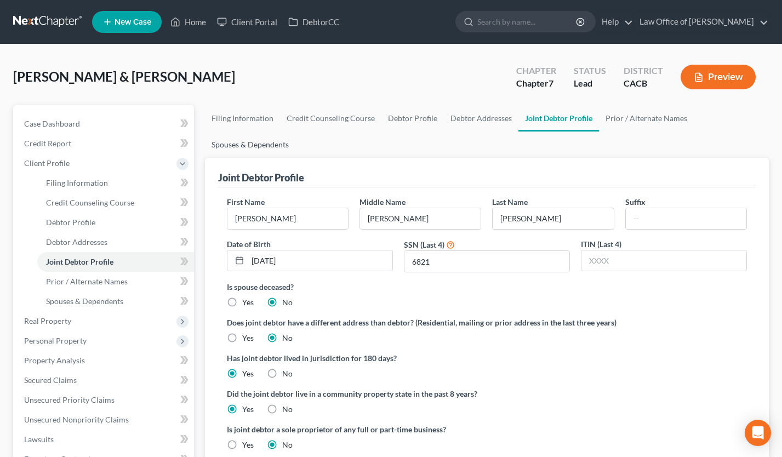
click at [270, 140] on link "Spouses & Dependents" at bounding box center [250, 145] width 90 height 26
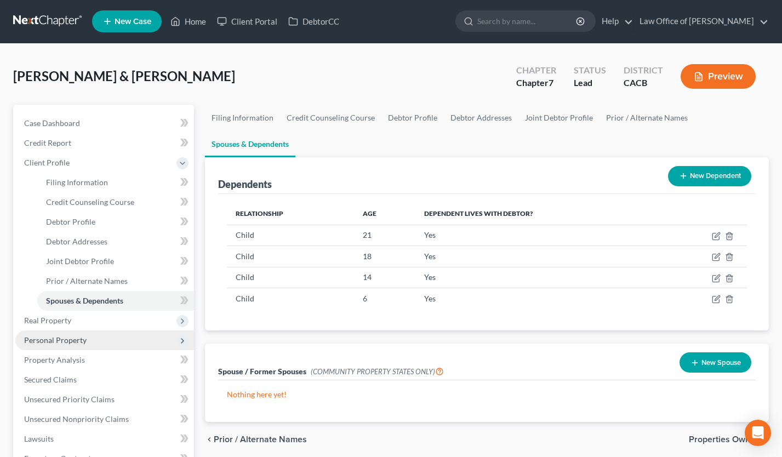
scroll to position [263, 0]
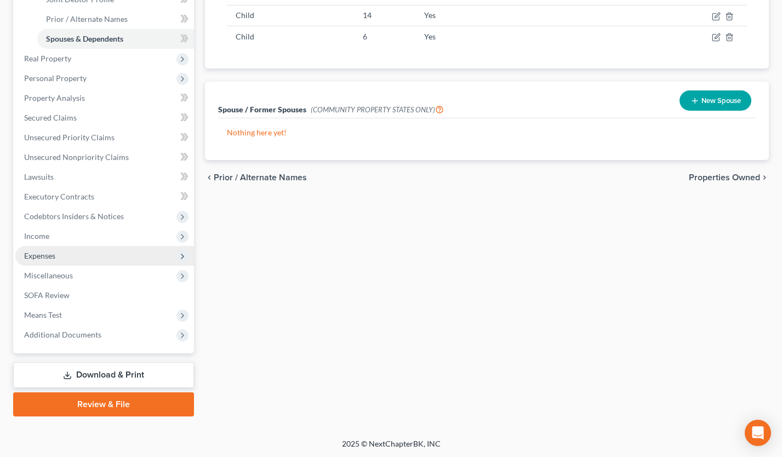
click at [58, 247] on span "Expenses" at bounding box center [104, 256] width 179 height 20
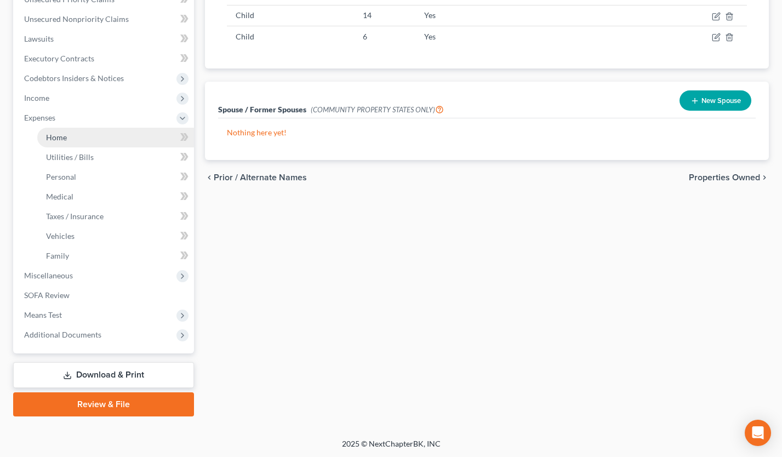
click at [78, 138] on link "Home" at bounding box center [115, 138] width 157 height 20
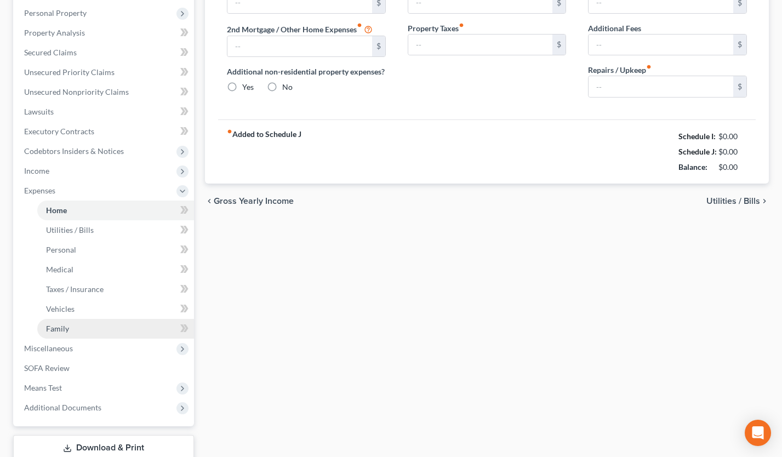
type input "2,200.00"
type input "369.00"
radio input "true"
type input "0.00"
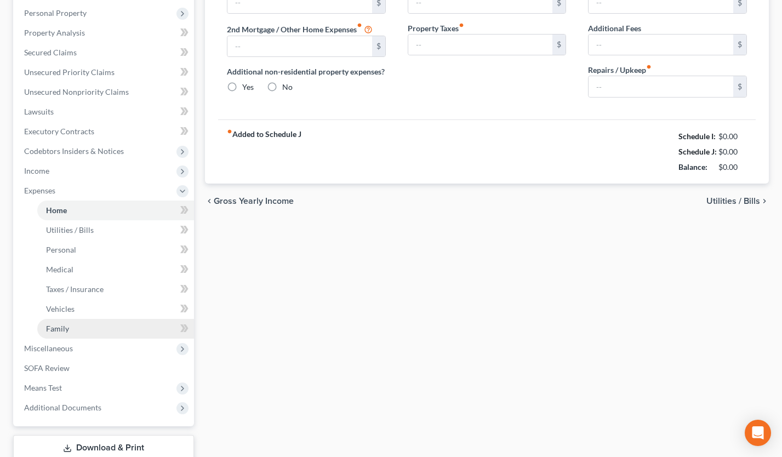
type input "0.00"
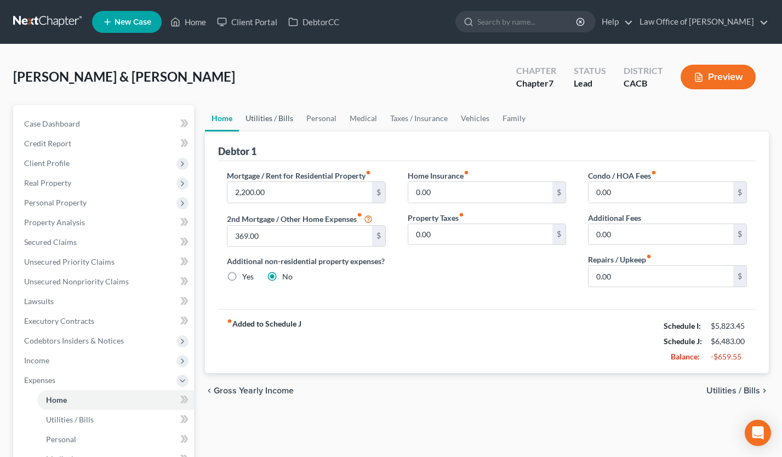
click at [266, 120] on link "Utilities / Bills" at bounding box center [269, 118] width 61 height 26
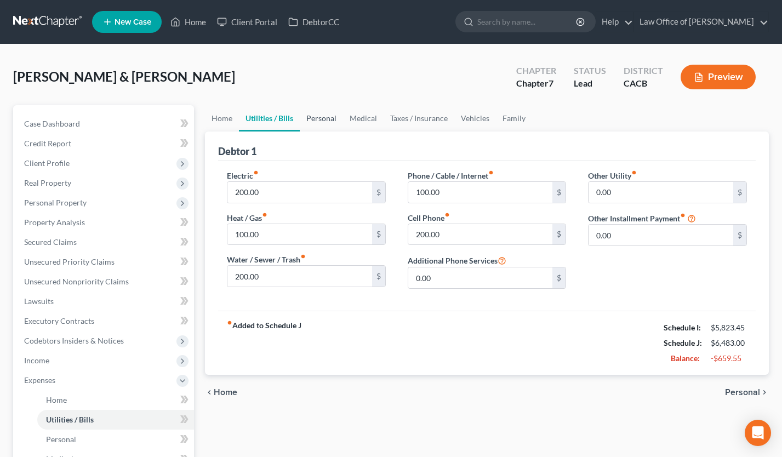
click at [318, 119] on link "Personal" at bounding box center [321, 118] width 43 height 26
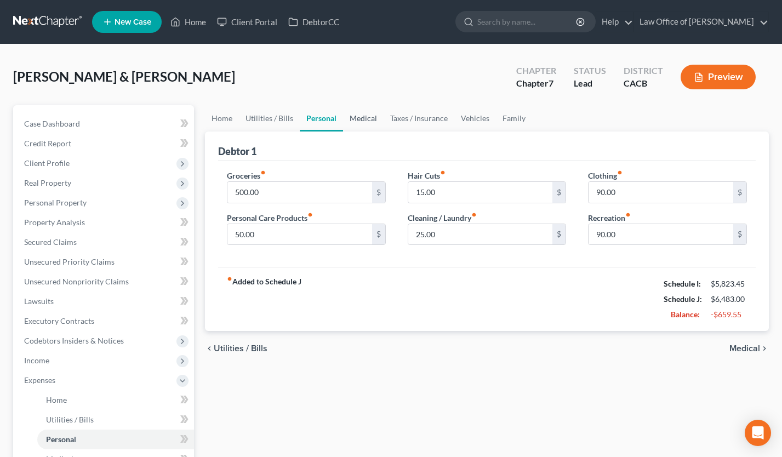
click at [365, 118] on link "Medical" at bounding box center [363, 118] width 41 height 26
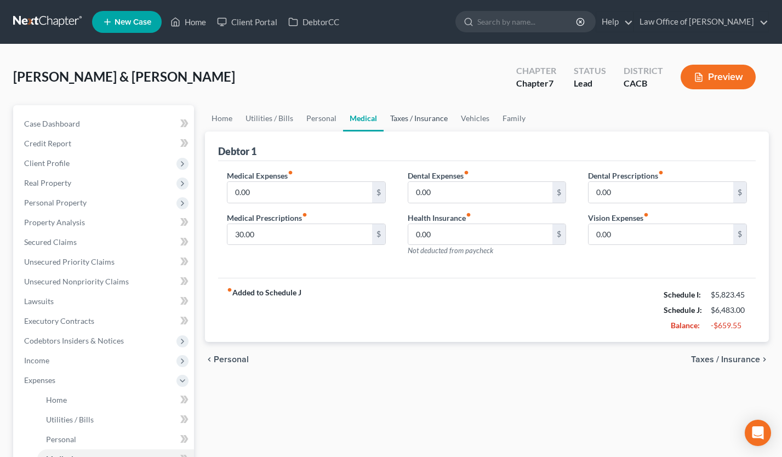
click at [402, 118] on link "Taxes / Insurance" at bounding box center [419, 118] width 71 height 26
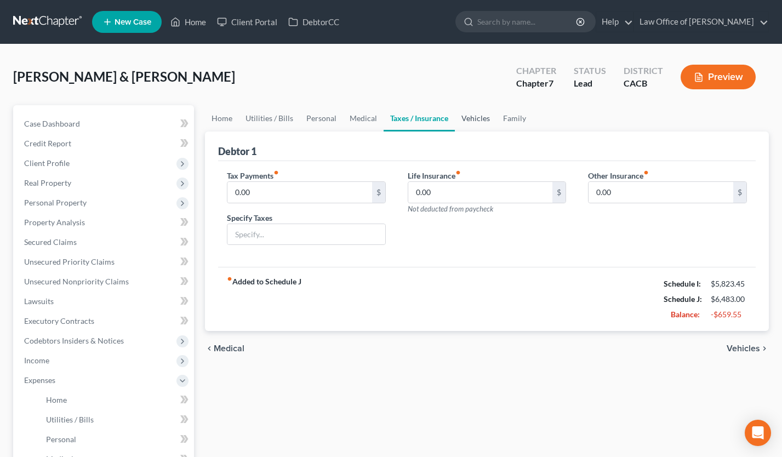
click at [478, 117] on link "Vehicles" at bounding box center [476, 118] width 42 height 26
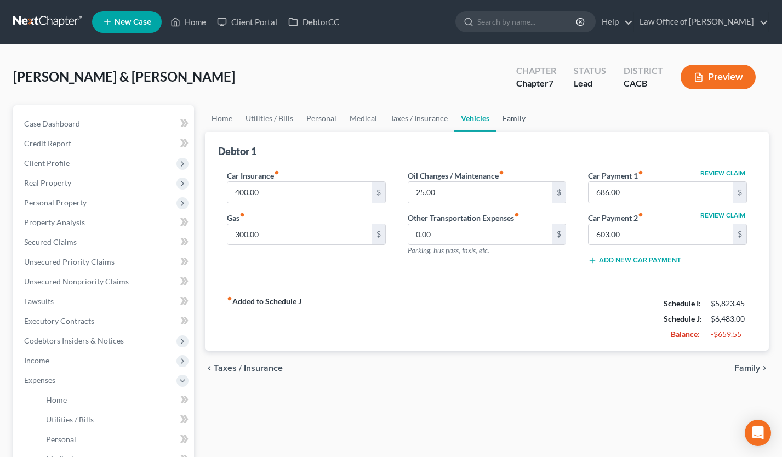
click at [518, 119] on link "Family" at bounding box center [514, 118] width 36 height 26
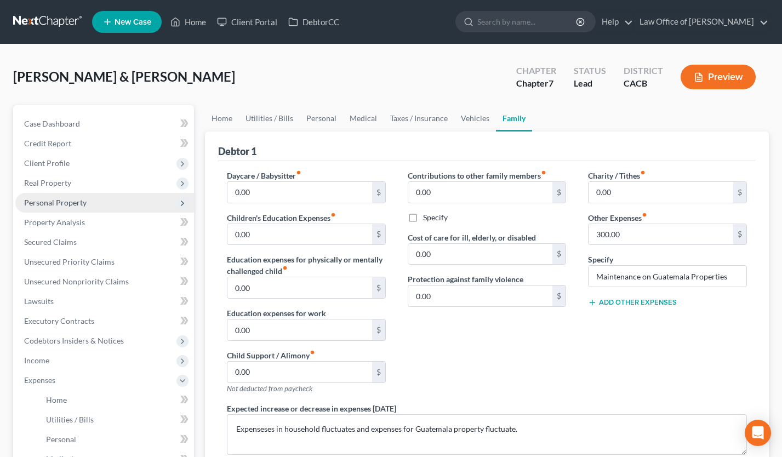
click at [61, 201] on span "Personal Property" at bounding box center [55, 202] width 62 height 9
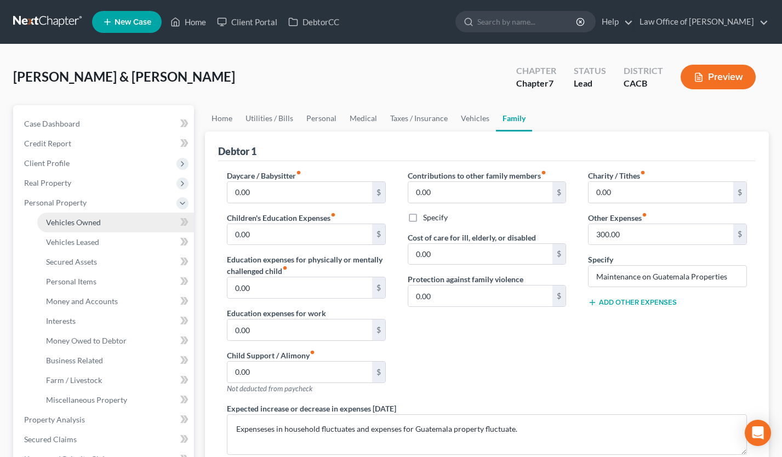
click at [76, 219] on span "Vehicles Owned" at bounding box center [73, 222] width 55 height 9
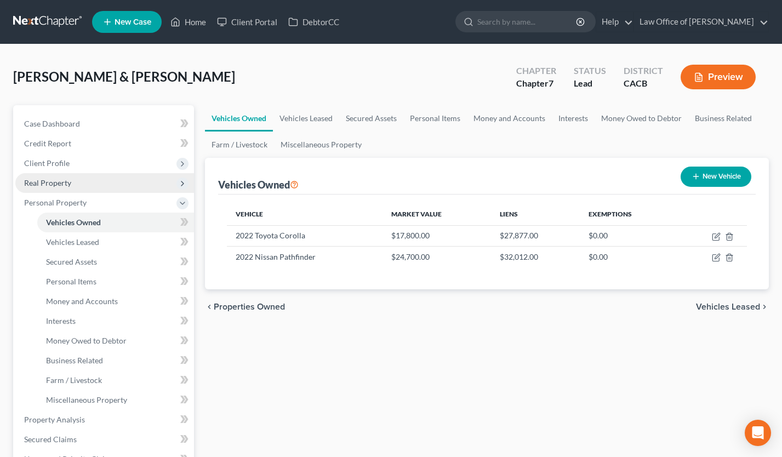
click at [69, 181] on span "Real Property" at bounding box center [47, 182] width 47 height 9
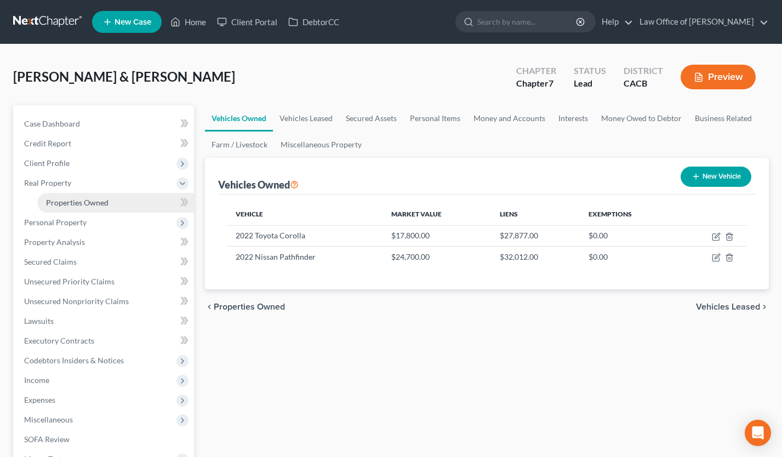
click at [75, 198] on span "Properties Owned" at bounding box center [77, 202] width 62 height 9
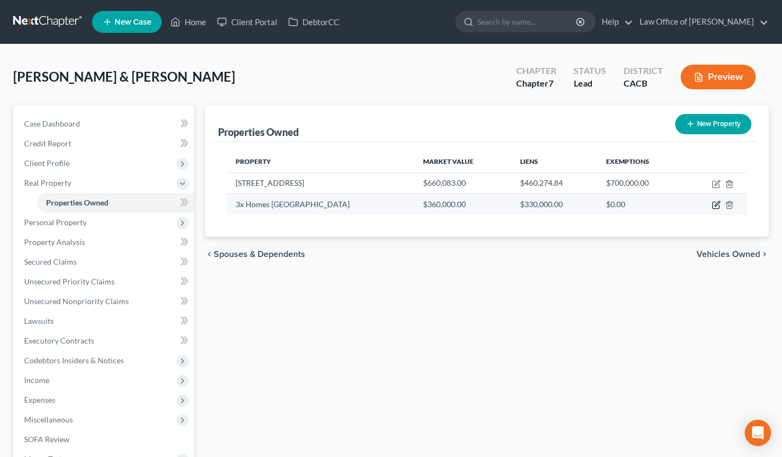
click at [715, 205] on icon "button" at bounding box center [717, 204] width 5 height 5
select select "4"
select select "1"
select select "0"
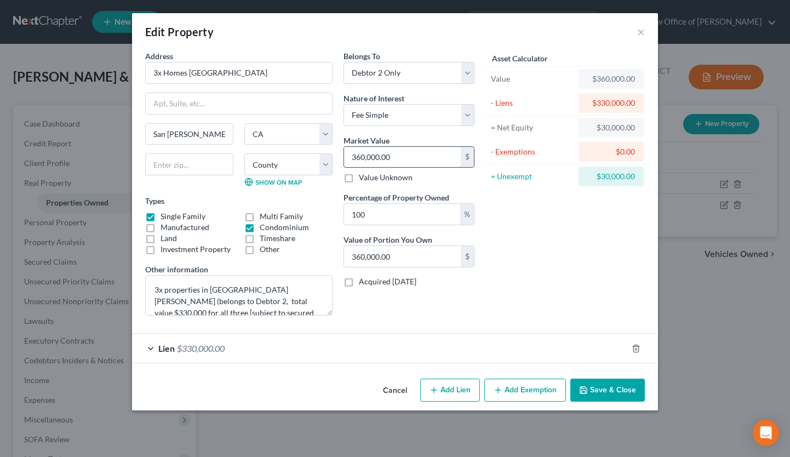
click at [359, 157] on input "360,000.00" at bounding box center [402, 157] width 117 height 21
type input "30,000.00"
type input "350,000.00"
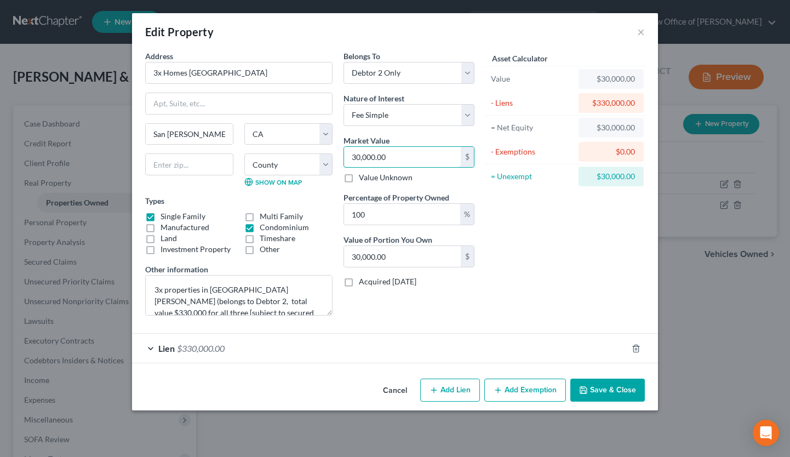
type input "350,000.00"
click at [588, 395] on button "Save & Close" at bounding box center [608, 390] width 75 height 23
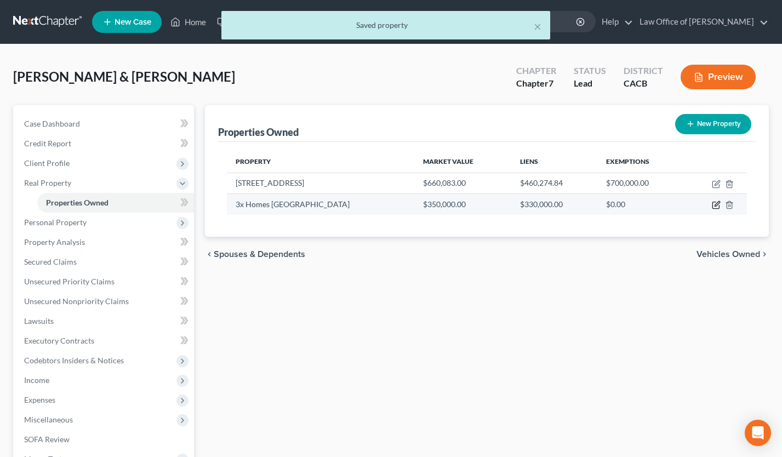
click at [717, 205] on icon "button" at bounding box center [717, 204] width 5 height 5
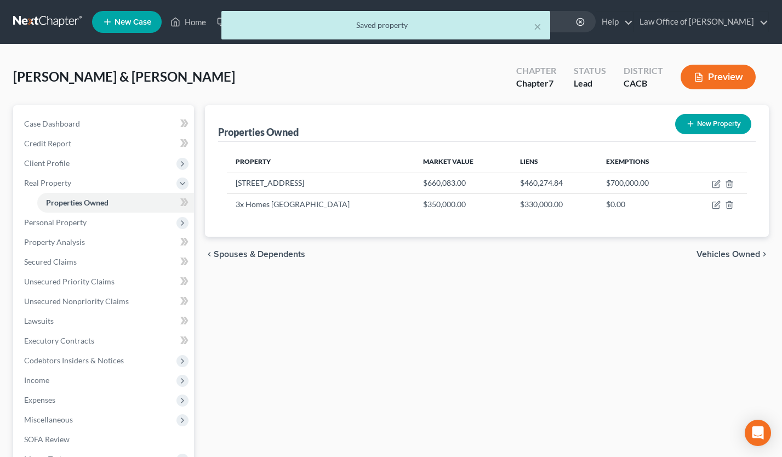
select select "4"
select select "1"
select select "0"
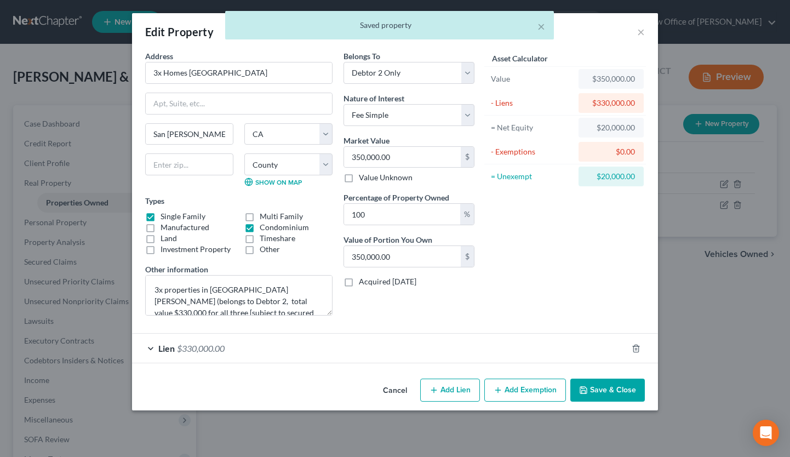
click at [387, 389] on button "Cancel" at bounding box center [395, 391] width 42 height 22
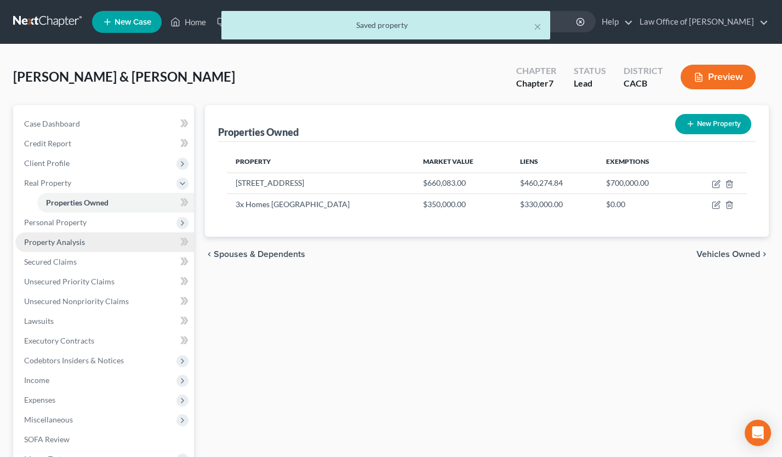
click at [84, 250] on link "Property Analysis" at bounding box center [104, 242] width 179 height 20
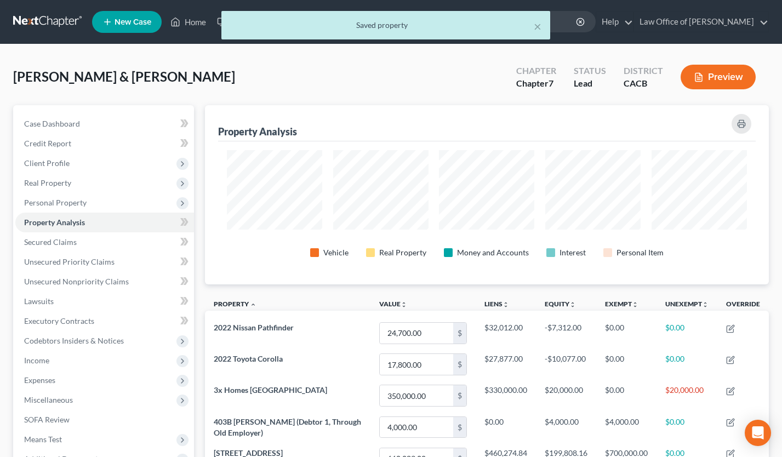
scroll to position [179, 564]
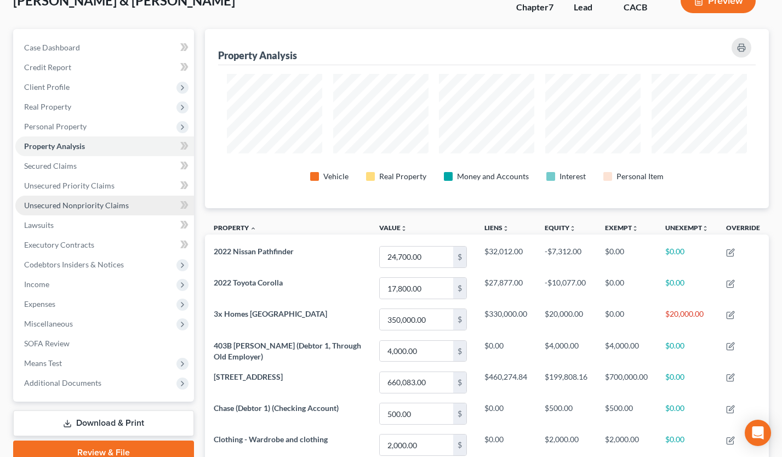
click at [114, 204] on span "Unsecured Nonpriority Claims" at bounding box center [76, 205] width 105 height 9
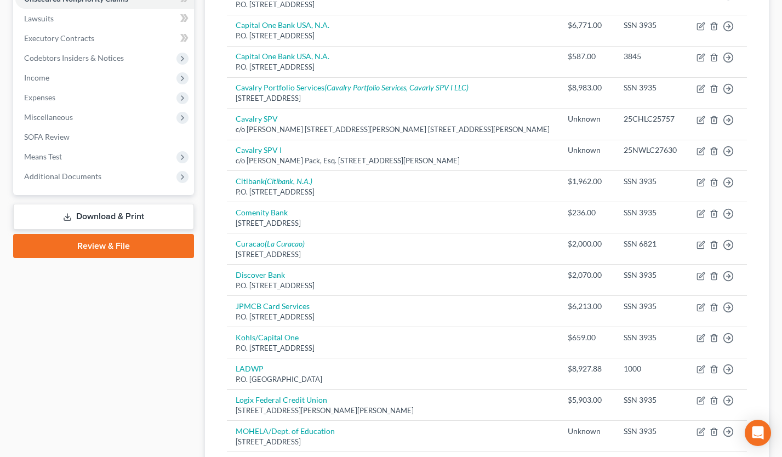
scroll to position [162, 0]
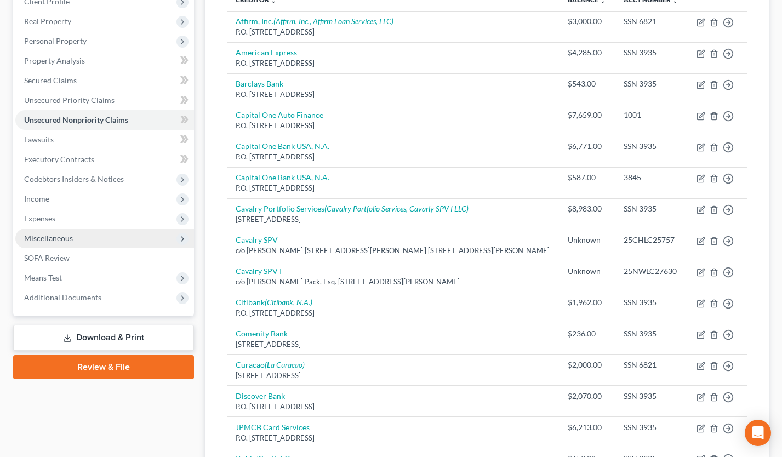
click at [113, 238] on span "Miscellaneous" at bounding box center [104, 239] width 179 height 20
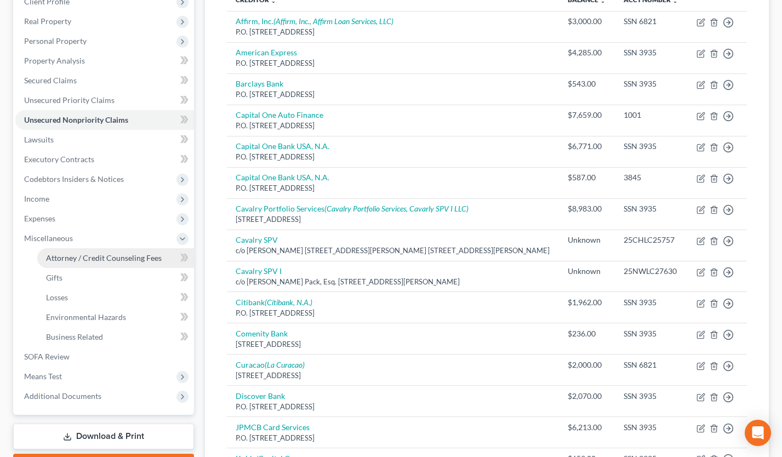
click at [97, 255] on span "Attorney / Credit Counseling Fees" at bounding box center [104, 257] width 116 height 9
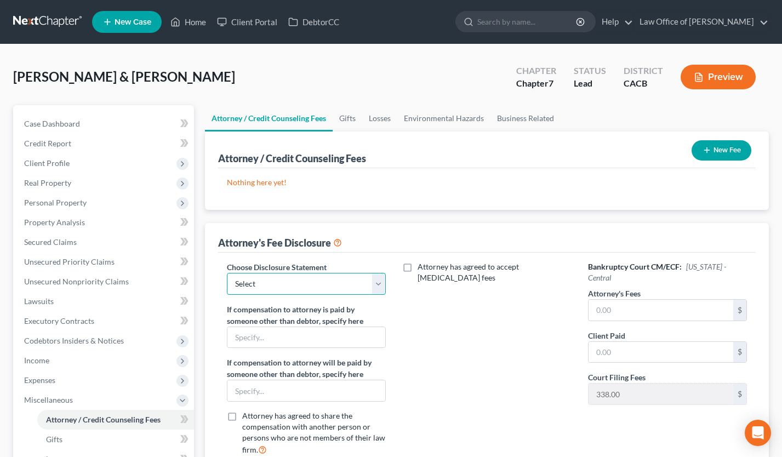
click at [315, 285] on select "Select Disclosure of Attorney Compensation" at bounding box center [306, 284] width 159 height 22
select select "0"
click at [227, 273] on select "Select Disclosure of Attorney Compensation" at bounding box center [306, 284] width 159 height 22
click at [651, 313] on input "text" at bounding box center [661, 310] width 145 height 21
type input "2,500"
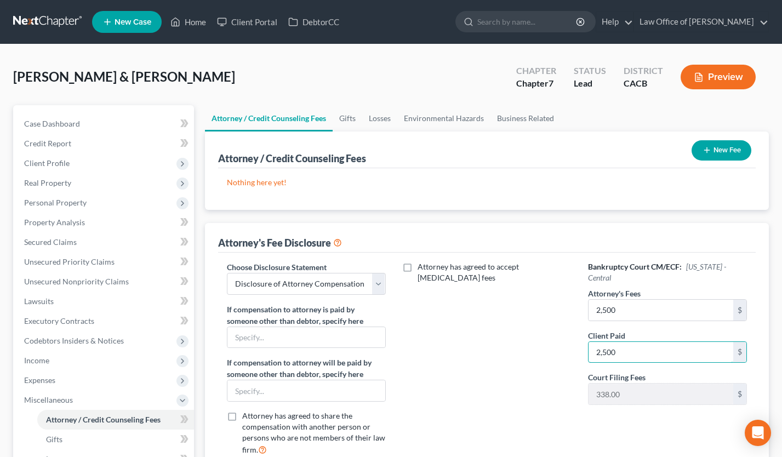
type input "2,500"
click at [721, 150] on button "New Fee" at bounding box center [722, 150] width 60 height 20
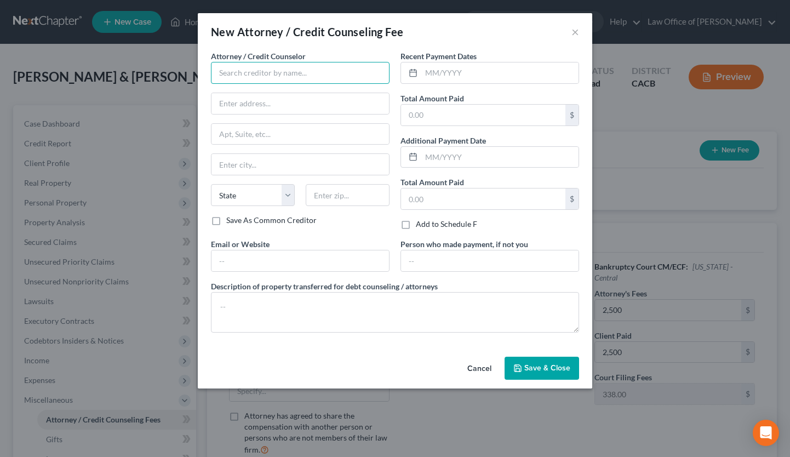
click at [230, 72] on input "text" at bounding box center [300, 73] width 179 height 22
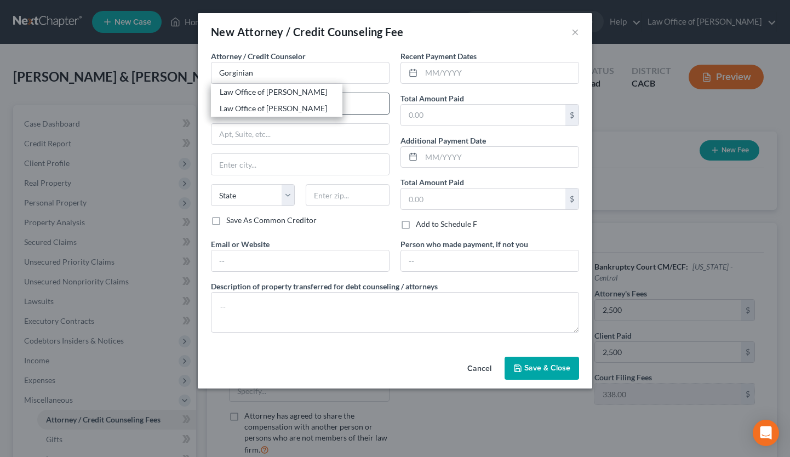
click at [265, 95] on div "Law Office of [PERSON_NAME]" at bounding box center [277, 92] width 114 height 11
type input "Law Office of [PERSON_NAME]"
type input "516 Burchett St., Suite 200"
type input "Glendale"
select select "4"
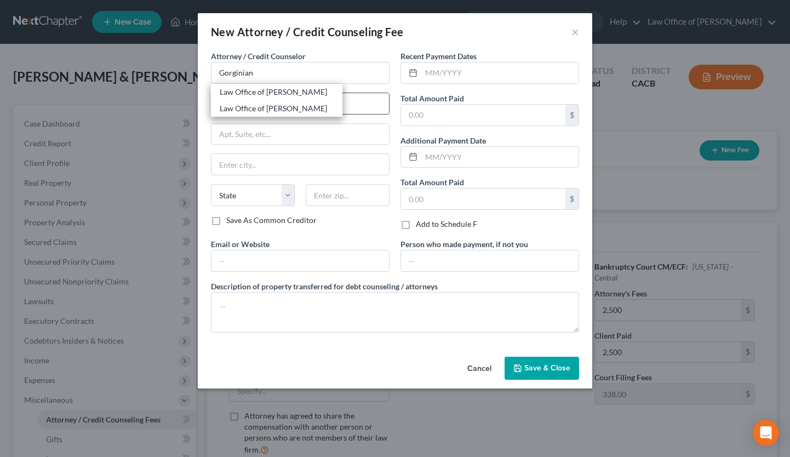
type input "91203"
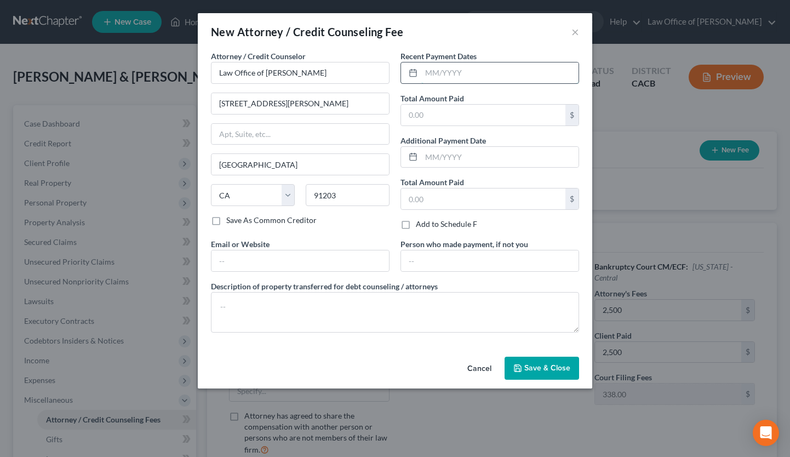
click at [460, 67] on input "text" at bounding box center [499, 72] width 157 height 21
type input "09/2025"
type input "2,500"
type input "D"
type input "GorginianLaw.com"
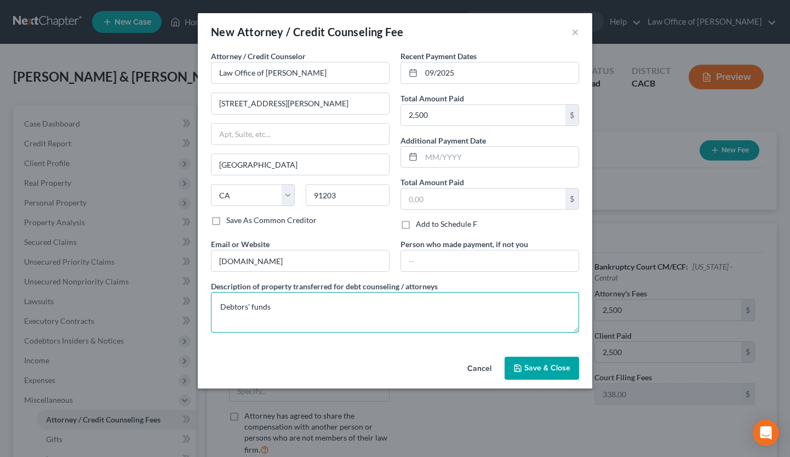
type textarea "Debtors' funds"
click at [554, 372] on span "Save & Close" at bounding box center [548, 367] width 46 height 9
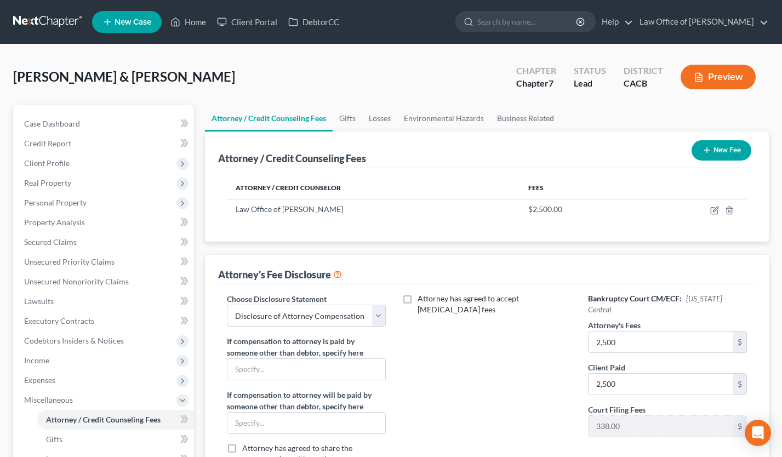
click at [721, 157] on button "New Fee" at bounding box center [722, 150] width 60 height 20
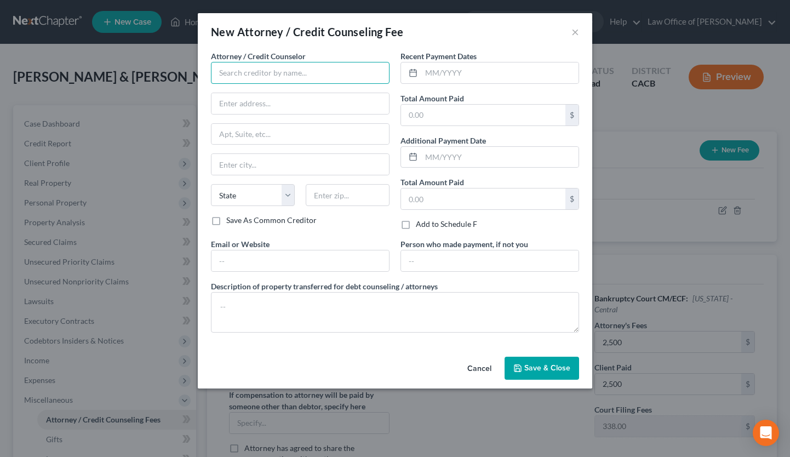
click at [285, 78] on input "text" at bounding box center [300, 73] width 179 height 22
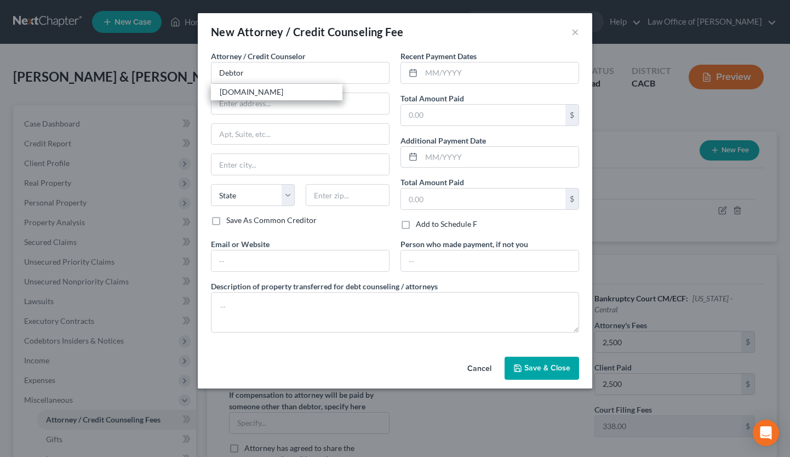
click at [270, 90] on div "DebtorCC.org" at bounding box center [277, 92] width 114 height 11
type input "DebtorCC.org"
type input "Online Course"
click at [436, 69] on input "text" at bounding box center [499, 72] width 157 height 21
type input "09/2025"
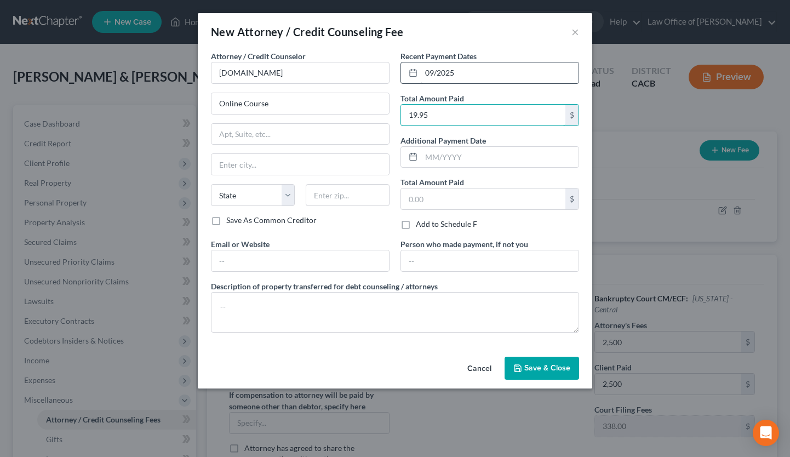
type input "19.95"
type input "DebtorCC.org"
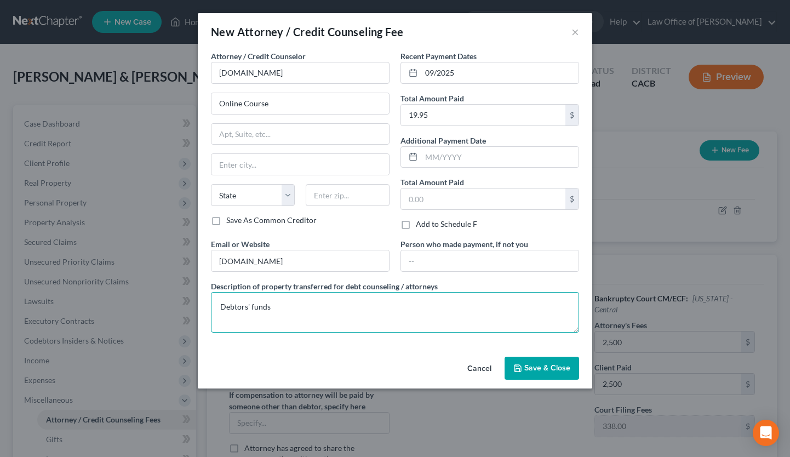
type textarea "Debtors' funds"
click at [527, 368] on span "Save & Close" at bounding box center [548, 367] width 46 height 9
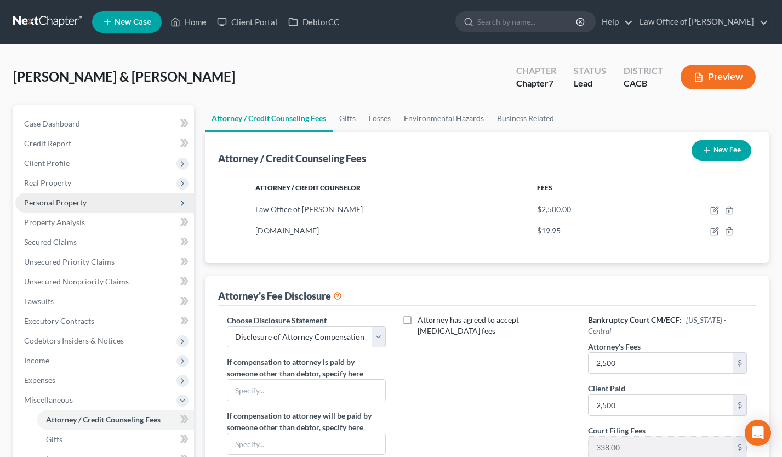
click at [64, 207] on span "Personal Property" at bounding box center [104, 203] width 179 height 20
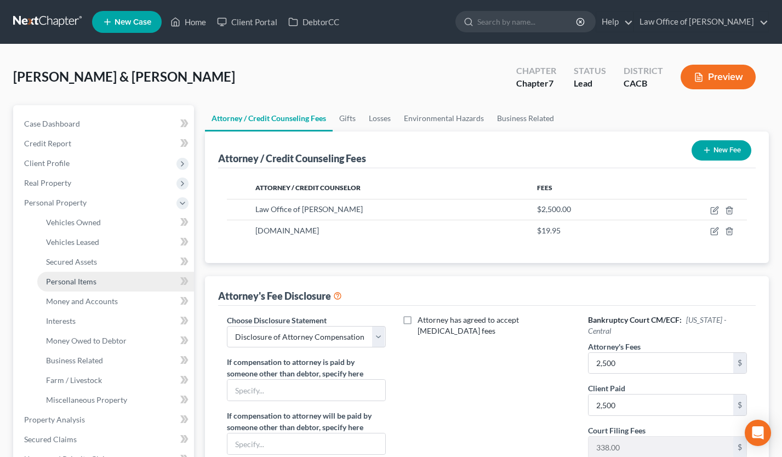
click at [96, 278] on link "Personal Items" at bounding box center [115, 282] width 157 height 20
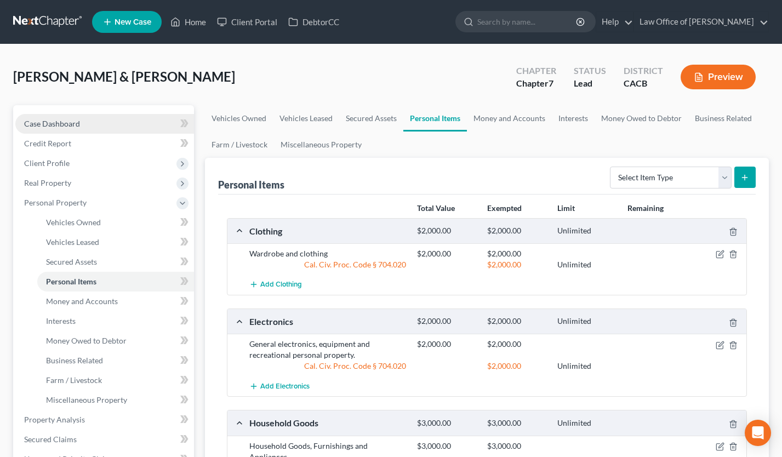
click at [71, 121] on span "Case Dashboard" at bounding box center [52, 123] width 56 height 9
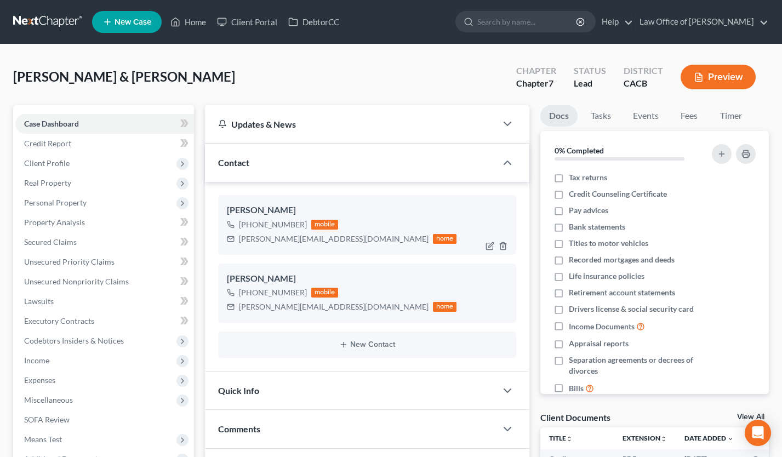
click at [274, 238] on div "[PERSON_NAME][EMAIL_ADDRESS][DOMAIN_NAME]" at bounding box center [334, 238] width 190 height 11
copy div "[PERSON_NAME][EMAIL_ADDRESS][DOMAIN_NAME]"
drag, startPoint x: 408, startPoint y: 219, endPoint x: 298, endPoint y: 227, distance: 111.0
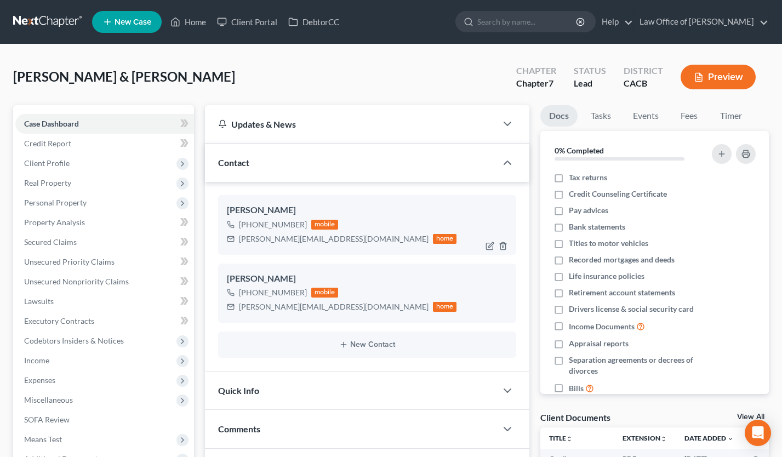
click at [408, 219] on div "+1 (818) 213-5674 mobile carmen.peraza1109@gmail.com home" at bounding box center [367, 232] width 281 height 29
click at [119, 280] on span "Unsecured Nonpriority Claims" at bounding box center [76, 281] width 105 height 9
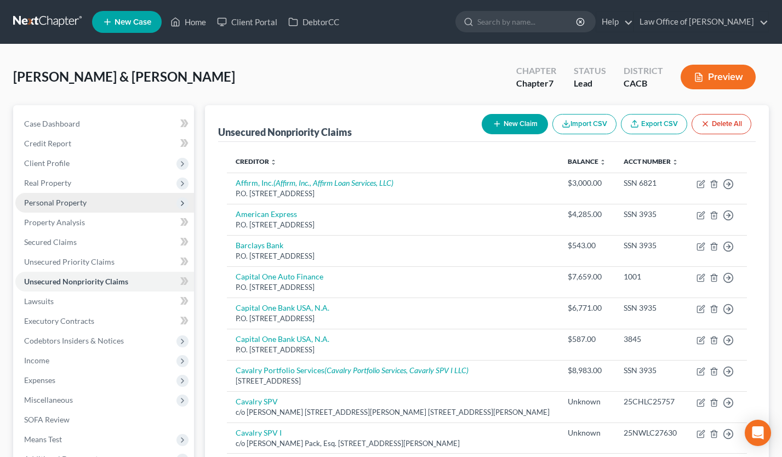
click at [73, 205] on span "Personal Property" at bounding box center [55, 202] width 62 height 9
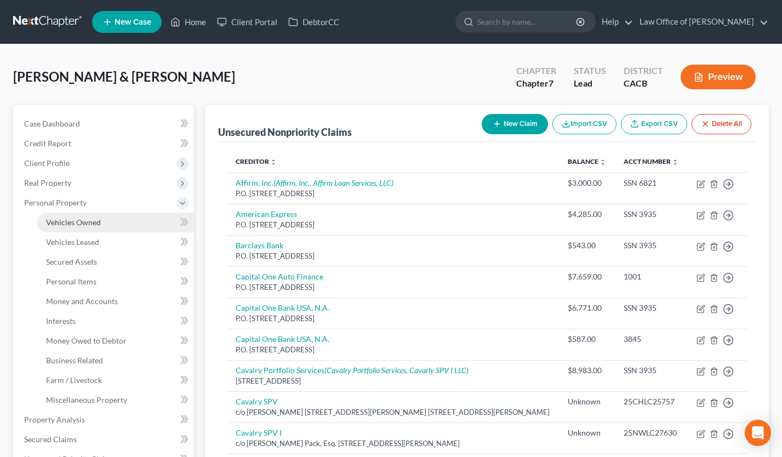
click at [81, 218] on span "Vehicles Owned" at bounding box center [73, 222] width 55 height 9
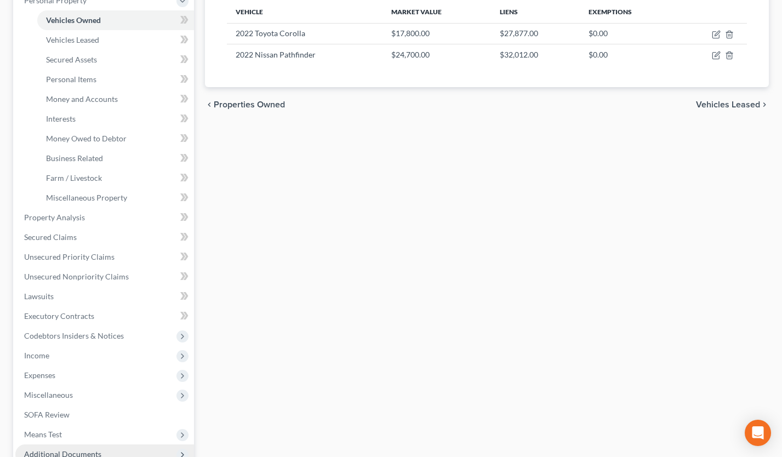
scroll to position [322, 0]
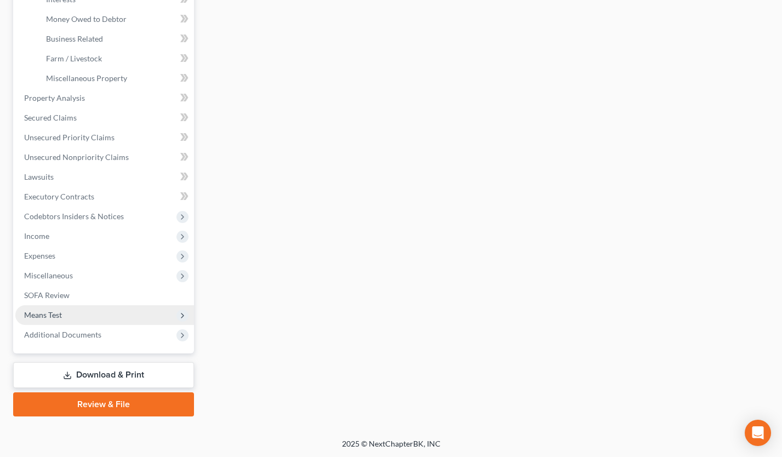
click at [73, 318] on span "Means Test" at bounding box center [104, 315] width 179 height 20
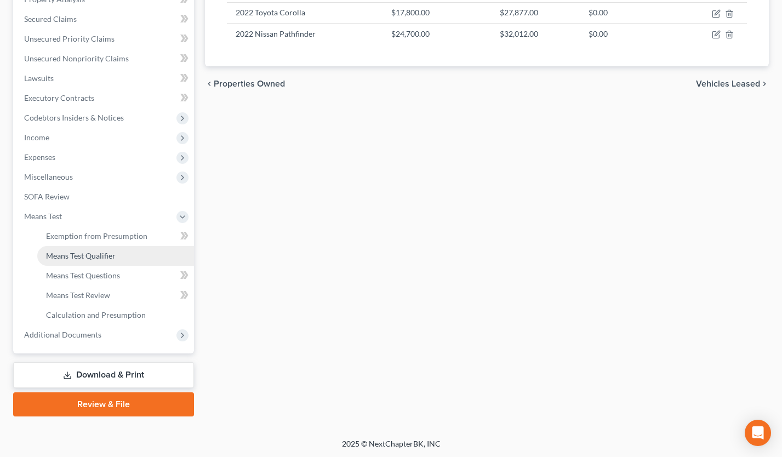
click at [104, 255] on span "Means Test Qualifier" at bounding box center [81, 255] width 70 height 9
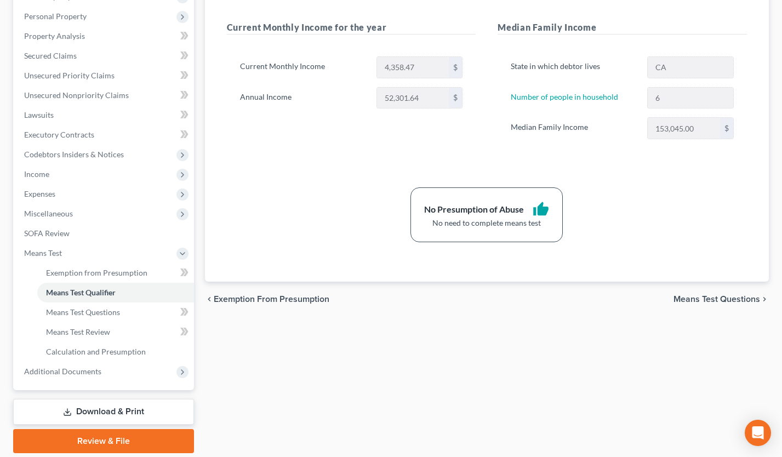
scroll to position [223, 0]
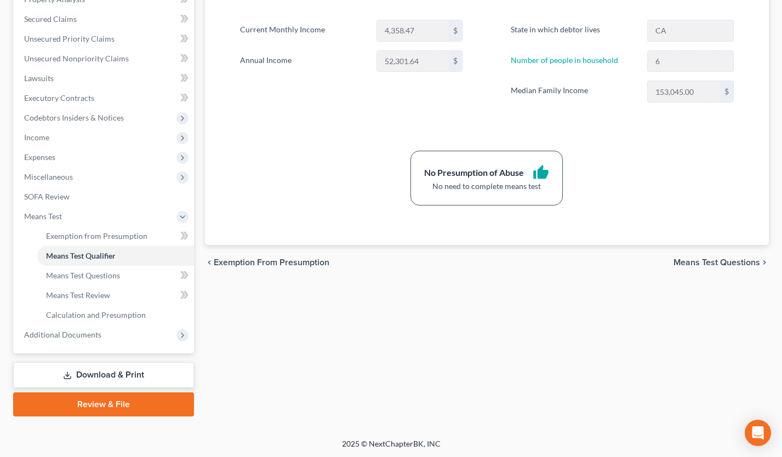
click at [112, 375] on link "Download & Print" at bounding box center [103, 375] width 181 height 26
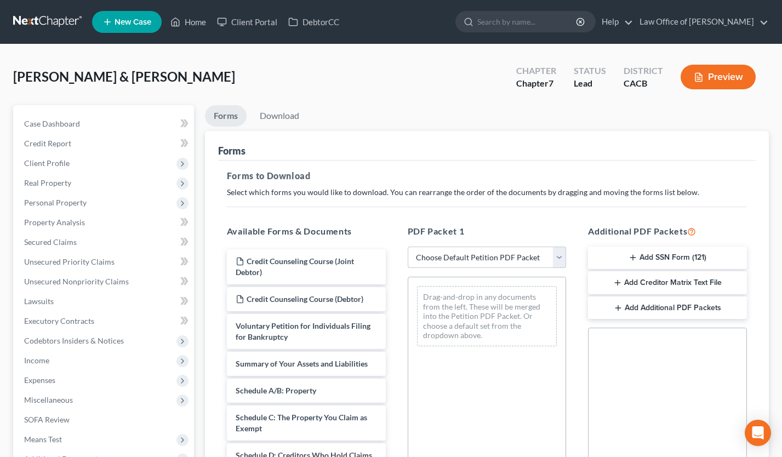
click at [463, 263] on select "Choose Default Petition PDF Packet Complete Bankruptcy Petition (all forms and …" at bounding box center [487, 258] width 159 height 22
select select "0"
click at [408, 247] on select "Choose Default Petition PDF Packet Complete Bankruptcy Petition (all forms and …" at bounding box center [487, 258] width 159 height 22
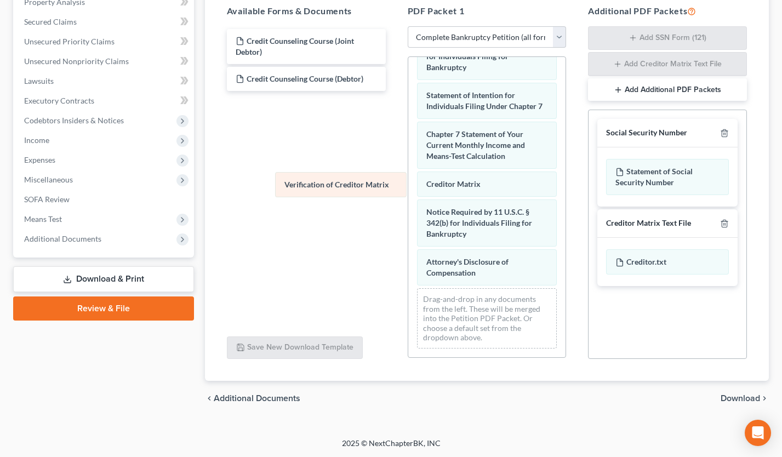
scroll to position [428, 0]
drag, startPoint x: 459, startPoint y: 183, endPoint x: 318, endPoint y: 186, distance: 141.4
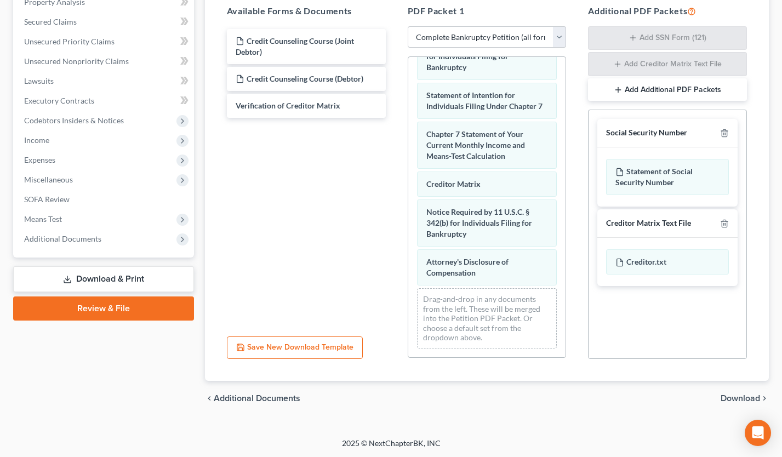
scroll to position [0, 0]
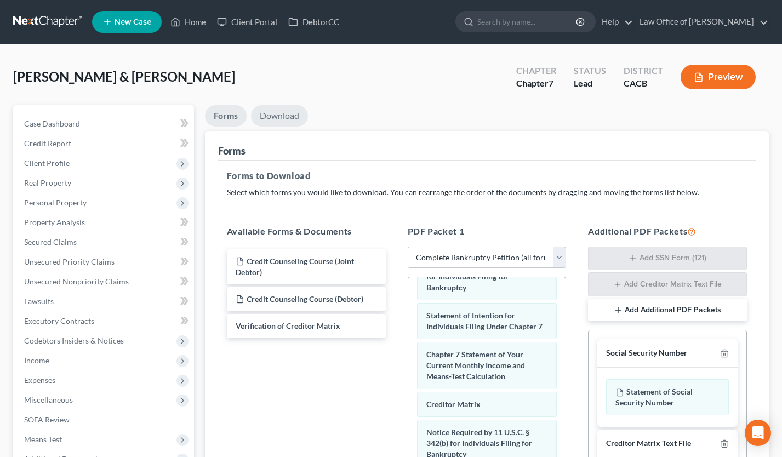
click at [280, 119] on link "Download" at bounding box center [279, 115] width 57 height 21
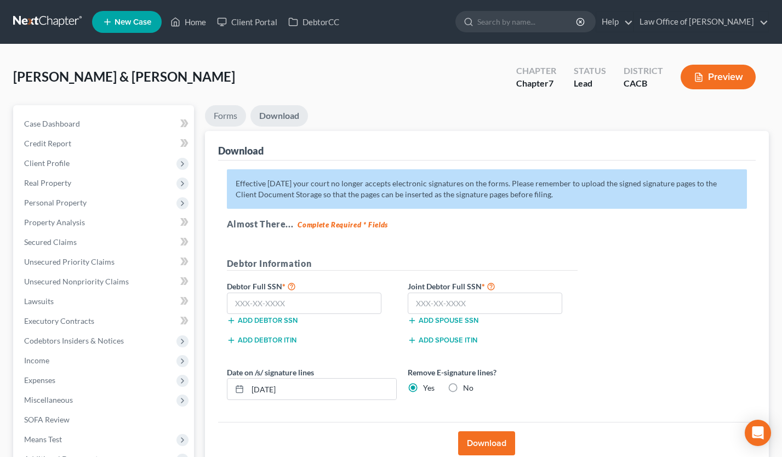
click at [218, 125] on link "Forms" at bounding box center [225, 115] width 41 height 21
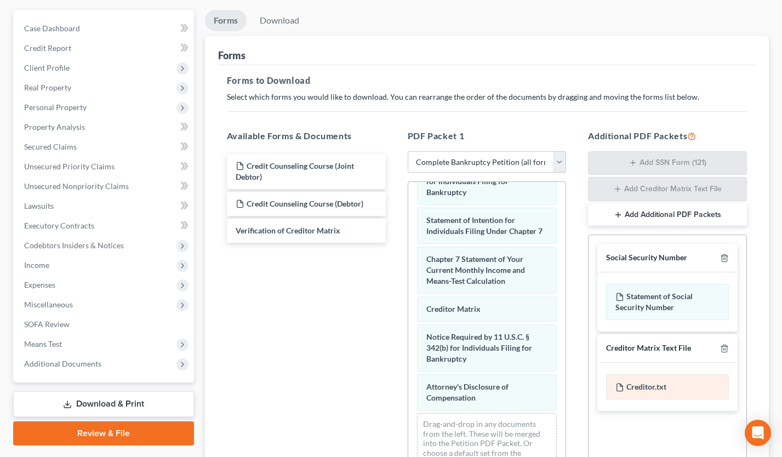
scroll to position [139, 0]
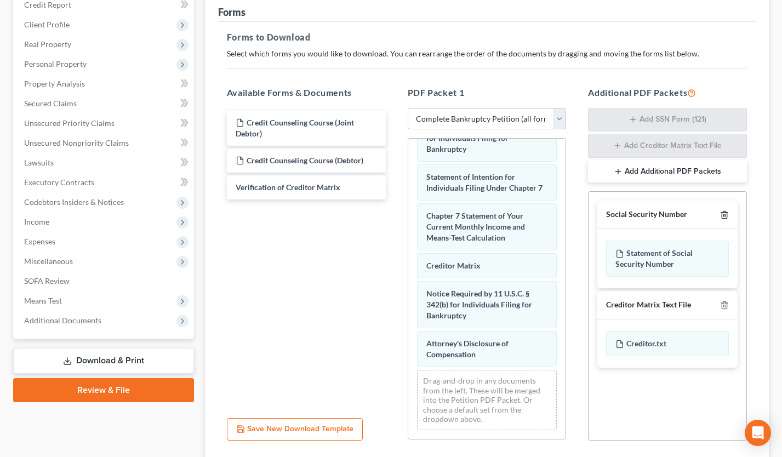
click at [728, 214] on icon "button" at bounding box center [724, 214] width 9 height 9
click at [728, 301] on icon "button" at bounding box center [724, 305] width 9 height 9
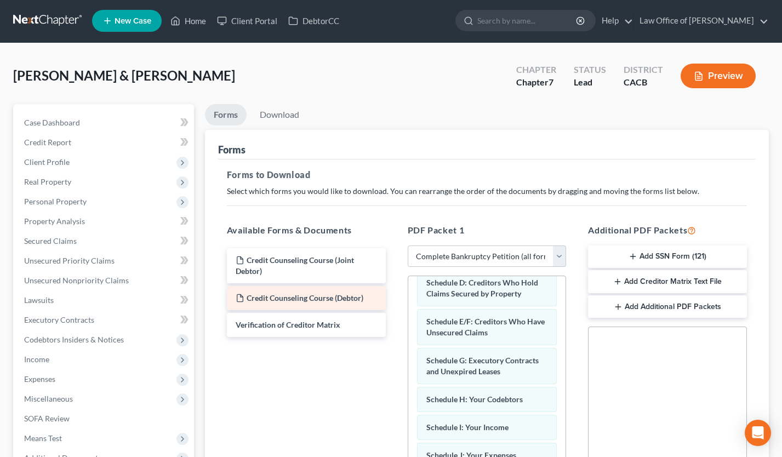
scroll to position [0, 0]
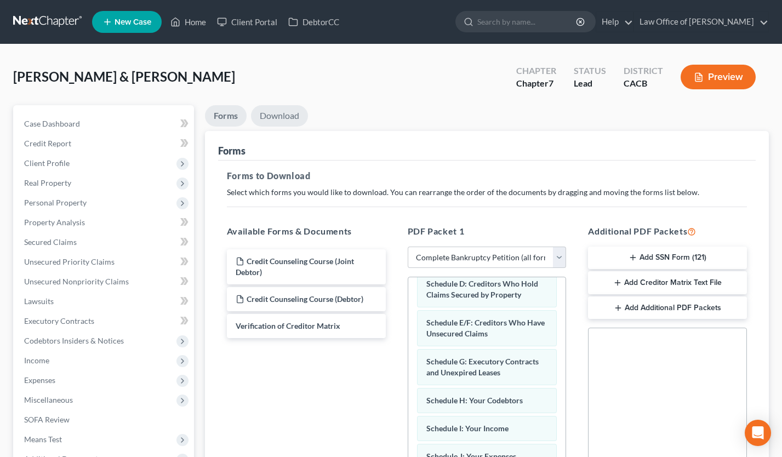
click at [282, 112] on link "Download" at bounding box center [279, 115] width 57 height 21
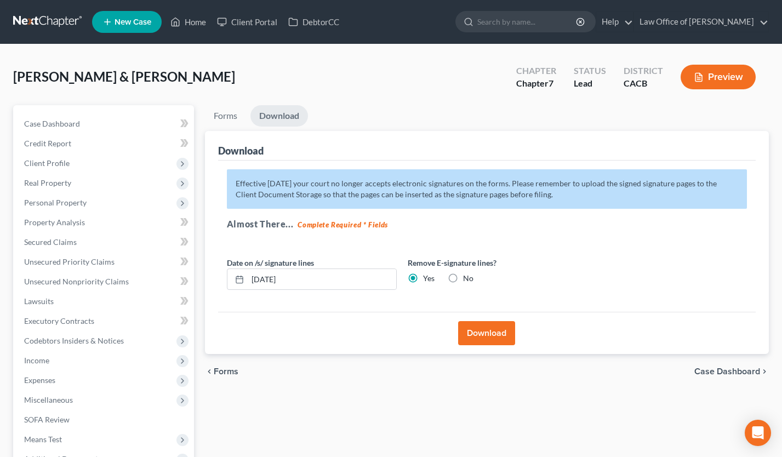
drag, startPoint x: 454, startPoint y: 280, endPoint x: 457, endPoint y: 286, distance: 6.4
click at [463, 281] on label "No" at bounding box center [468, 278] width 10 height 11
click at [468, 280] on input "No" at bounding box center [471, 276] width 7 height 7
radio input "true"
radio input "false"
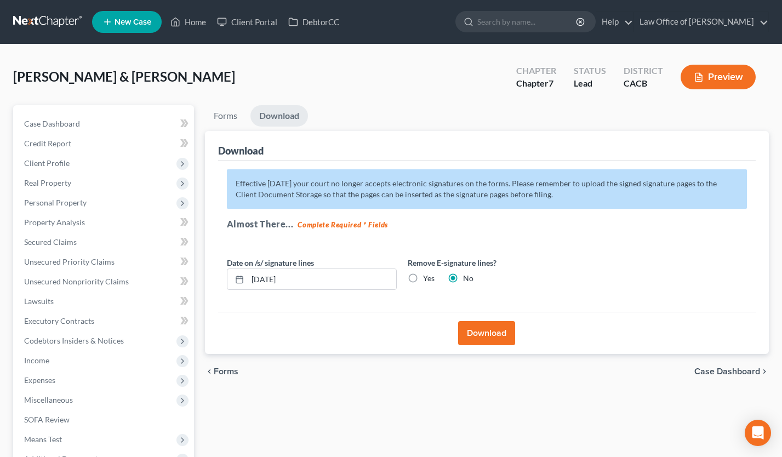
click at [483, 339] on button "Download" at bounding box center [486, 333] width 57 height 24
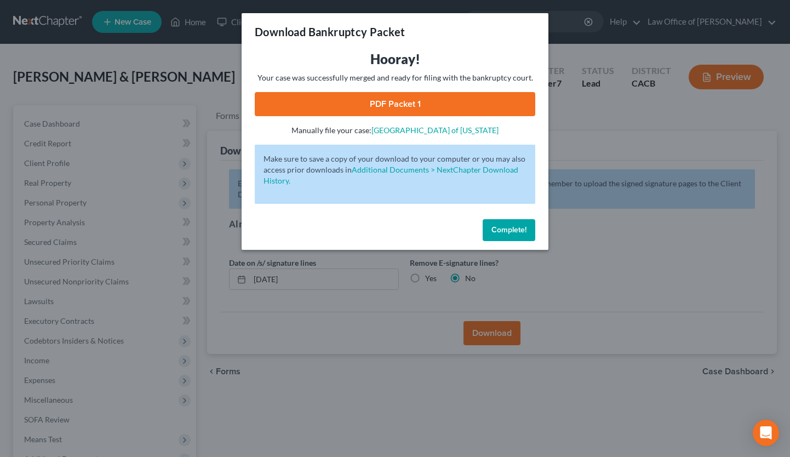
click at [424, 107] on link "PDF Packet 1" at bounding box center [395, 104] width 281 height 24
click at [495, 226] on span "Complete!" at bounding box center [509, 229] width 35 height 9
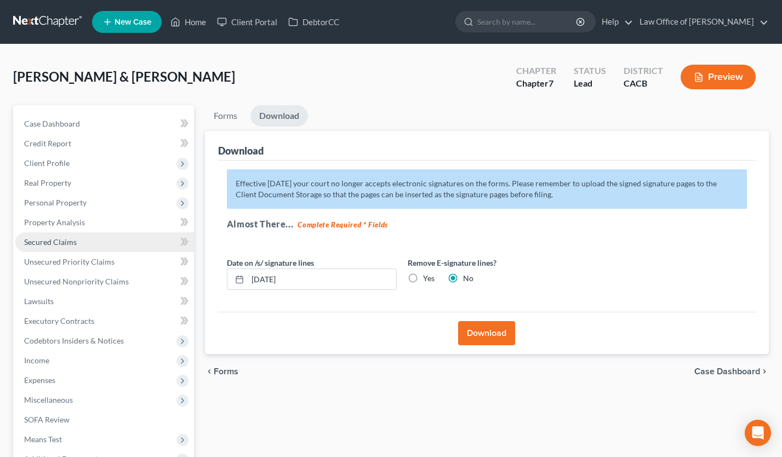
click at [72, 240] on span "Secured Claims" at bounding box center [50, 241] width 53 height 9
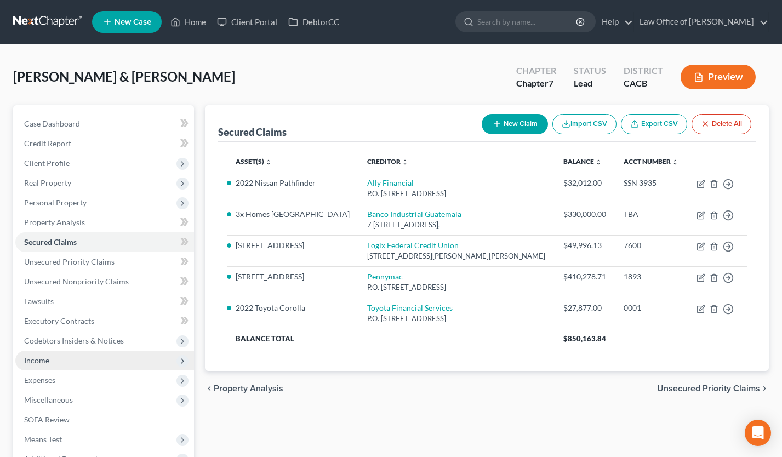
click at [55, 362] on span "Income" at bounding box center [104, 361] width 179 height 20
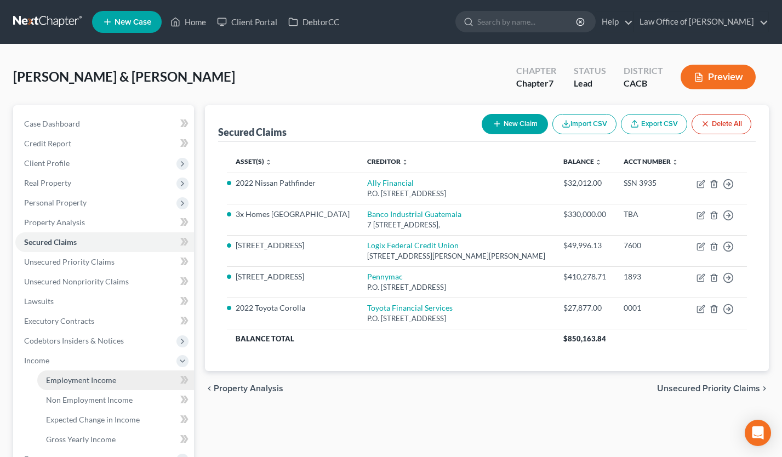
click at [81, 385] on link "Employment Income" at bounding box center [115, 381] width 157 height 20
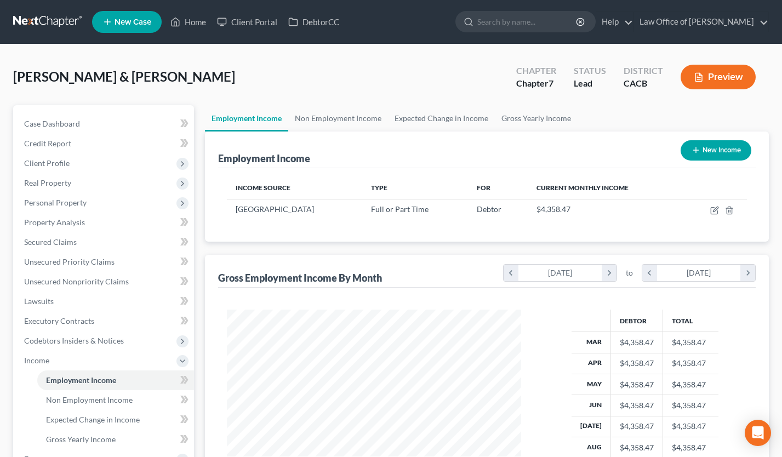
scroll to position [196, 316]
click at [345, 118] on link "Non Employment Income" at bounding box center [338, 118] width 100 height 26
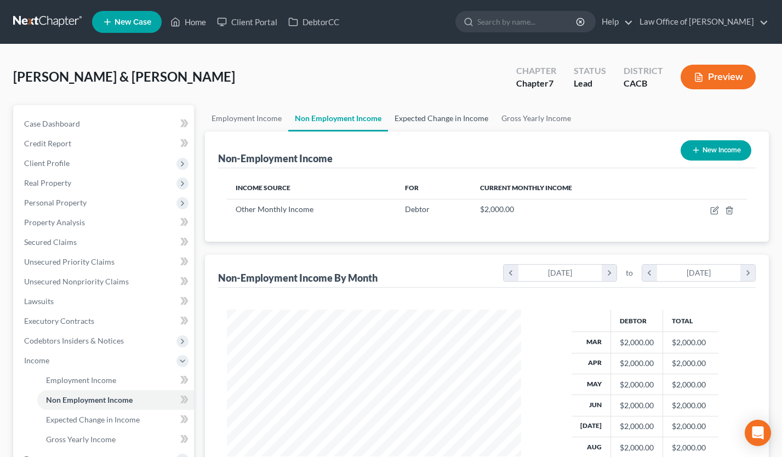
scroll to position [196, 316]
click at [450, 118] on link "Expected Change in Income" at bounding box center [441, 118] width 107 height 26
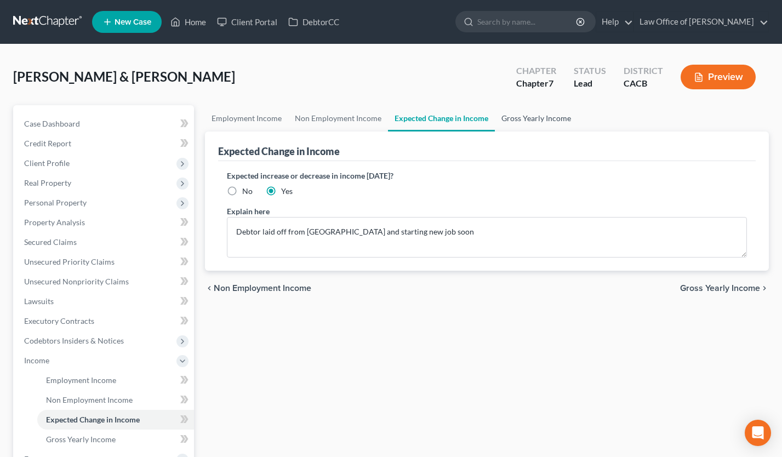
click at [534, 117] on link "Gross Yearly Income" at bounding box center [536, 118] width 83 height 26
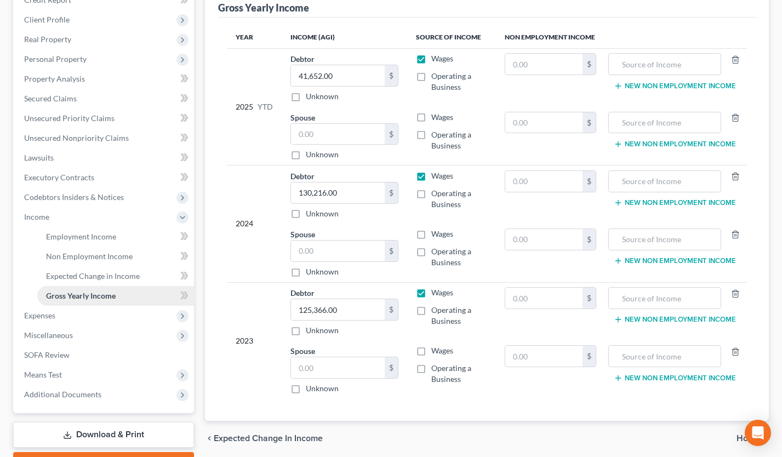
scroll to position [203, 0]
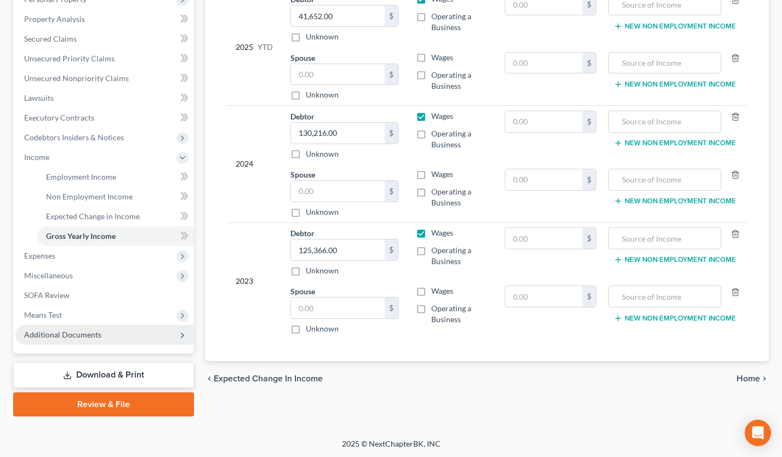
click at [100, 340] on span "Additional Documents" at bounding box center [104, 335] width 179 height 20
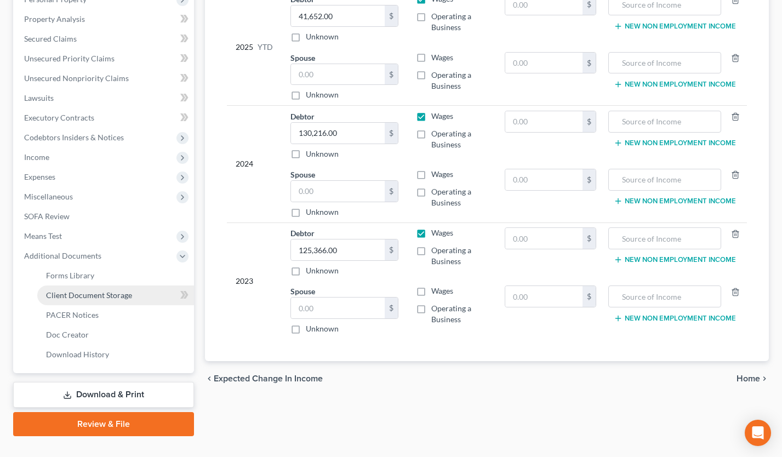
click at [109, 300] on link "Client Document Storage" at bounding box center [115, 296] width 157 height 20
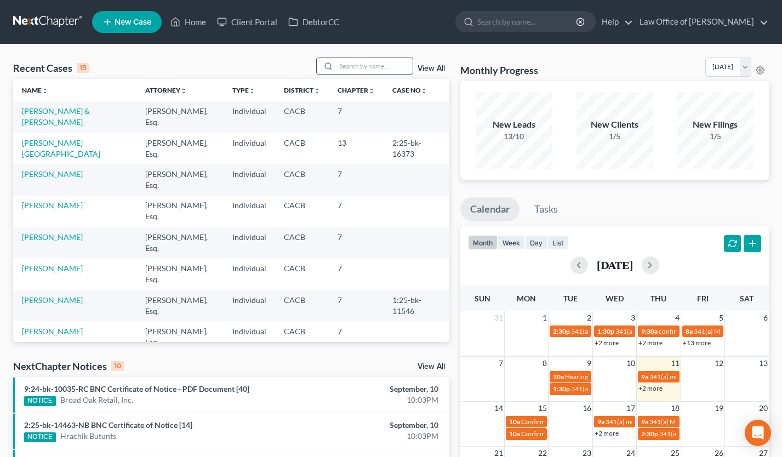
click at [373, 66] on input "search" at bounding box center [374, 66] width 77 height 16
type input "[PERSON_NAME]"
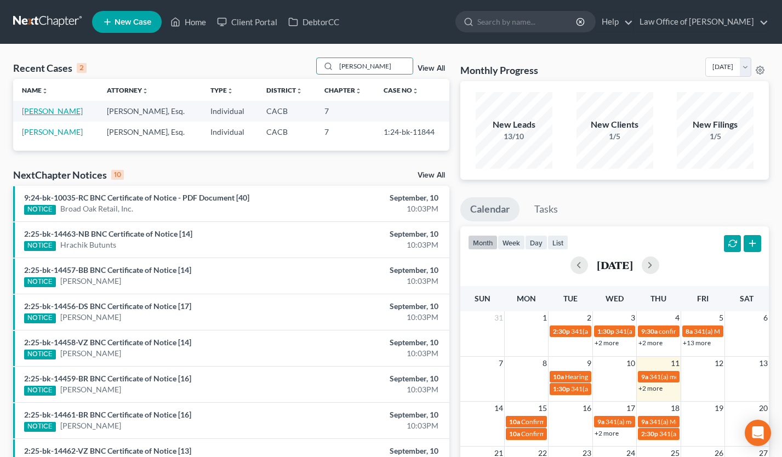
click at [38, 113] on link "[PERSON_NAME]" at bounding box center [52, 110] width 61 height 9
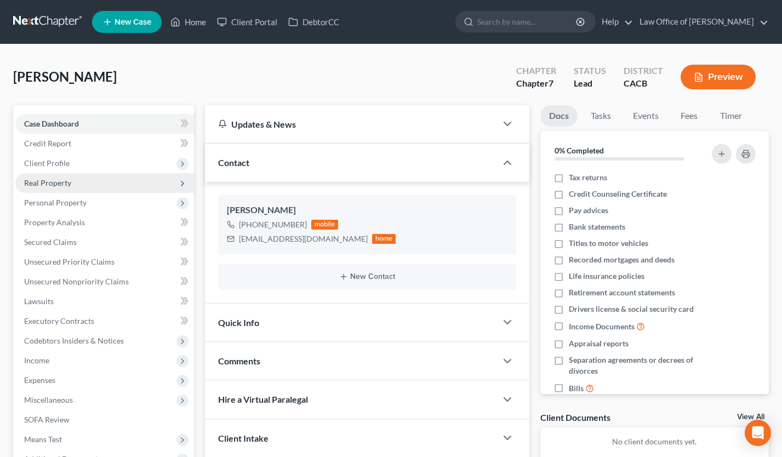
click at [89, 182] on span "Real Property" at bounding box center [104, 183] width 179 height 20
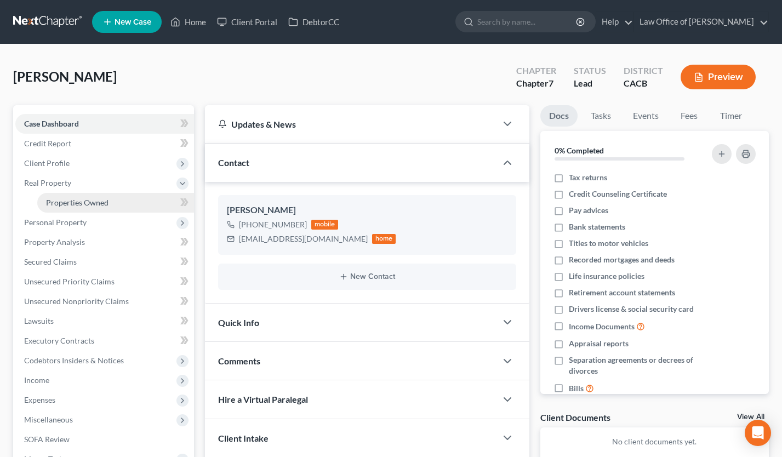
click at [89, 201] on span "Properties Owned" at bounding box center [77, 202] width 62 height 9
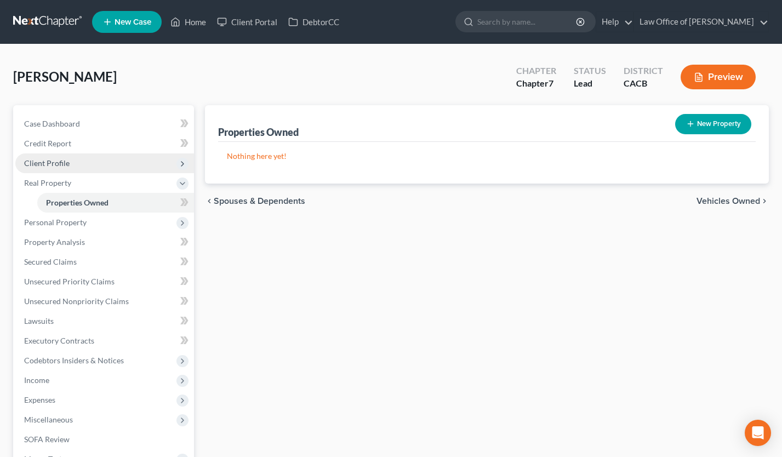
click at [85, 166] on span "Client Profile" at bounding box center [104, 163] width 179 height 20
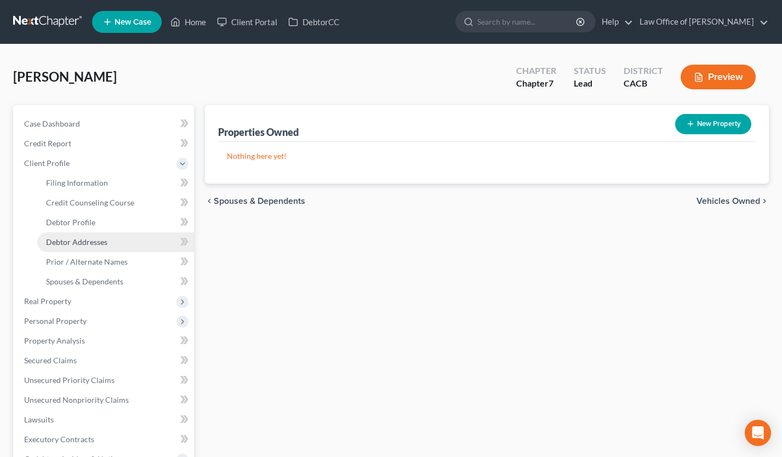
click at [107, 245] on link "Debtor Addresses" at bounding box center [115, 242] width 157 height 20
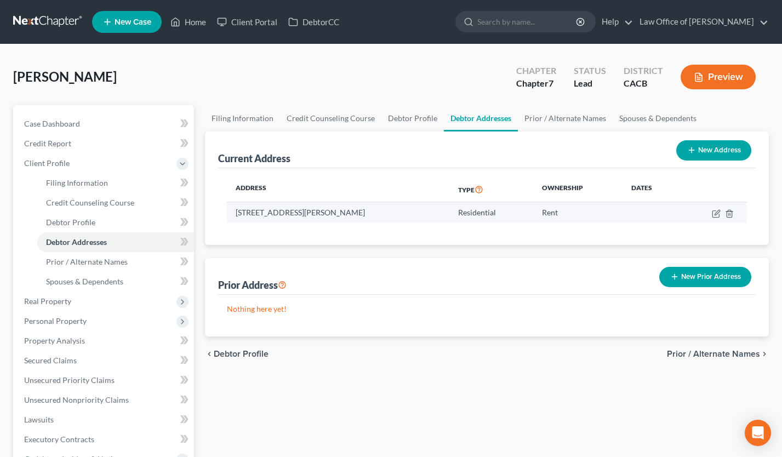
drag, startPoint x: 383, startPoint y: 213, endPoint x: 359, endPoint y: 214, distance: 23.6
click at [359, 214] on td "[STREET_ADDRESS][PERSON_NAME]" at bounding box center [338, 212] width 223 height 21
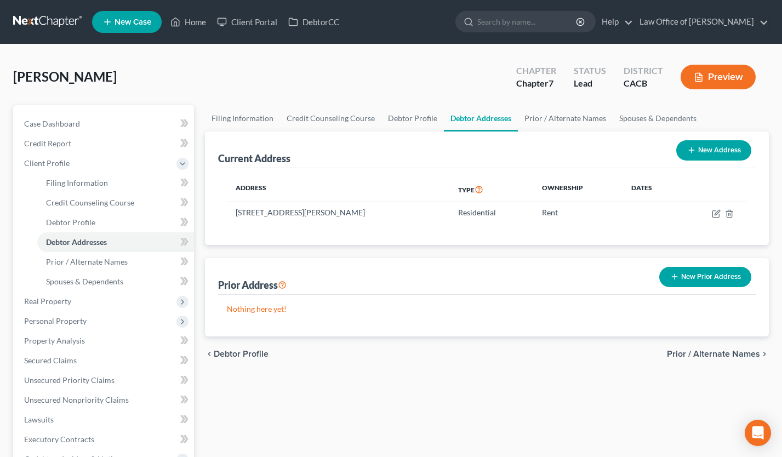
copy td "95307"
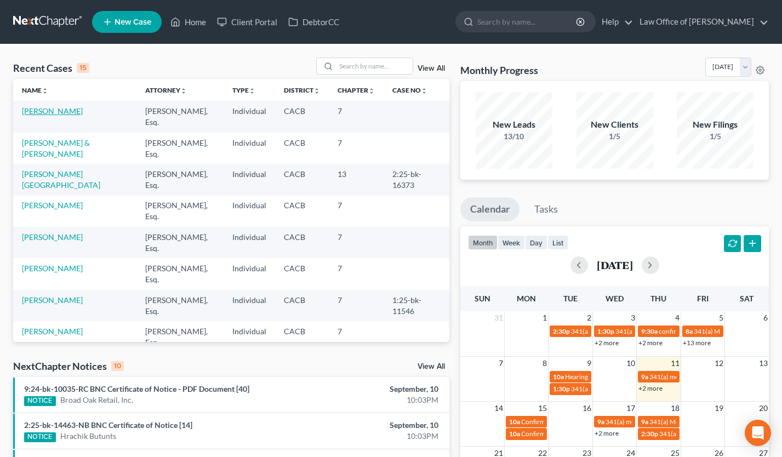
click at [67, 112] on link "[PERSON_NAME]" at bounding box center [52, 110] width 61 height 9
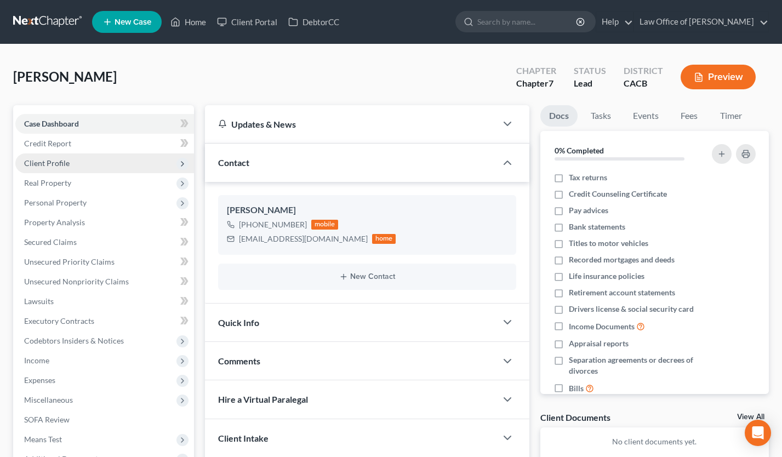
click at [93, 164] on span "Client Profile" at bounding box center [104, 163] width 179 height 20
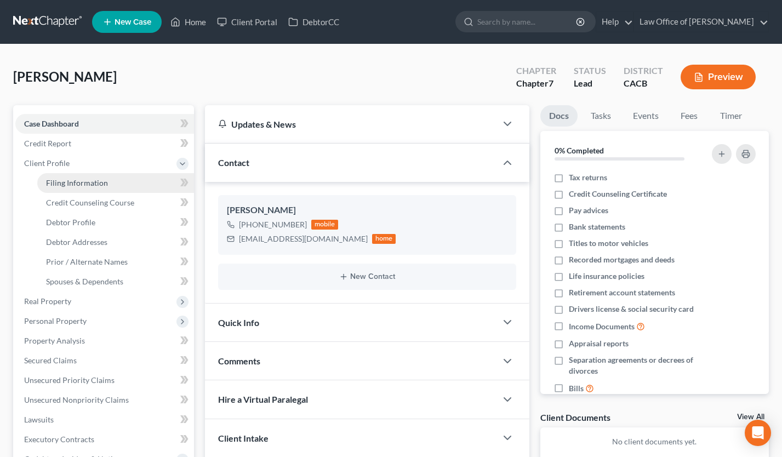
click at [98, 186] on span "Filing Information" at bounding box center [77, 182] width 62 height 9
select select "1"
select select "0"
select select "4"
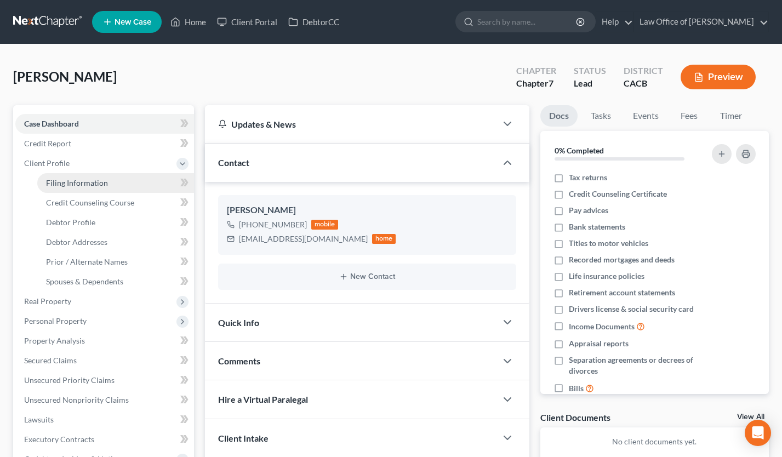
select select "0"
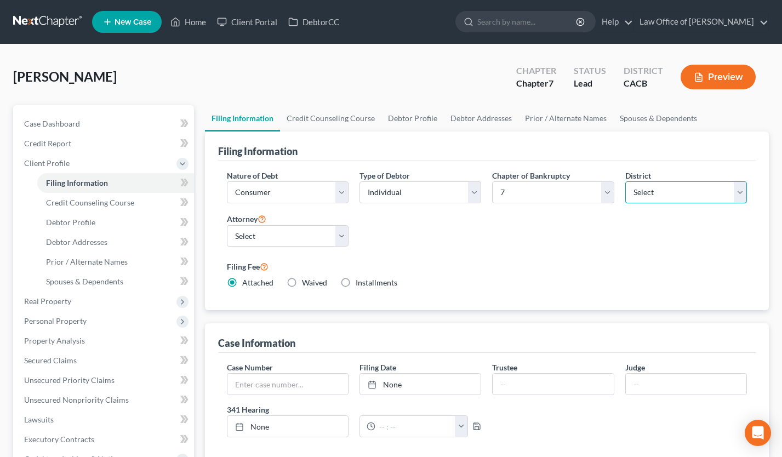
click at [669, 189] on select "Select [US_STATE] - [GEOGRAPHIC_DATA] [US_STATE] - [GEOGRAPHIC_DATA][US_STATE] …" at bounding box center [686, 192] width 122 height 22
select select "8"
click at [625, 181] on select "Select [US_STATE] - [GEOGRAPHIC_DATA] [US_STATE] - [GEOGRAPHIC_DATA][US_STATE] …" at bounding box center [686, 192] width 122 height 22
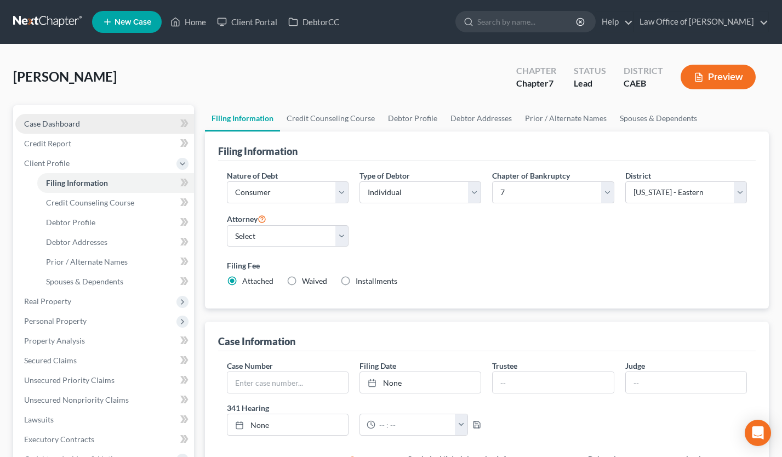
click at [95, 123] on link "Case Dashboard" at bounding box center [104, 124] width 179 height 20
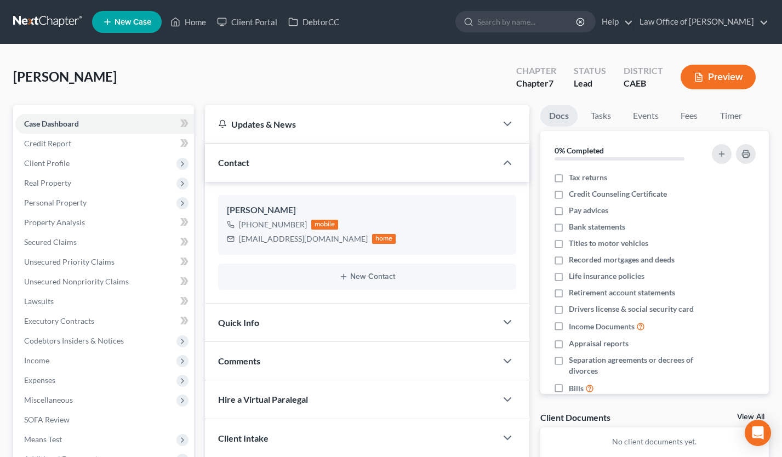
click at [56, 22] on link at bounding box center [48, 22] width 70 height 20
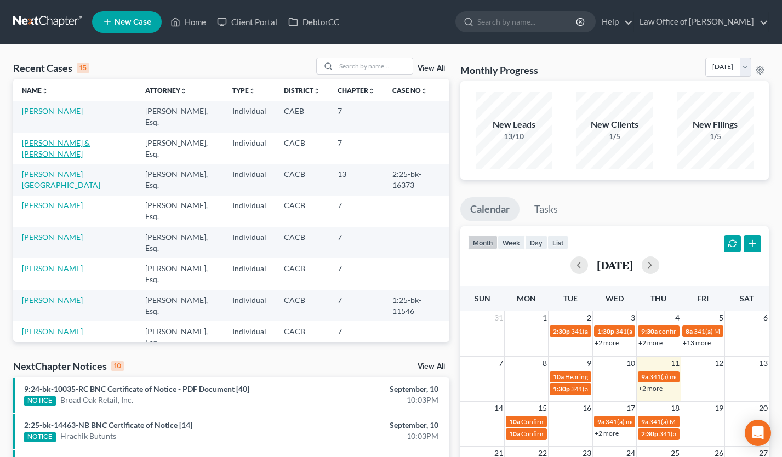
click at [90, 142] on link "[PERSON_NAME] & [PERSON_NAME]" at bounding box center [56, 148] width 68 height 20
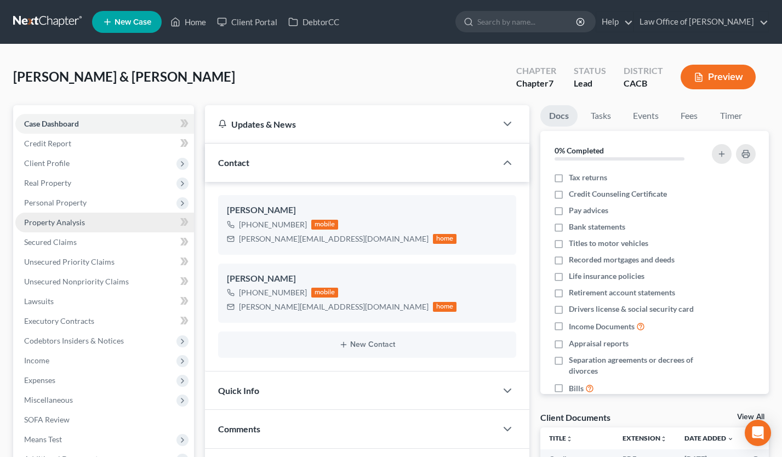
click at [90, 220] on link "Property Analysis" at bounding box center [104, 223] width 179 height 20
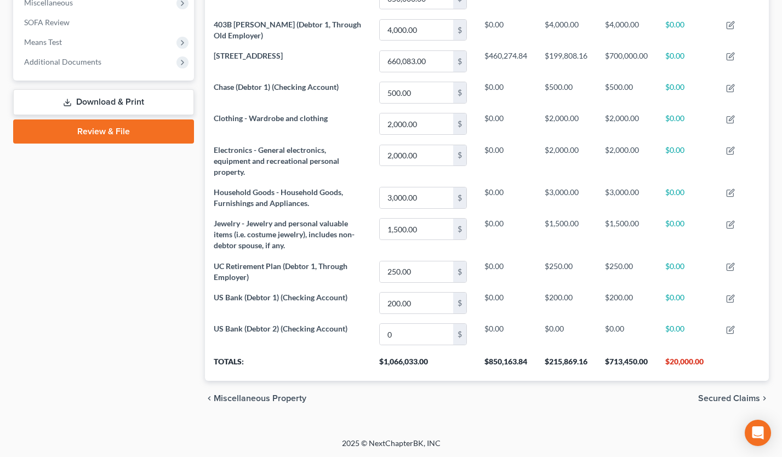
click at [133, 105] on link "Download & Print" at bounding box center [103, 102] width 181 height 26
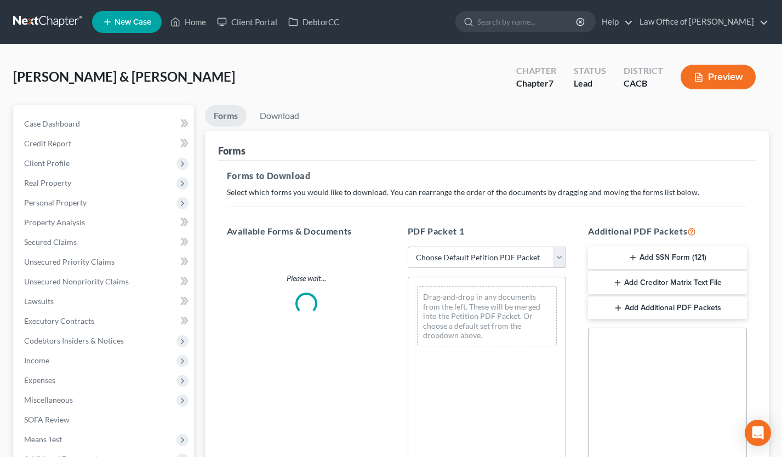
click at [440, 256] on select "Choose Default Petition PDF Packet Complete Bankruptcy Petition (all forms and …" at bounding box center [487, 258] width 159 height 22
select select "0"
click at [408, 247] on select "Choose Default Petition PDF Packet Complete Bankruptcy Petition (all forms and …" at bounding box center [487, 258] width 159 height 22
